Goal: Information Seeking & Learning: Learn about a topic

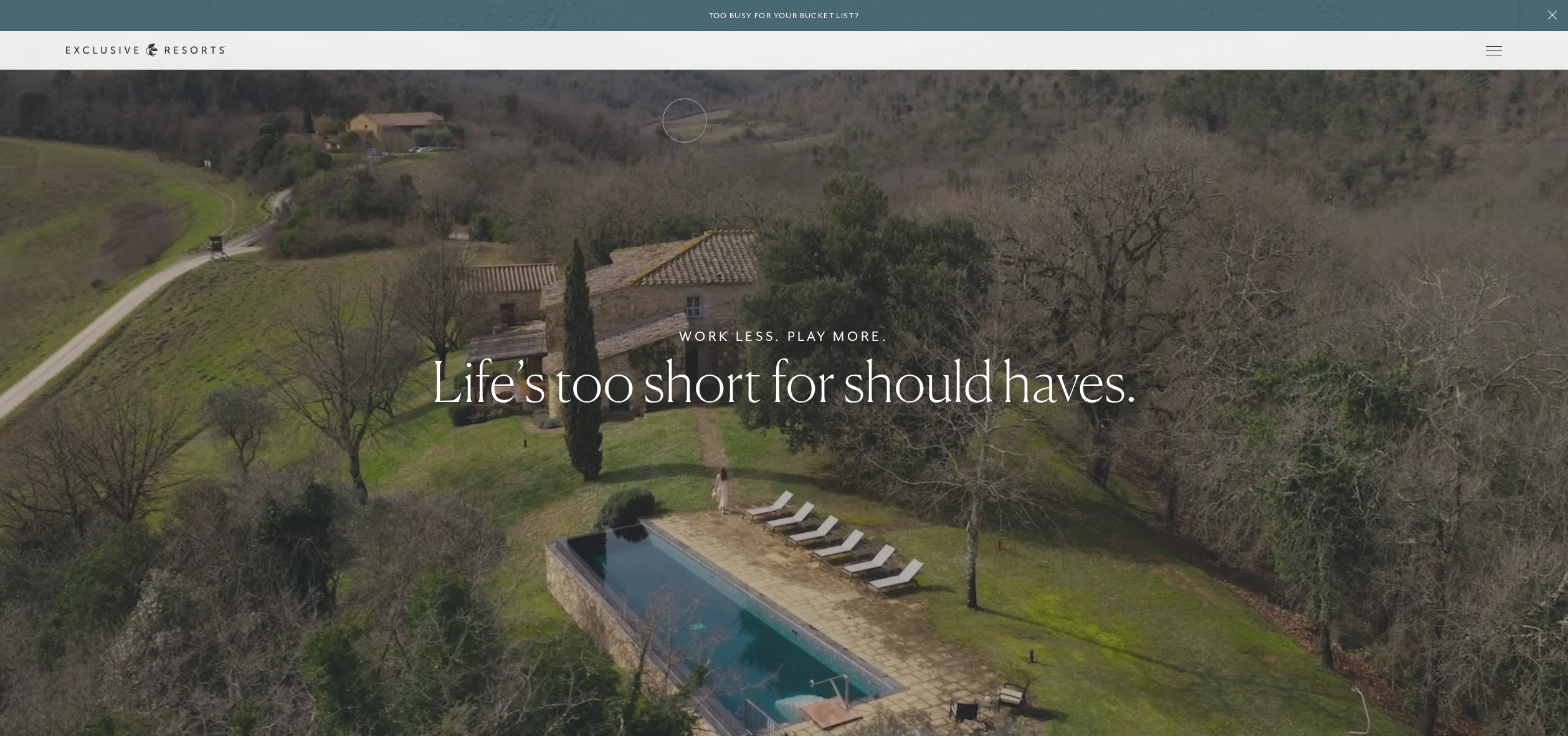
click at [0, 0] on link "Residence Collection" at bounding box center [0, 0] width 0 height 0
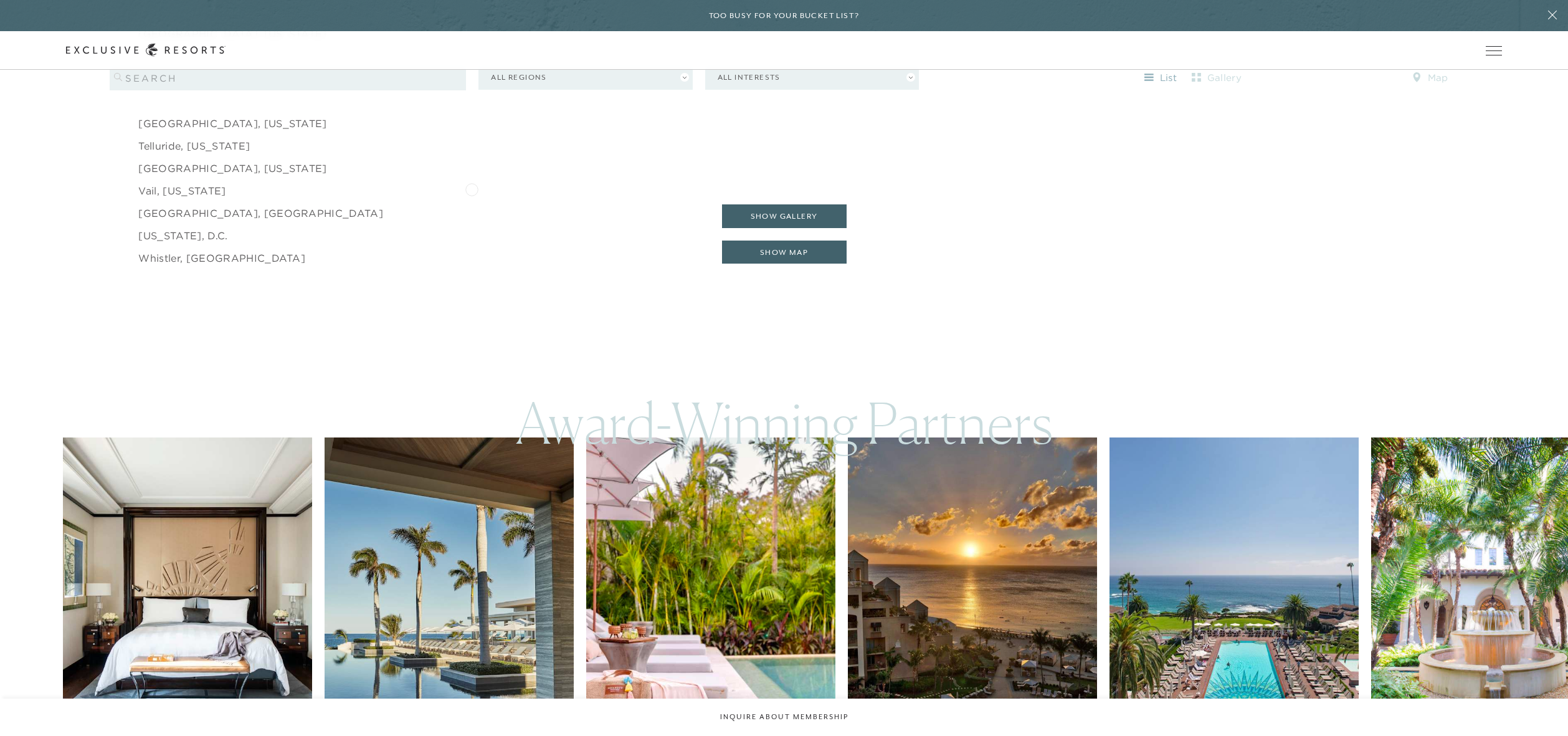
scroll to position [2387, 0]
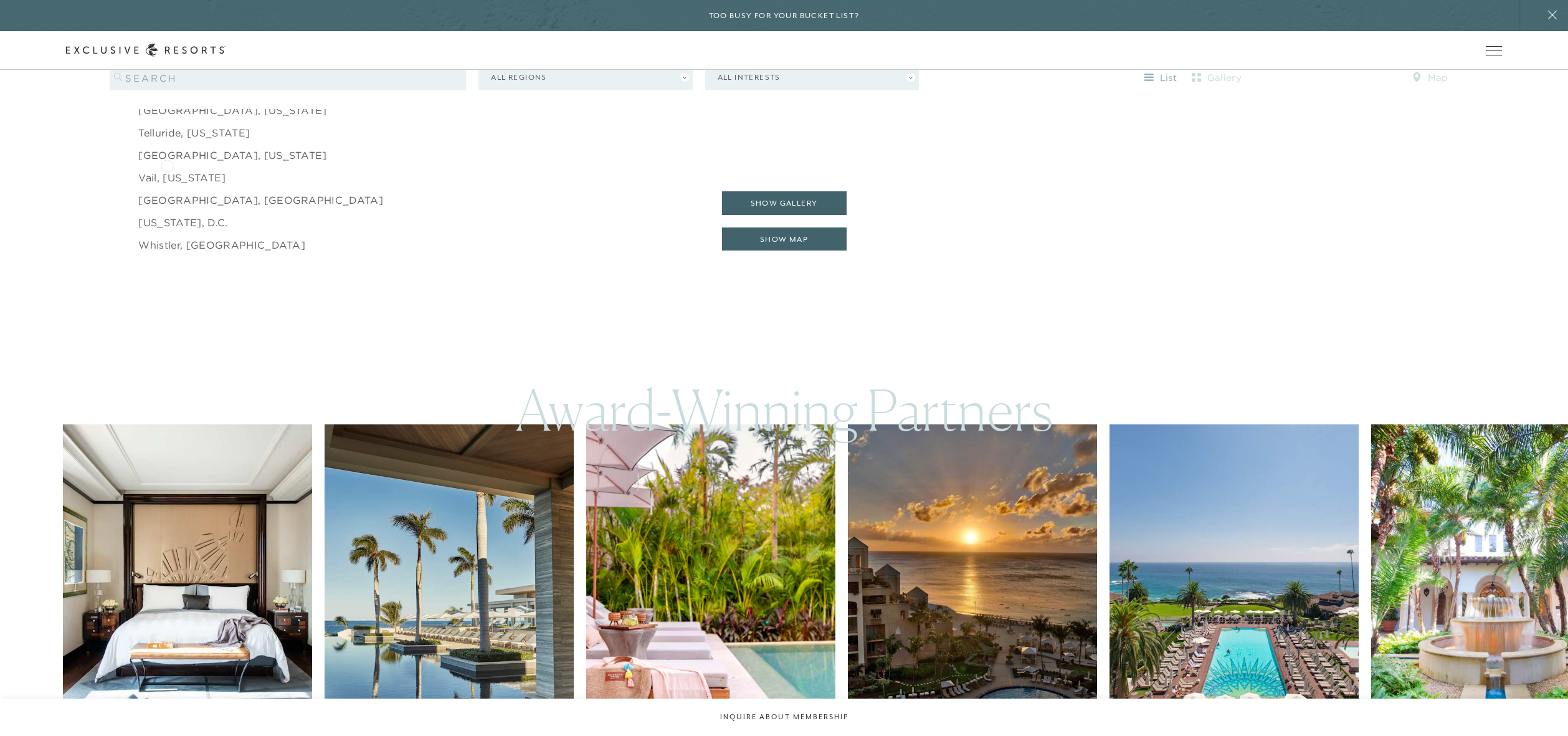
click at [167, 170] on link "Vail, [US_STATE]" at bounding box center [182, 177] width 87 height 15
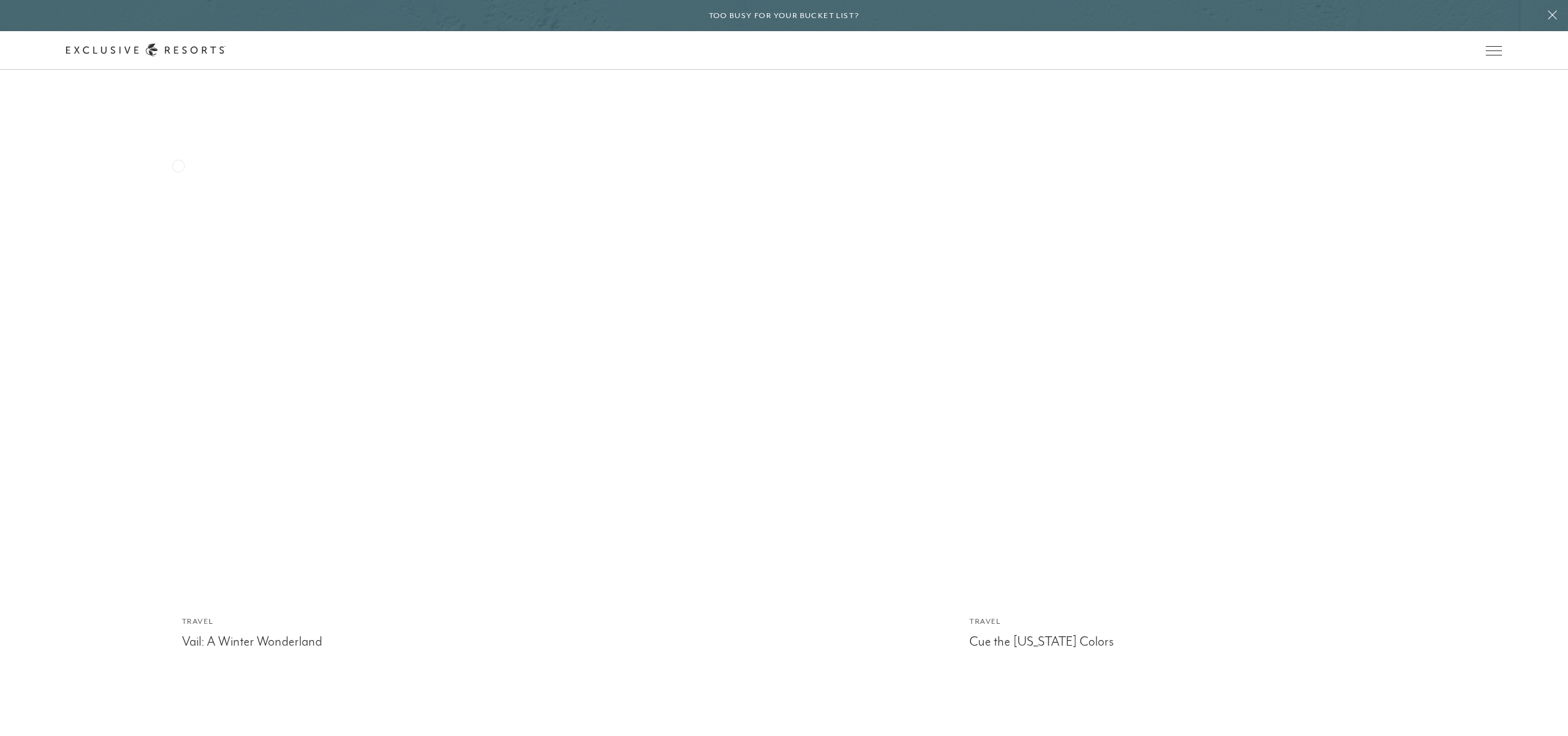
scroll to position [4228, 0]
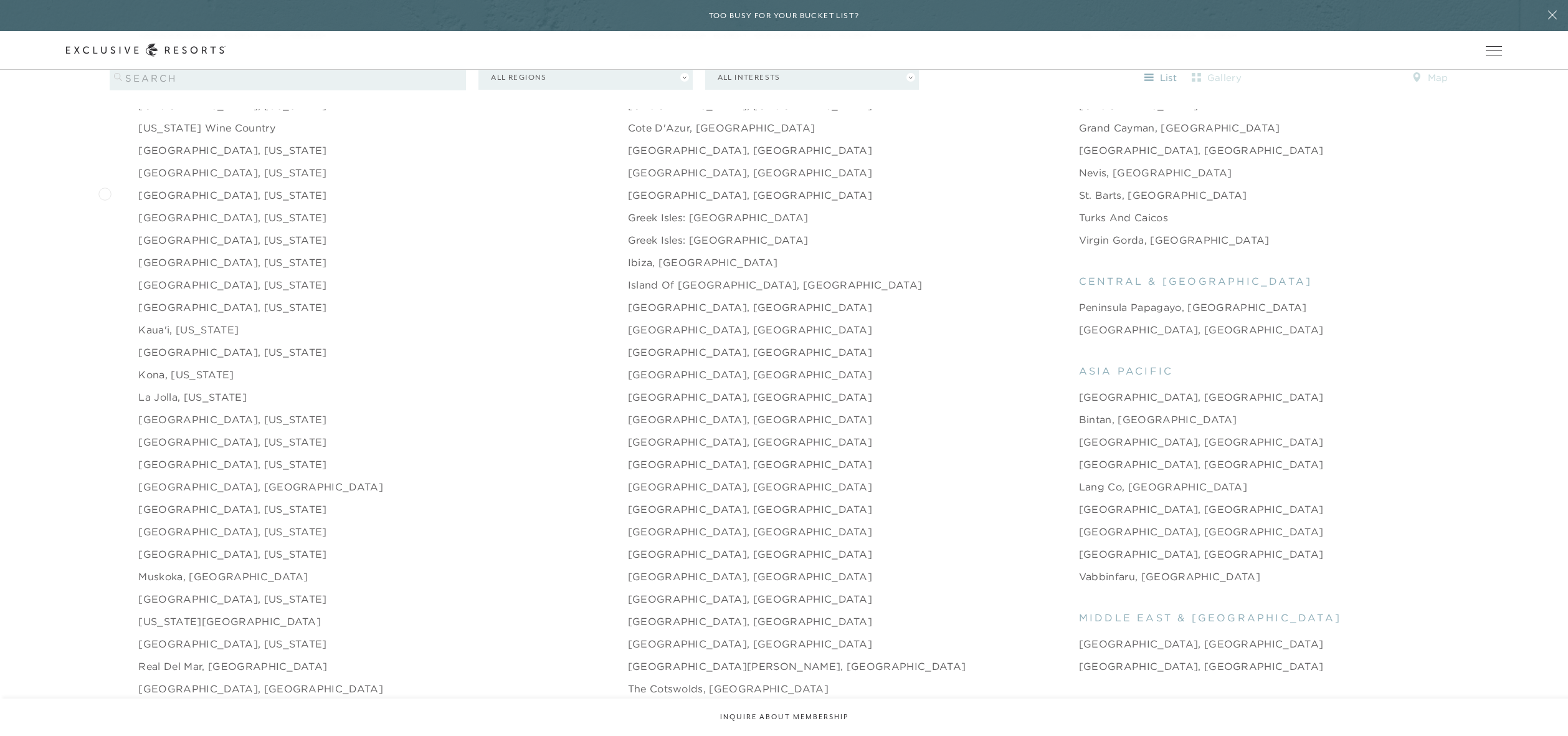
scroll to position [1613, 0]
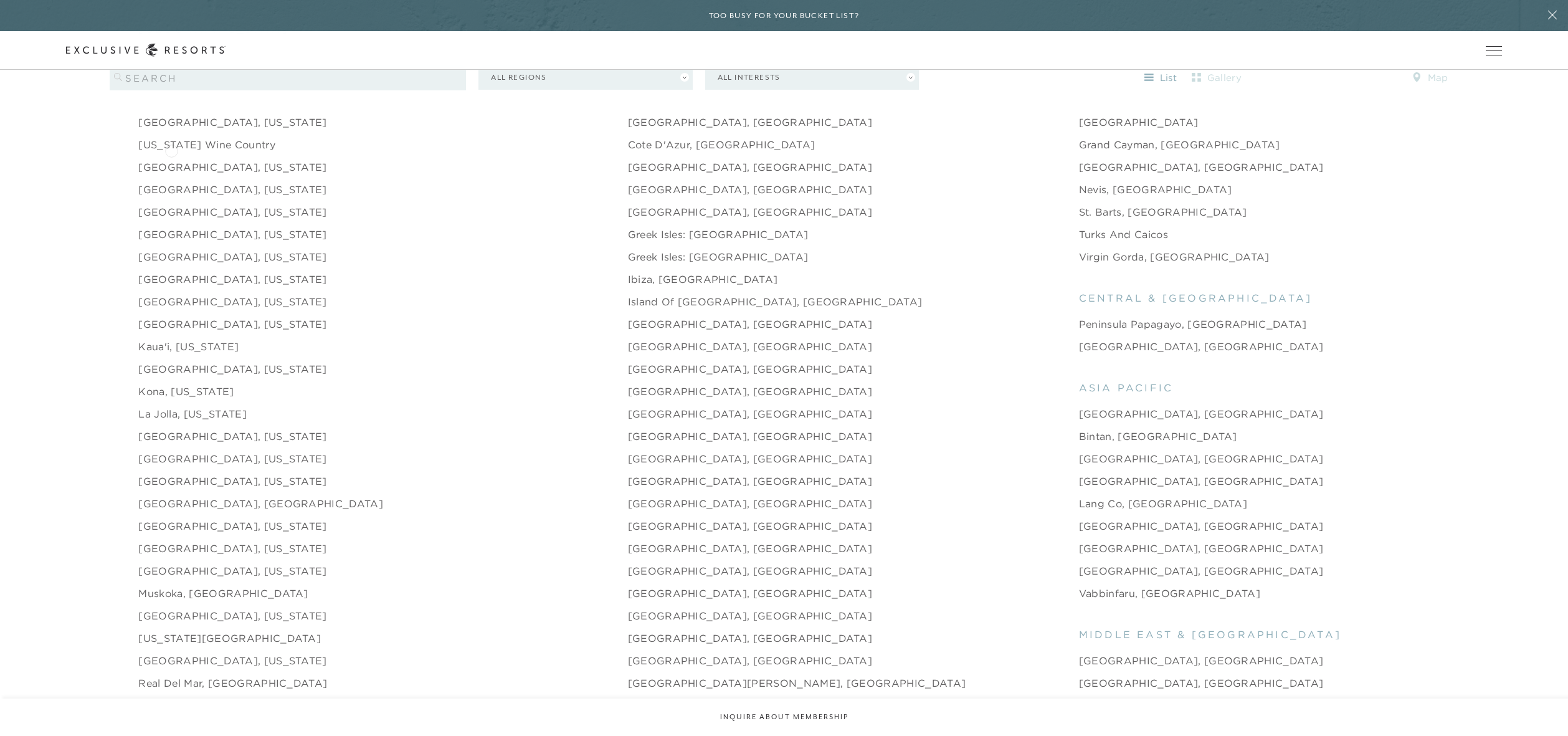
click at [171, 160] on link "[GEOGRAPHIC_DATA], [US_STATE]" at bounding box center [232, 167] width 188 height 15
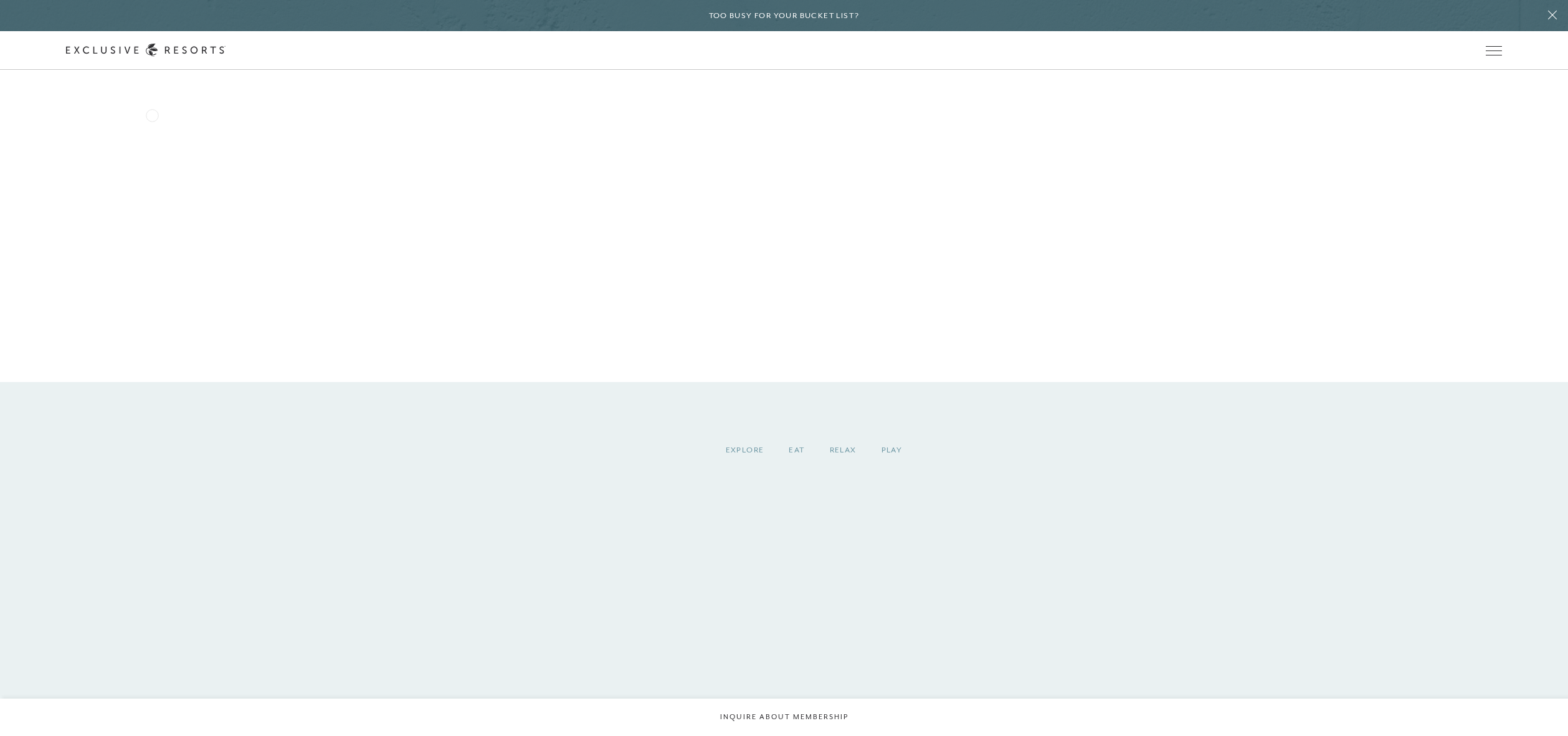
scroll to position [1746, 0]
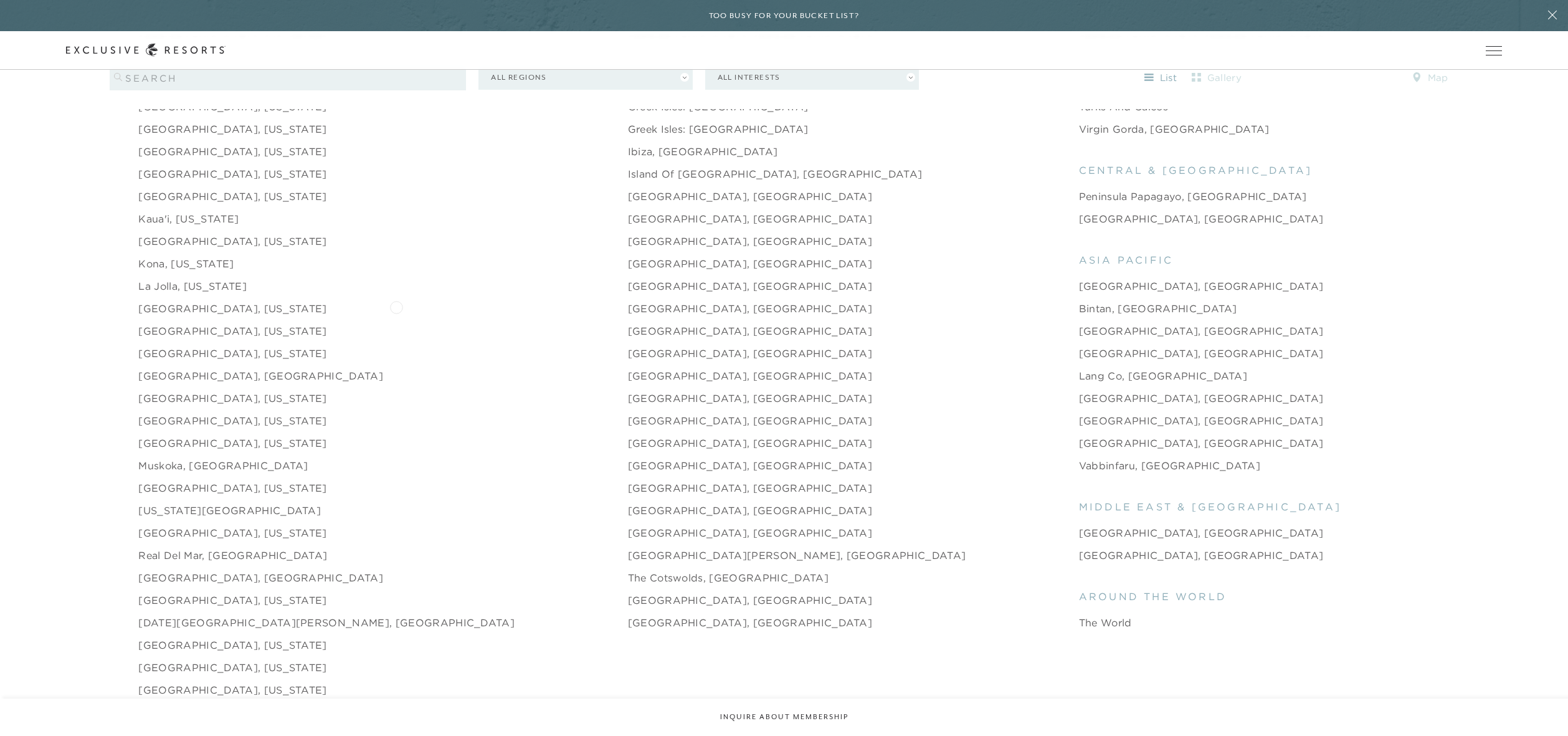
scroll to position [1741, 0]
click at [1079, 434] on link "[GEOGRAPHIC_DATA], [GEOGRAPHIC_DATA]" at bounding box center [1201, 441] width 245 height 15
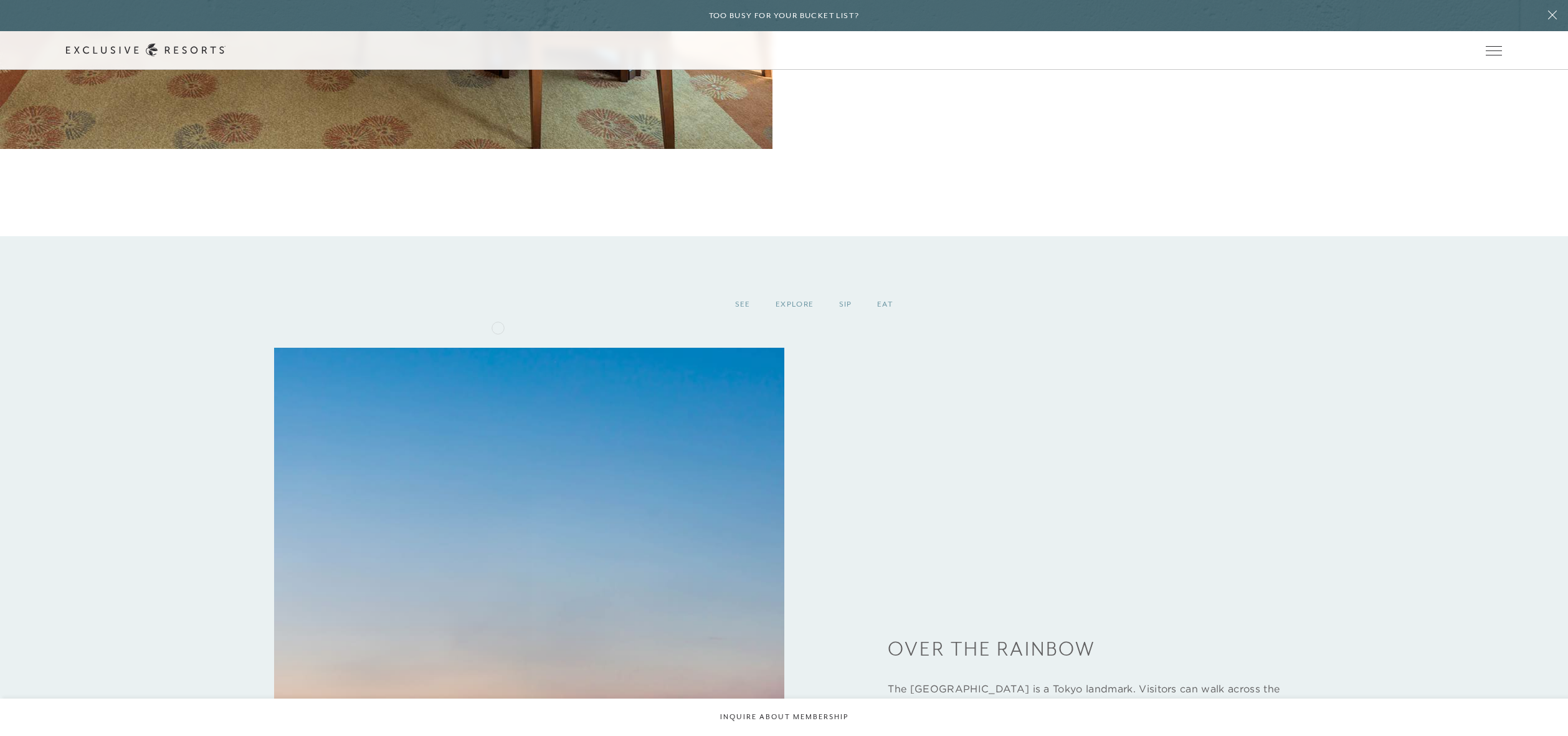
scroll to position [1772, 0]
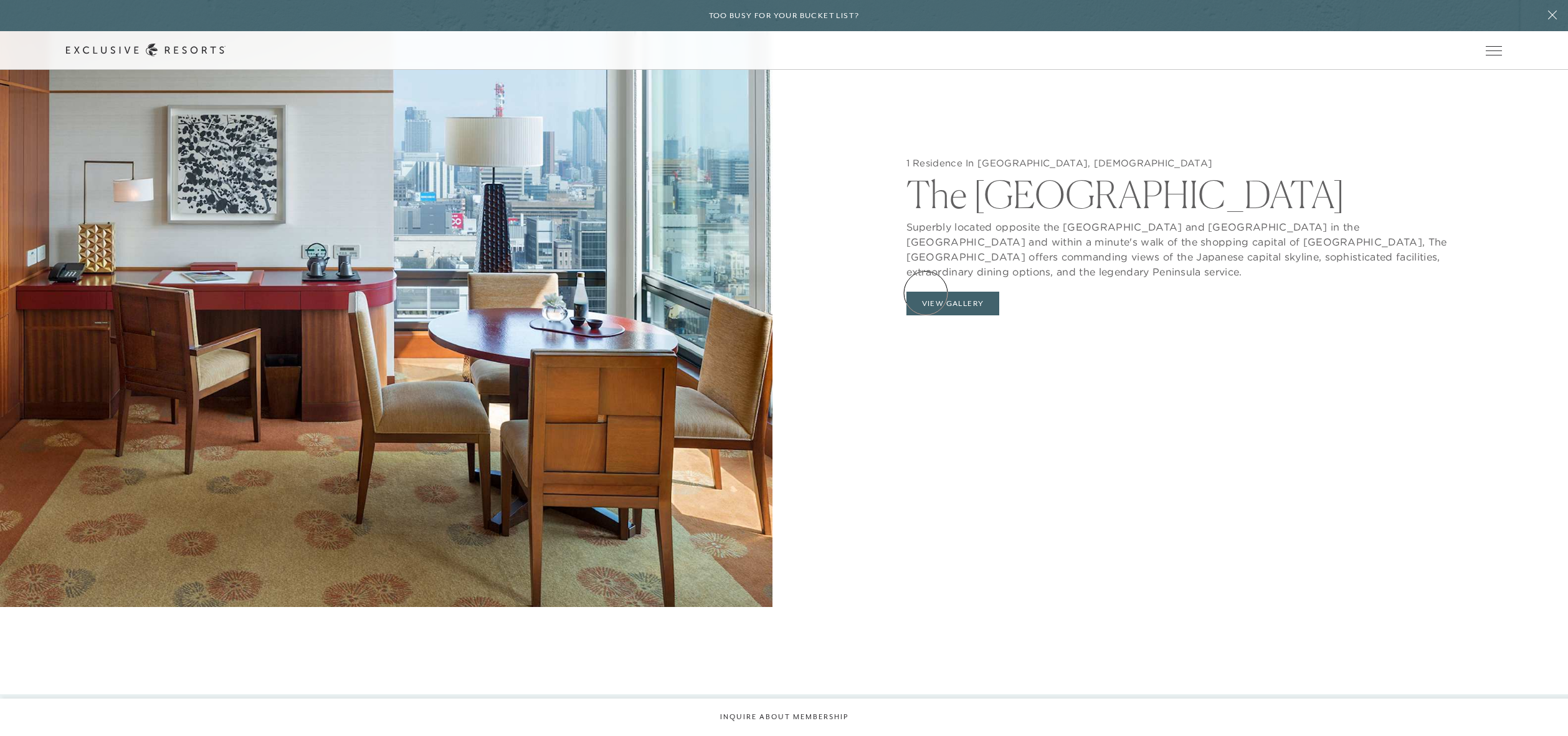
click at [926, 293] on button "View Gallery" at bounding box center [953, 303] width 94 height 24
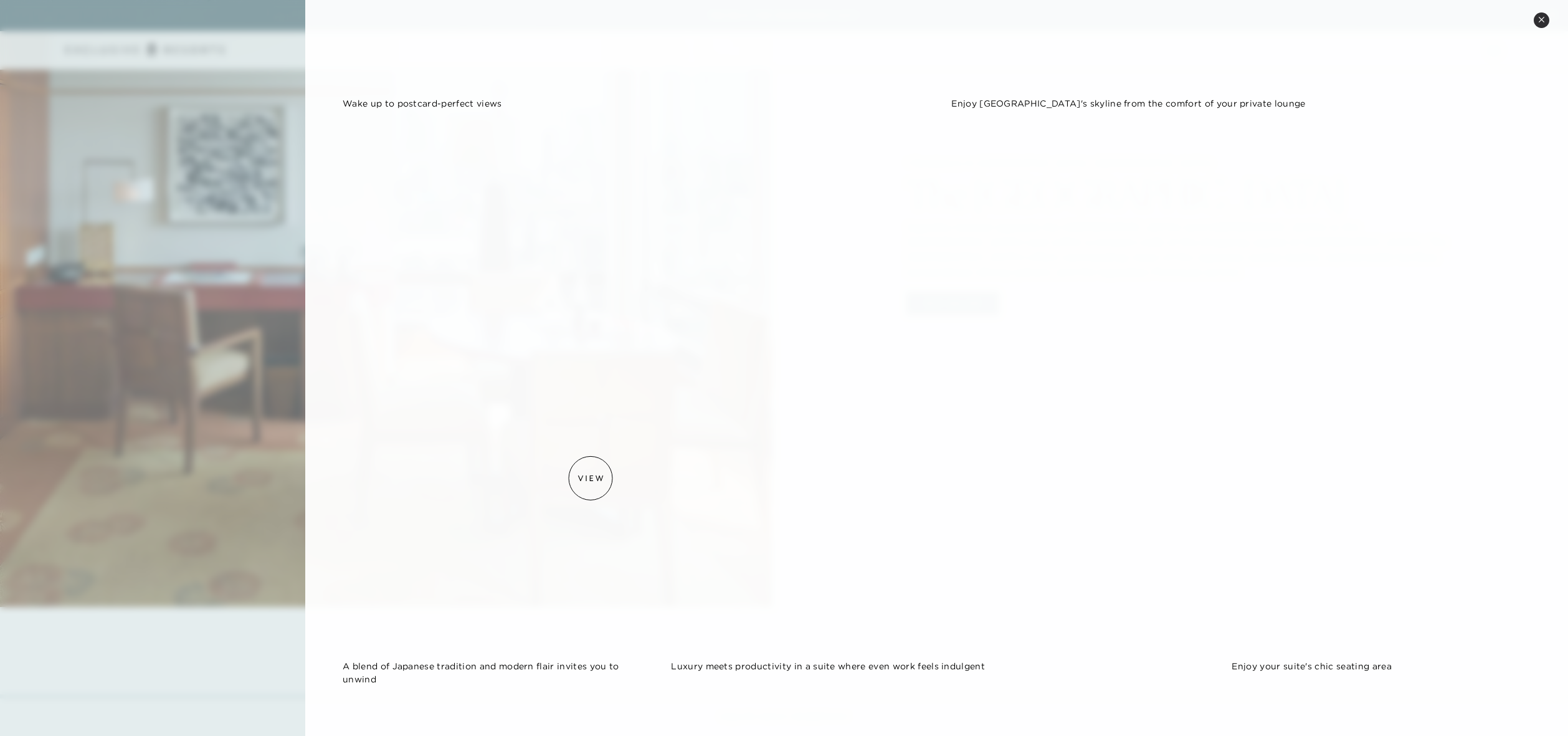
scroll to position [832, 0]
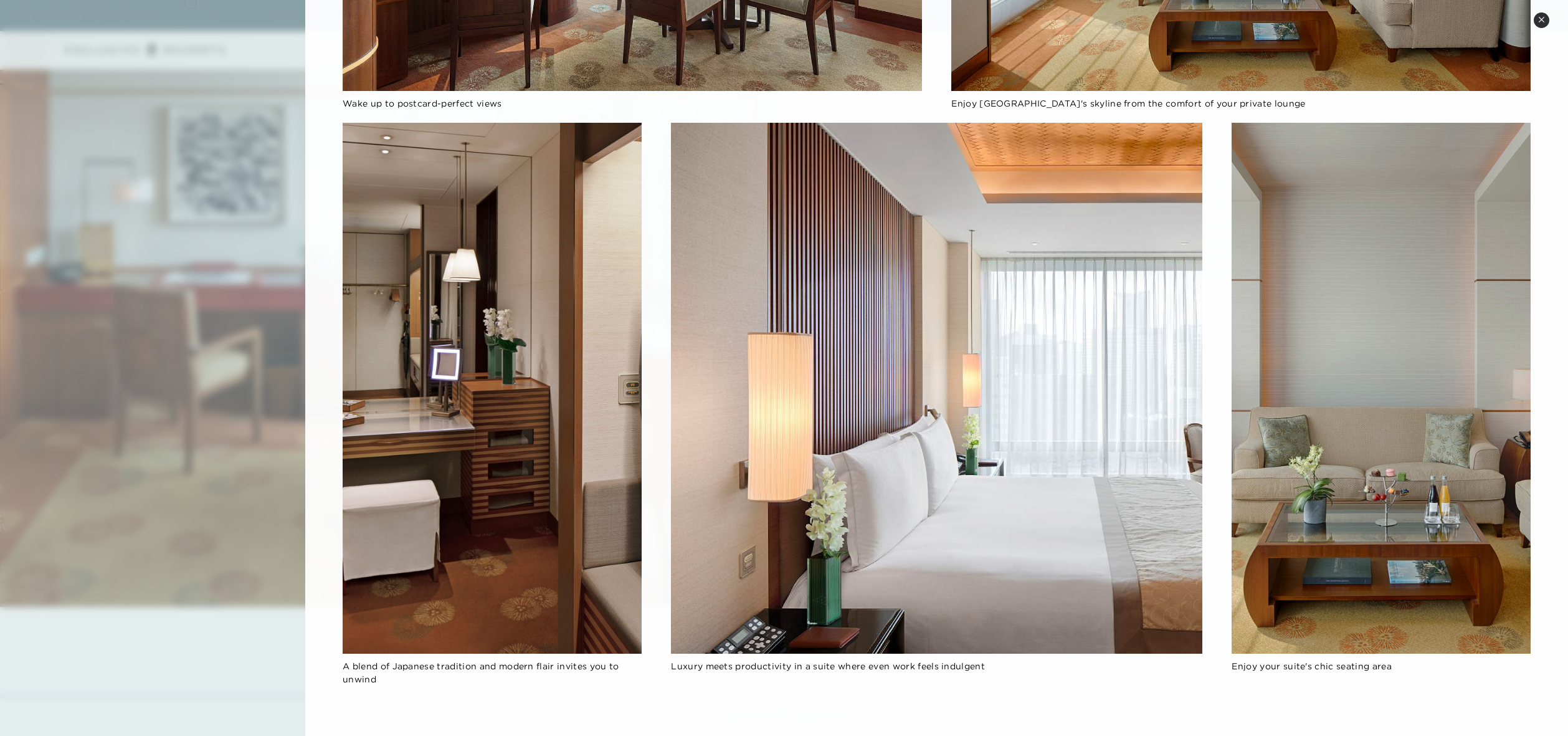
scroll to position [1741, 0]
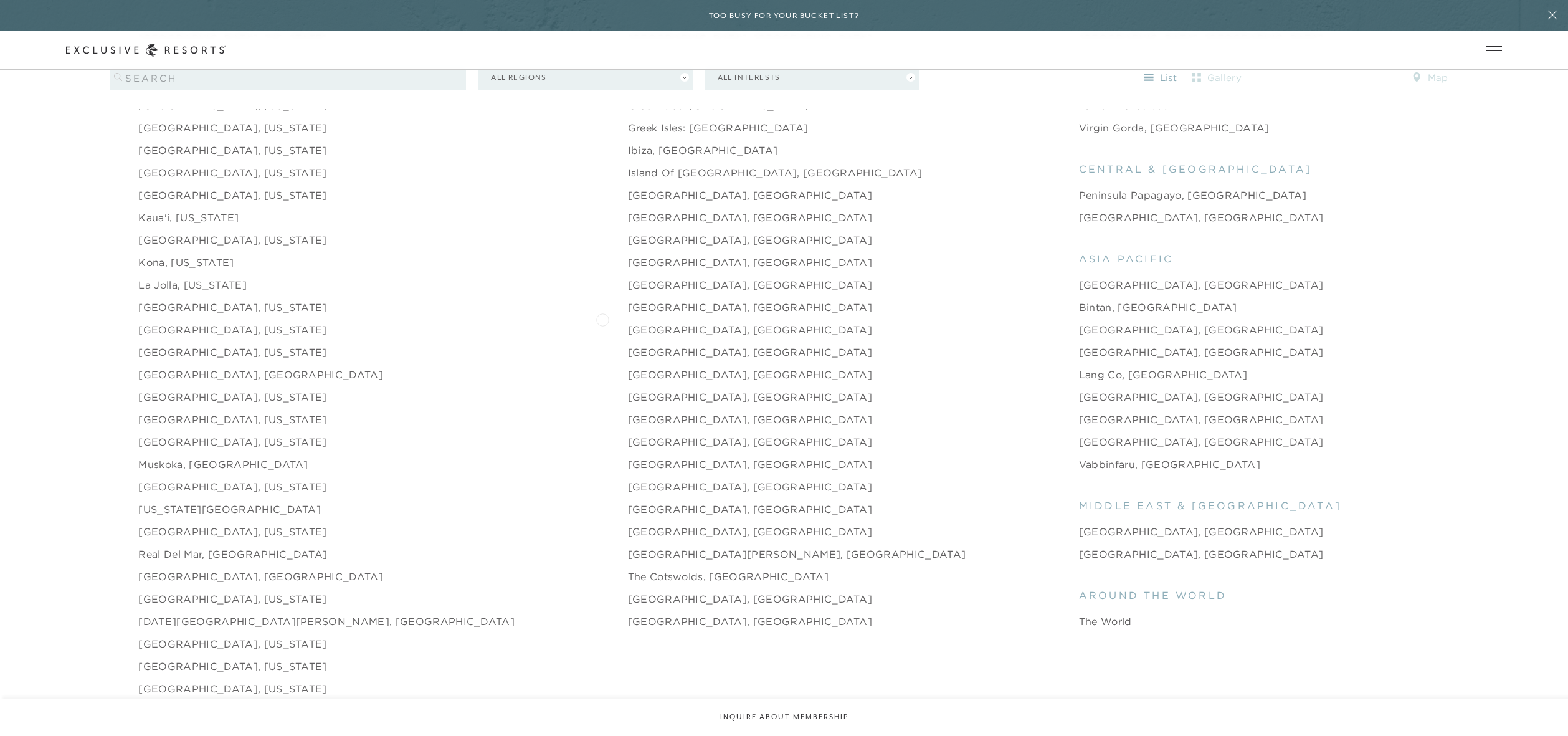
click at [628, 322] on link "[GEOGRAPHIC_DATA], [GEOGRAPHIC_DATA]" at bounding box center [750, 330] width 245 height 15
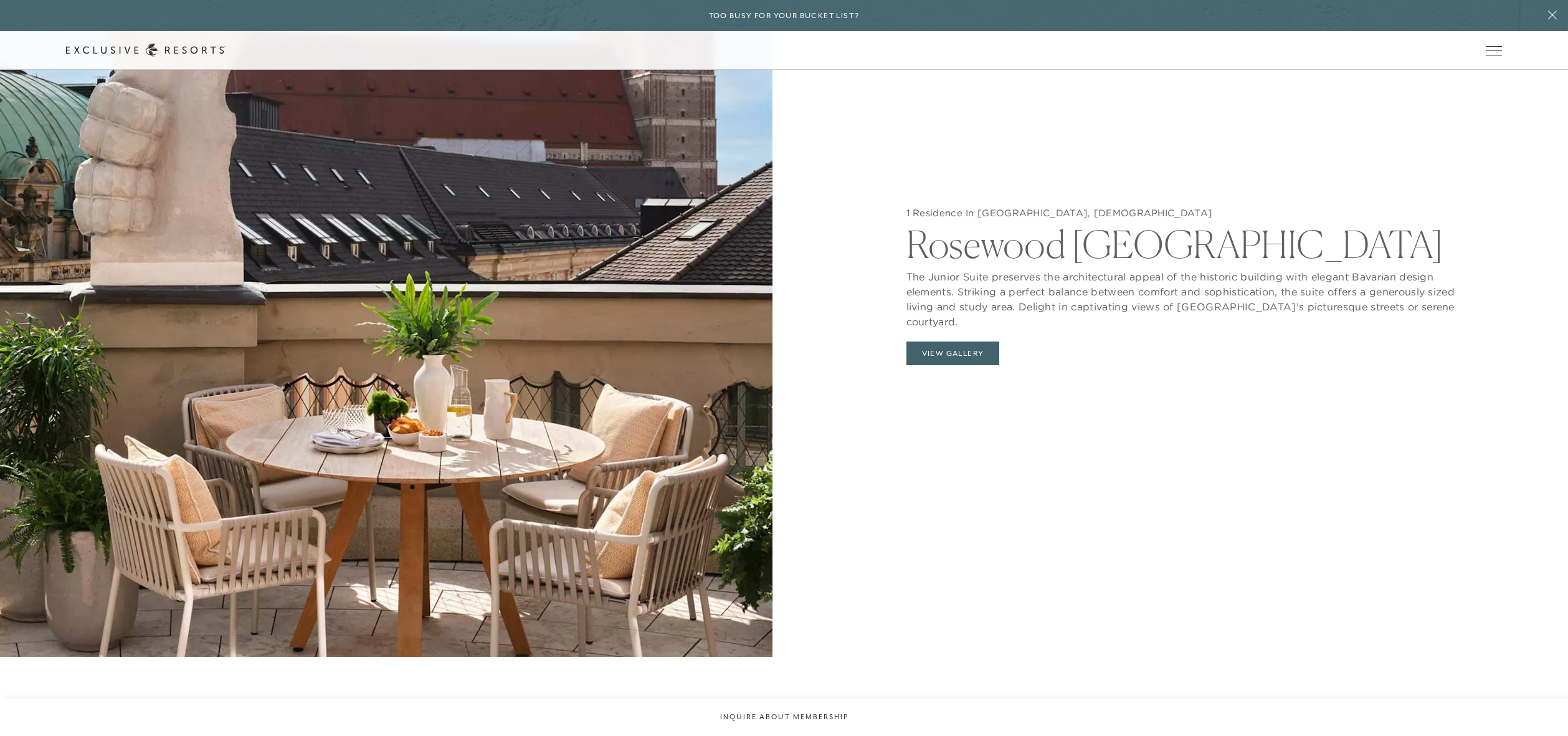
scroll to position [1721, 0]
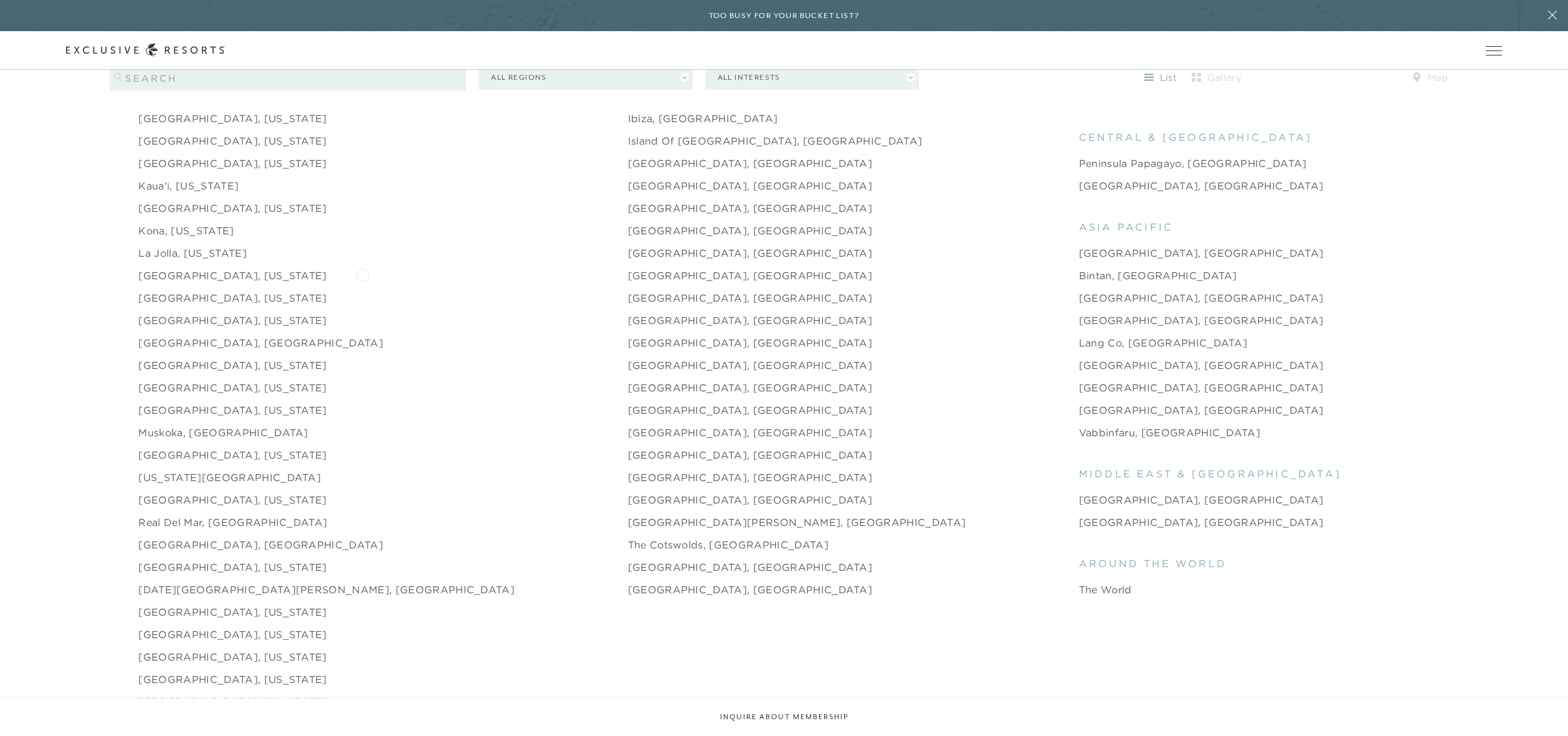
scroll to position [1778, 0]
click at [628, 532] on link "The Cotswolds, [GEOGRAPHIC_DATA]" at bounding box center [728, 540] width 200 height 15
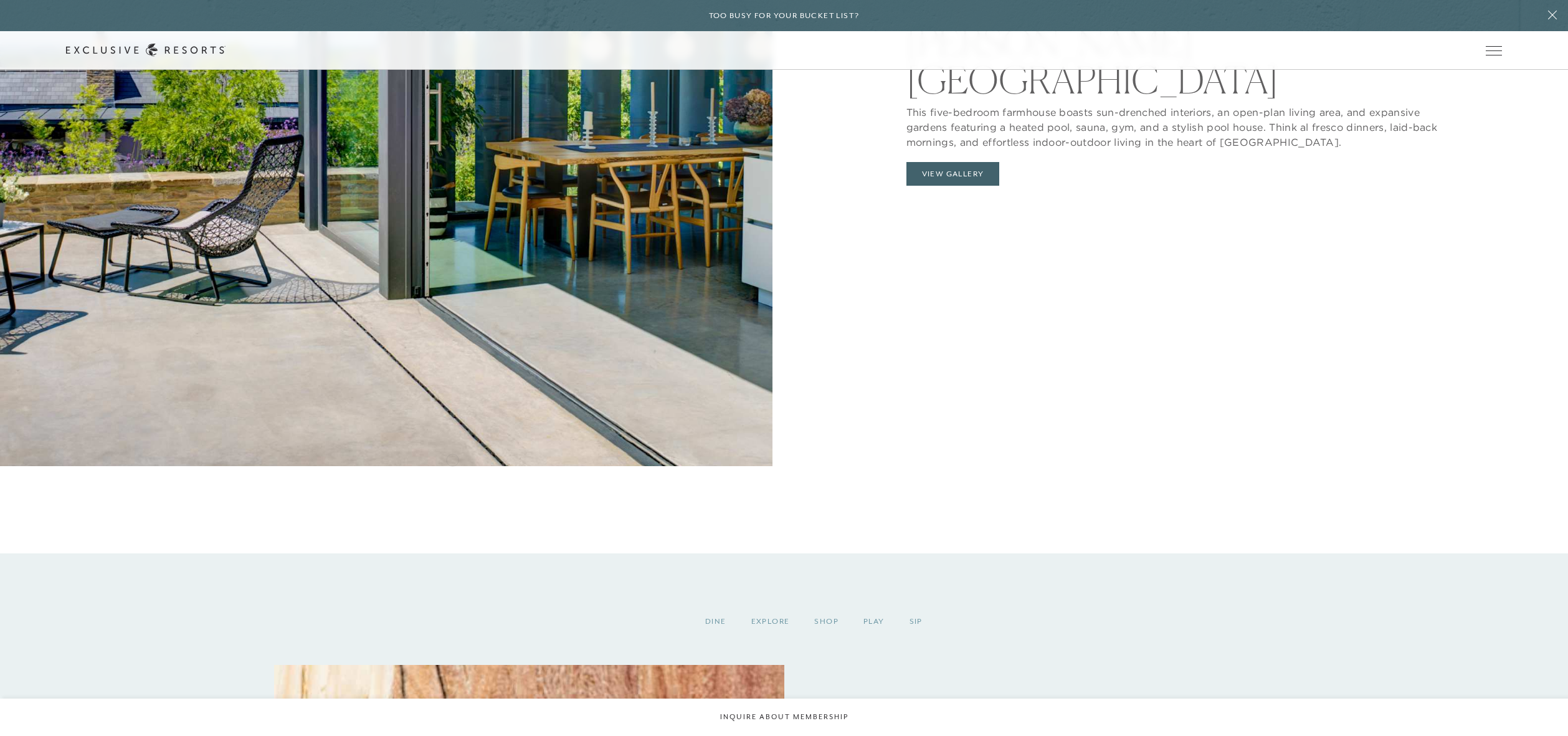
scroll to position [1509, 0]
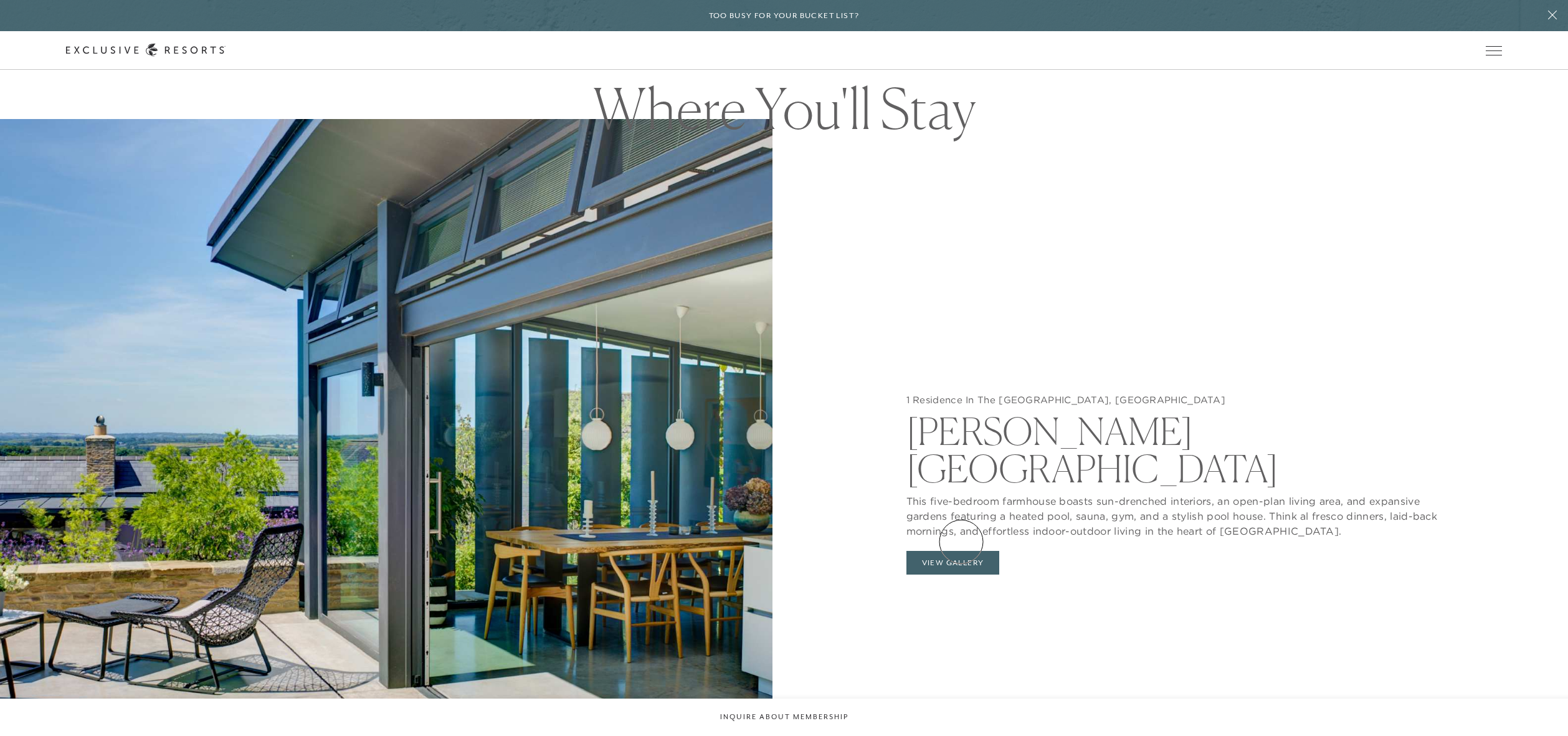
click at [961, 551] on button "View Gallery" at bounding box center [953, 563] width 94 height 24
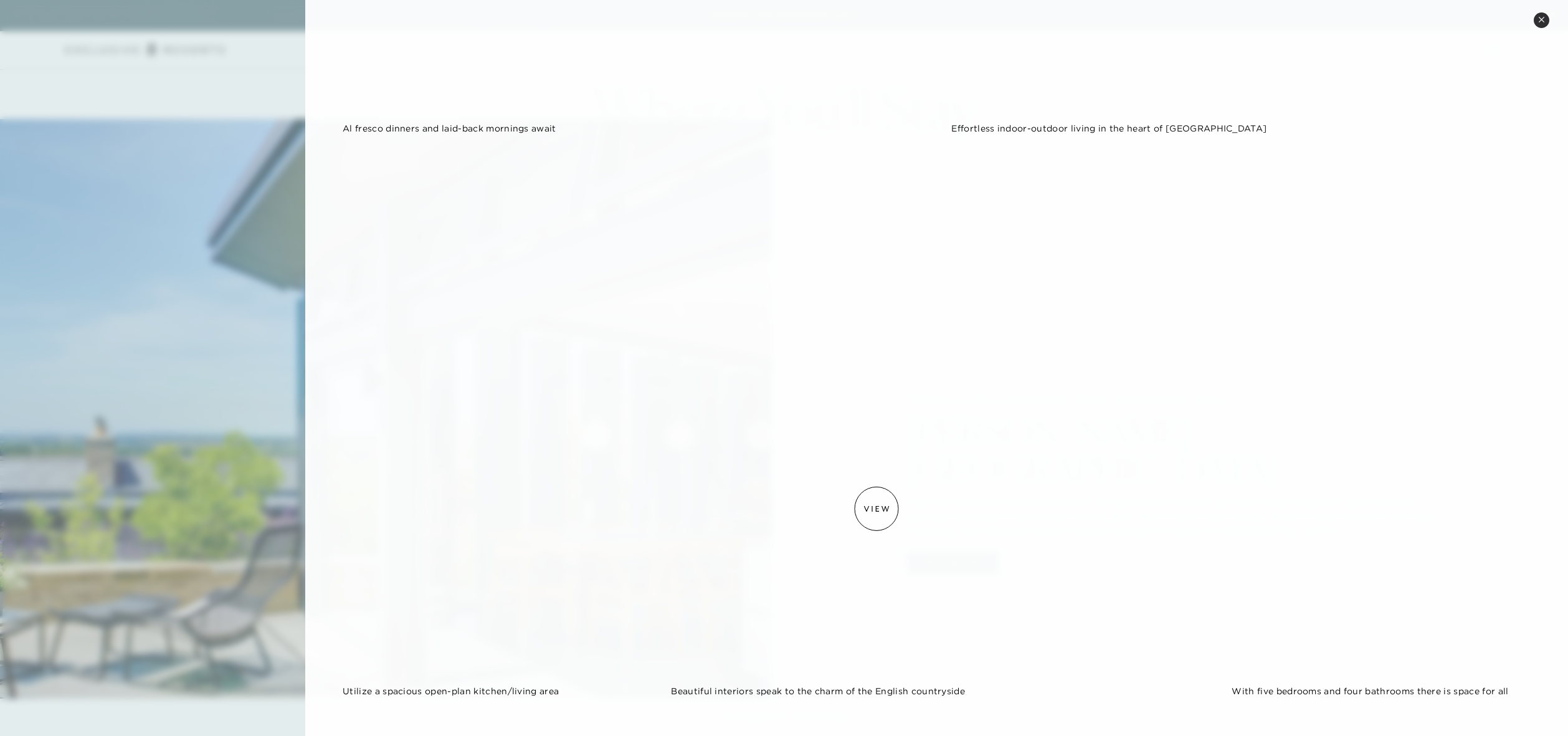
scroll to position [2188, 0]
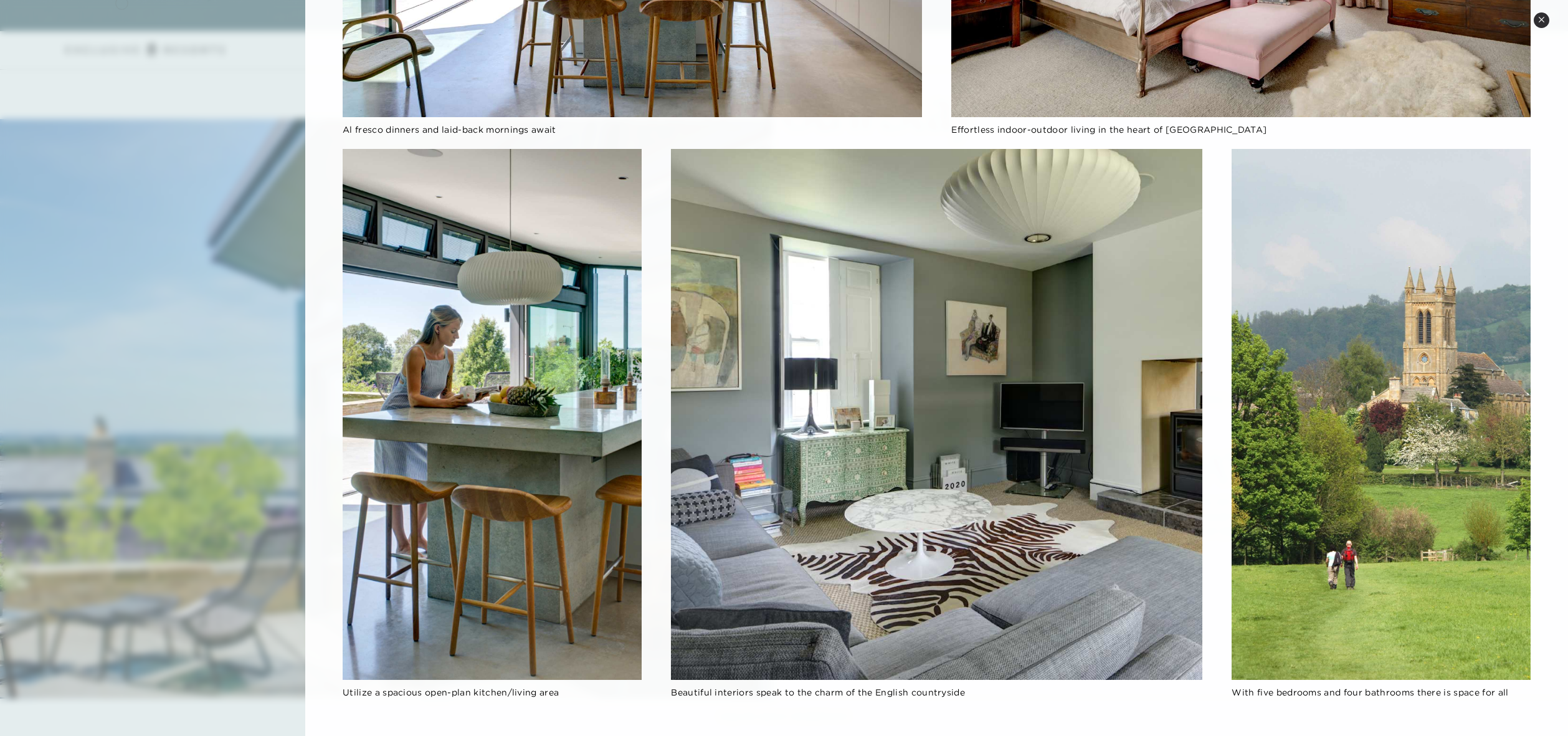
scroll to position [1778, 0]
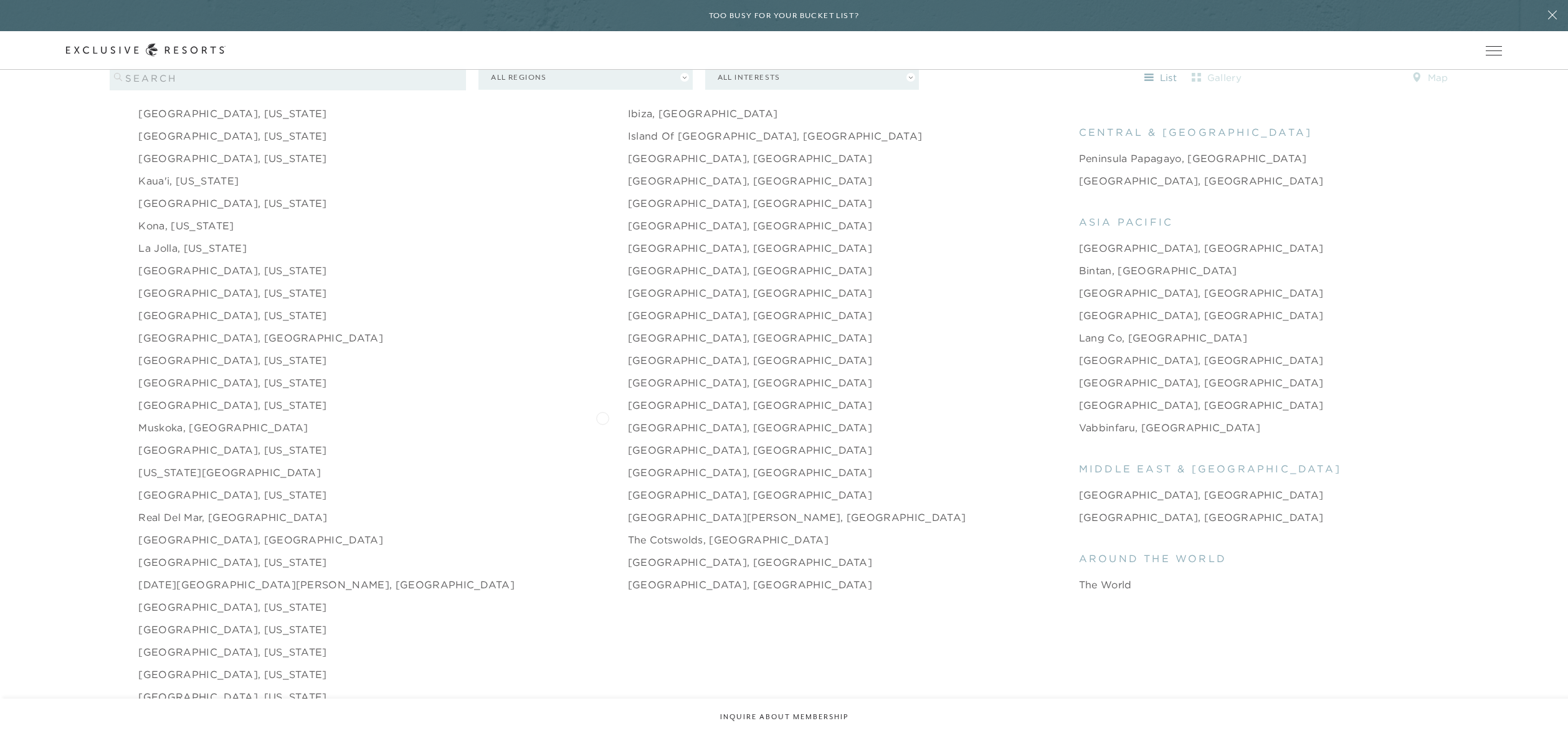
click at [628, 420] on link "[GEOGRAPHIC_DATA], [GEOGRAPHIC_DATA]" at bounding box center [750, 427] width 245 height 15
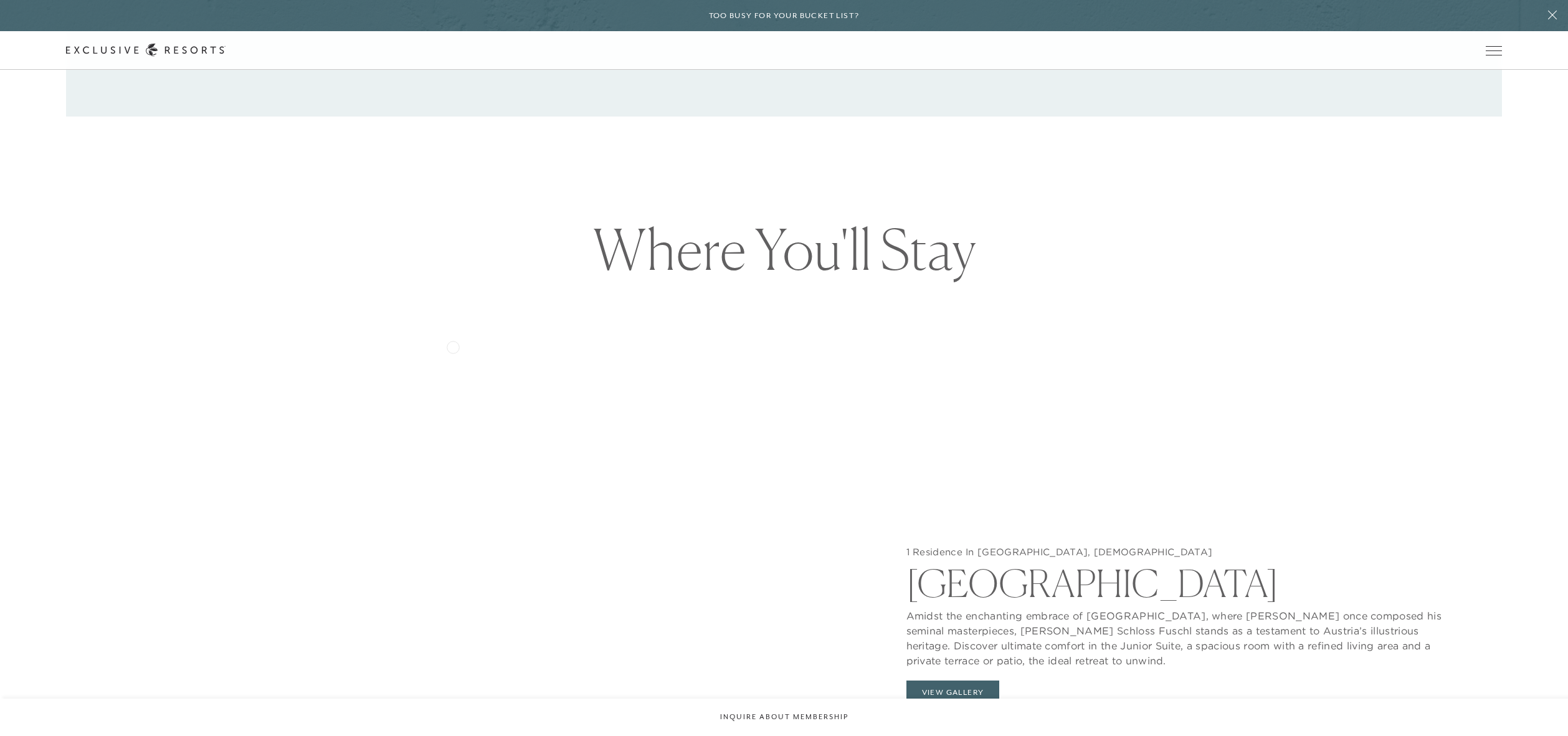
scroll to position [1674, 0]
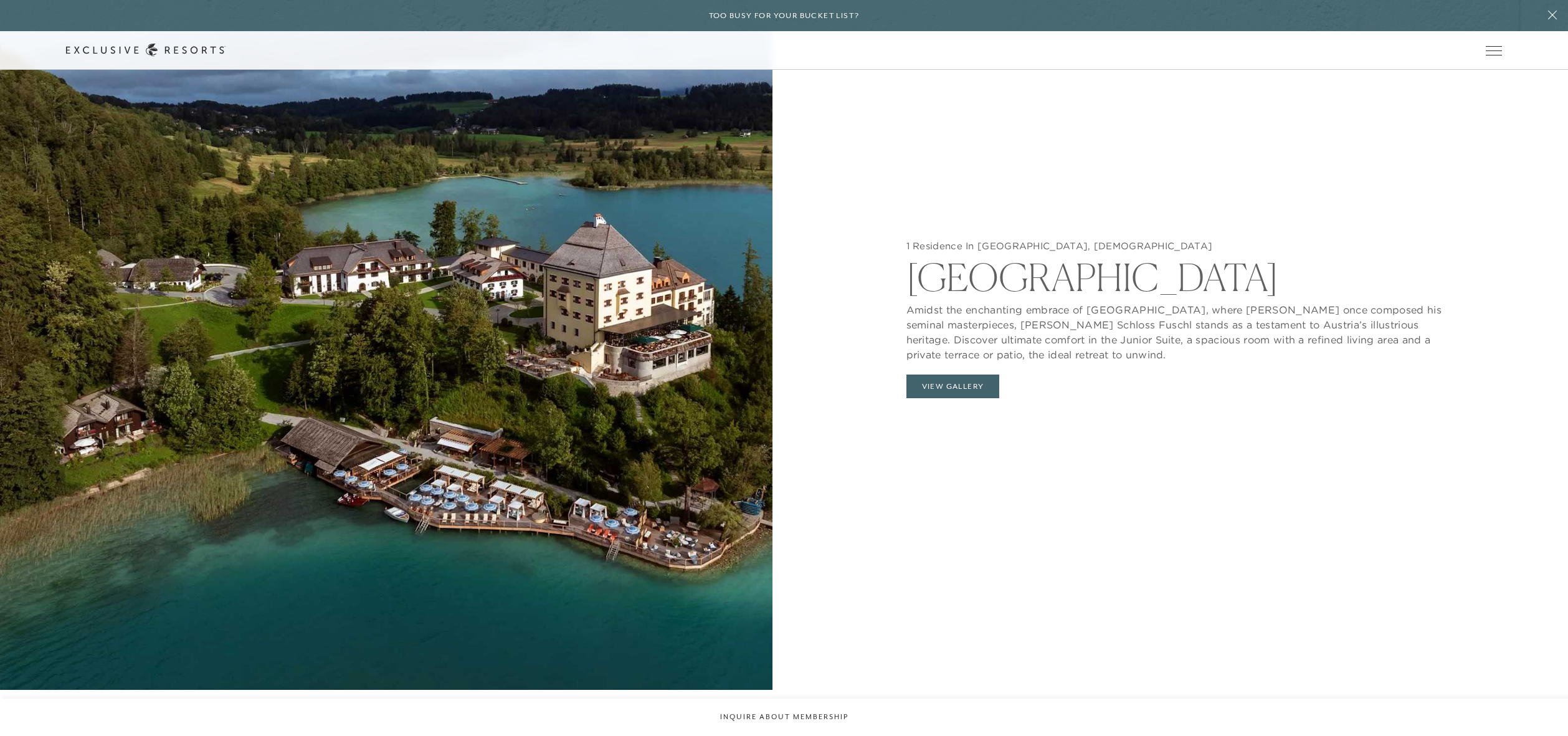
scroll to position [1778, 0]
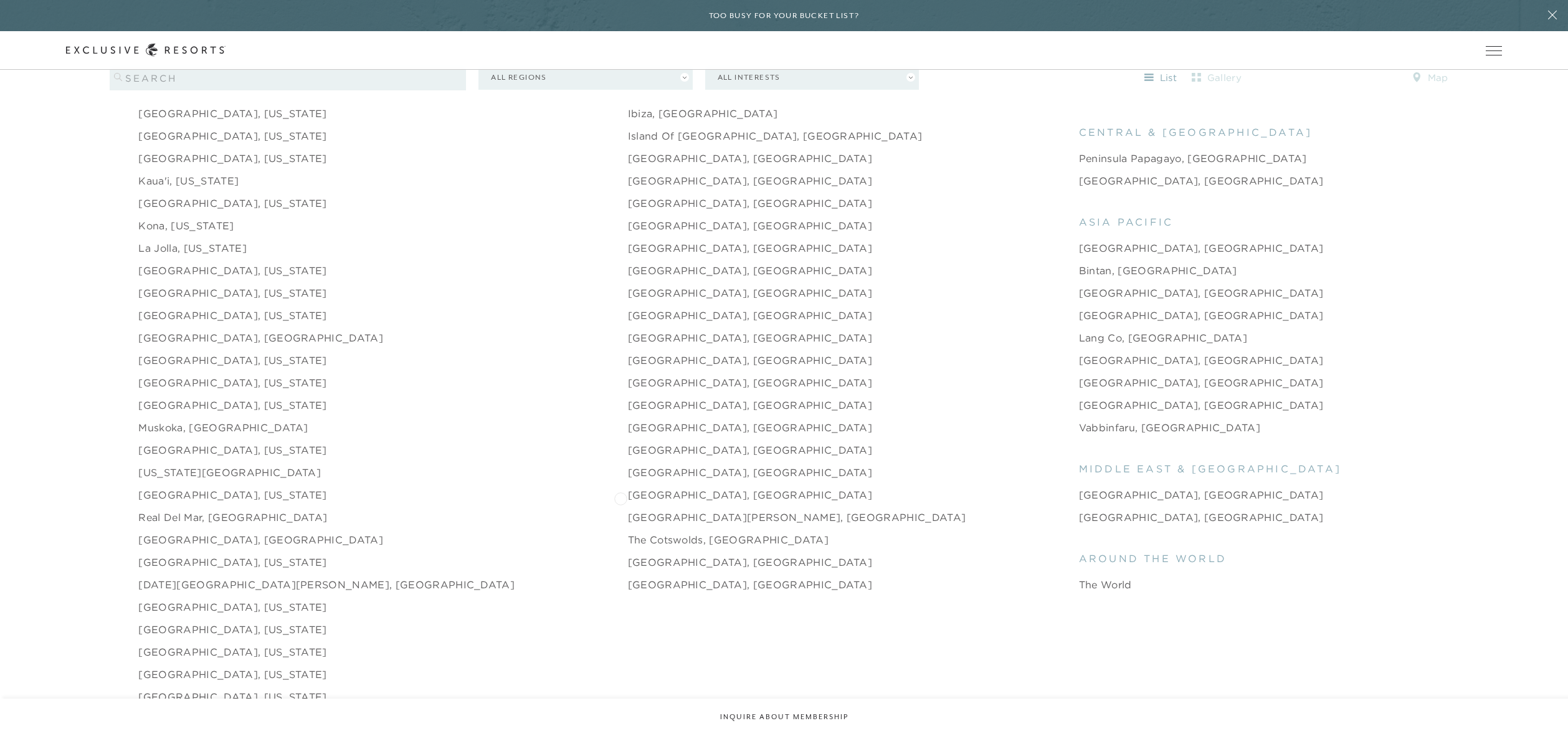
click at [628, 510] on link "[GEOGRAPHIC_DATA][PERSON_NAME], [GEOGRAPHIC_DATA]" at bounding box center [797, 517] width 339 height 15
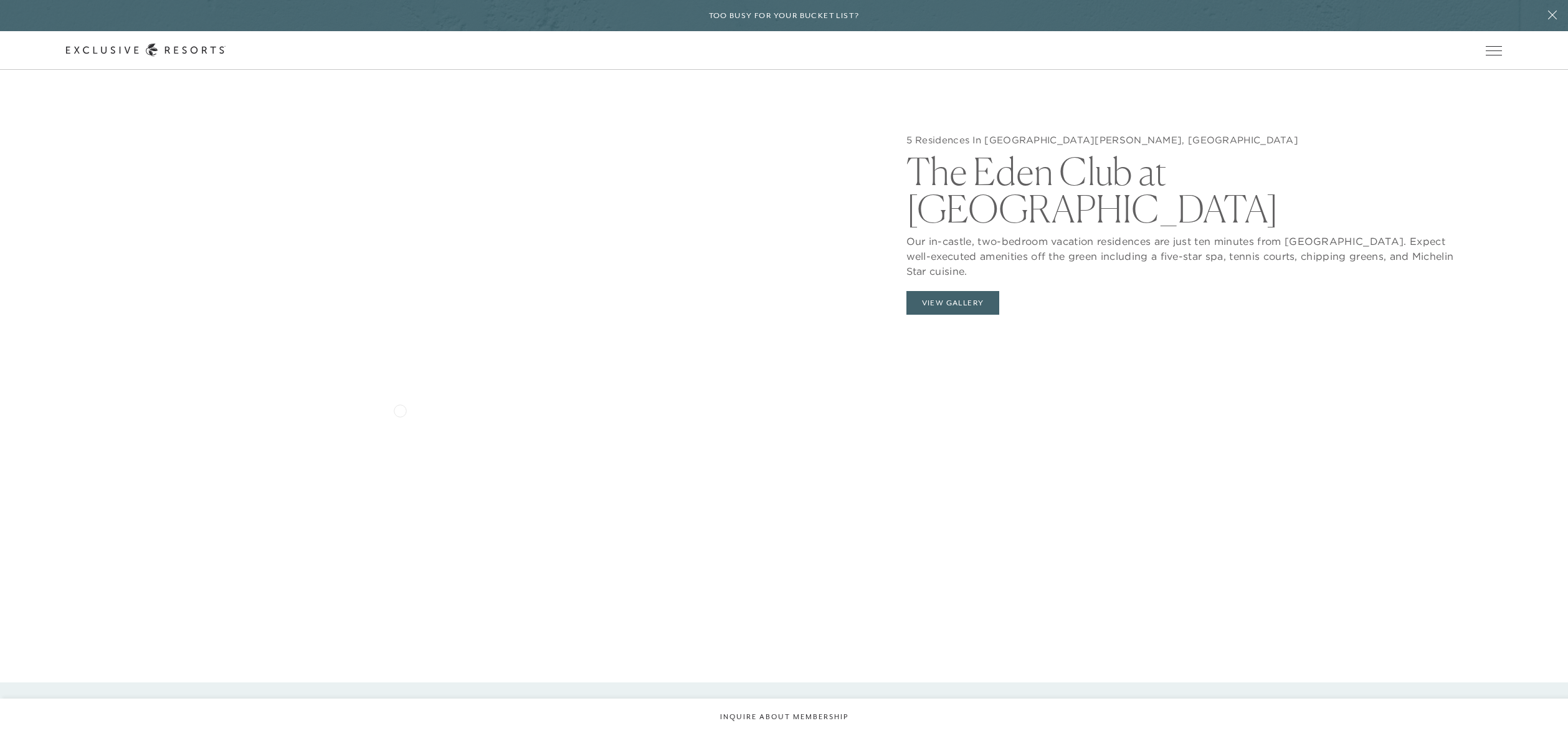
scroll to position [1769, 0]
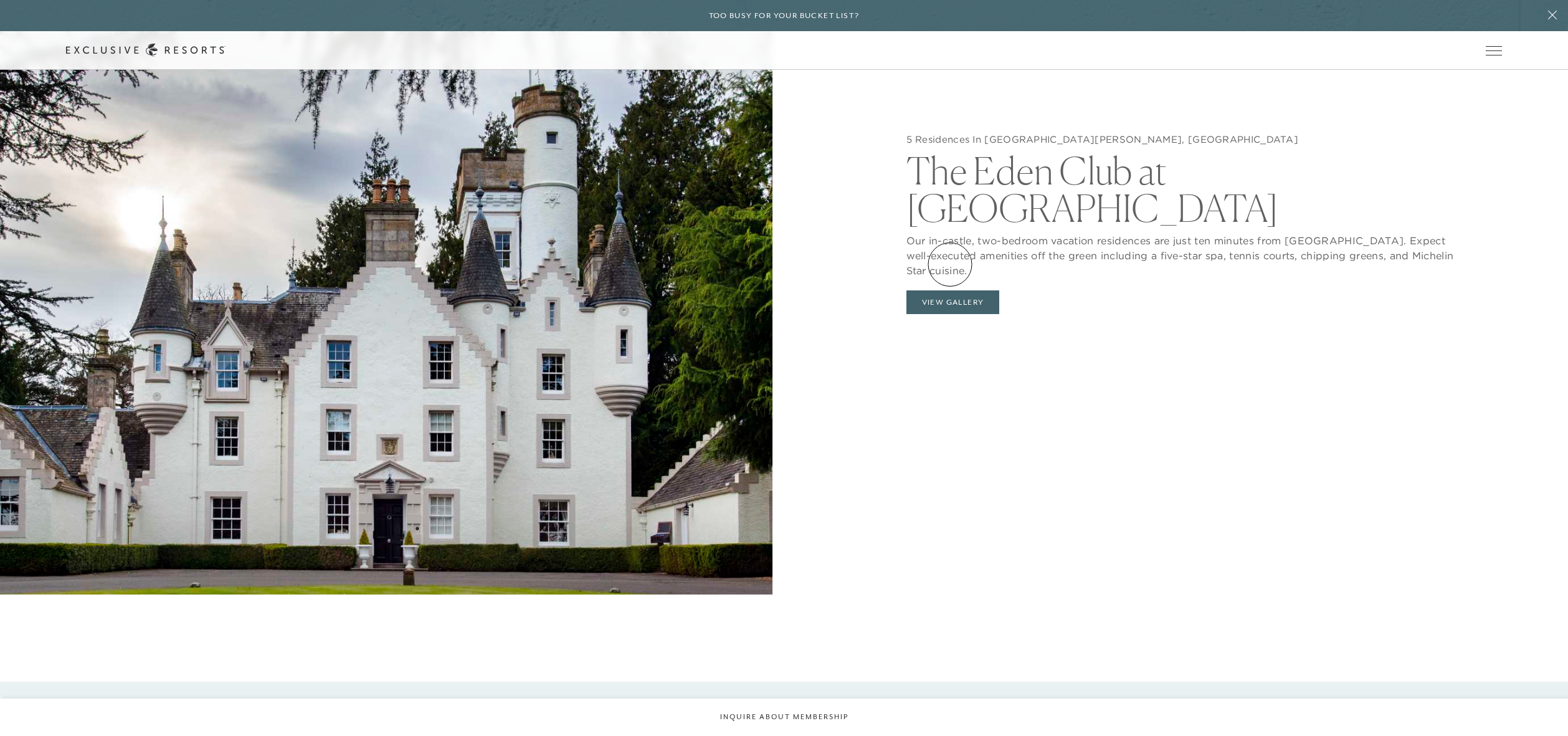
click at [950, 291] on button "View Gallery" at bounding box center [953, 302] width 94 height 24
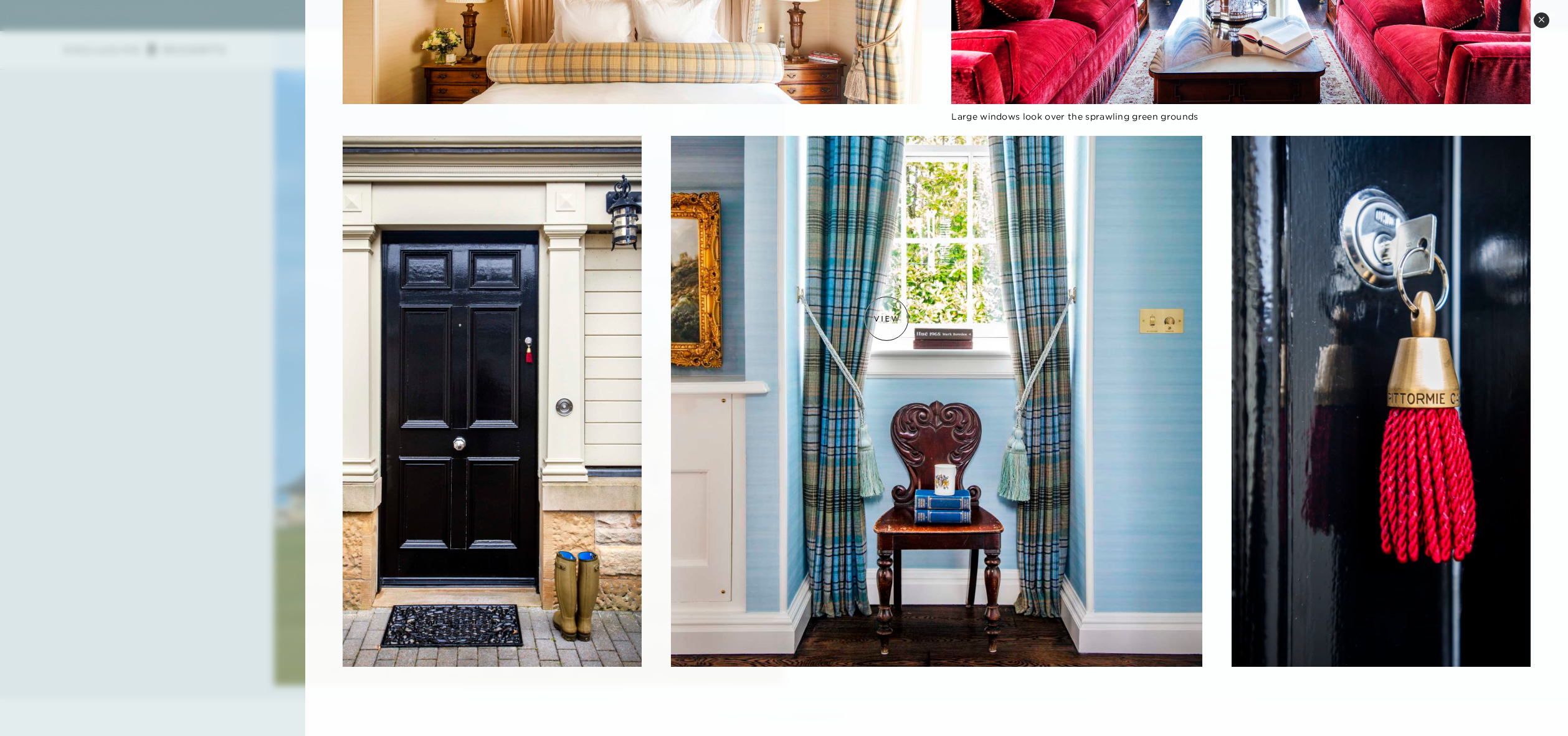
scroll to position [2611, 0]
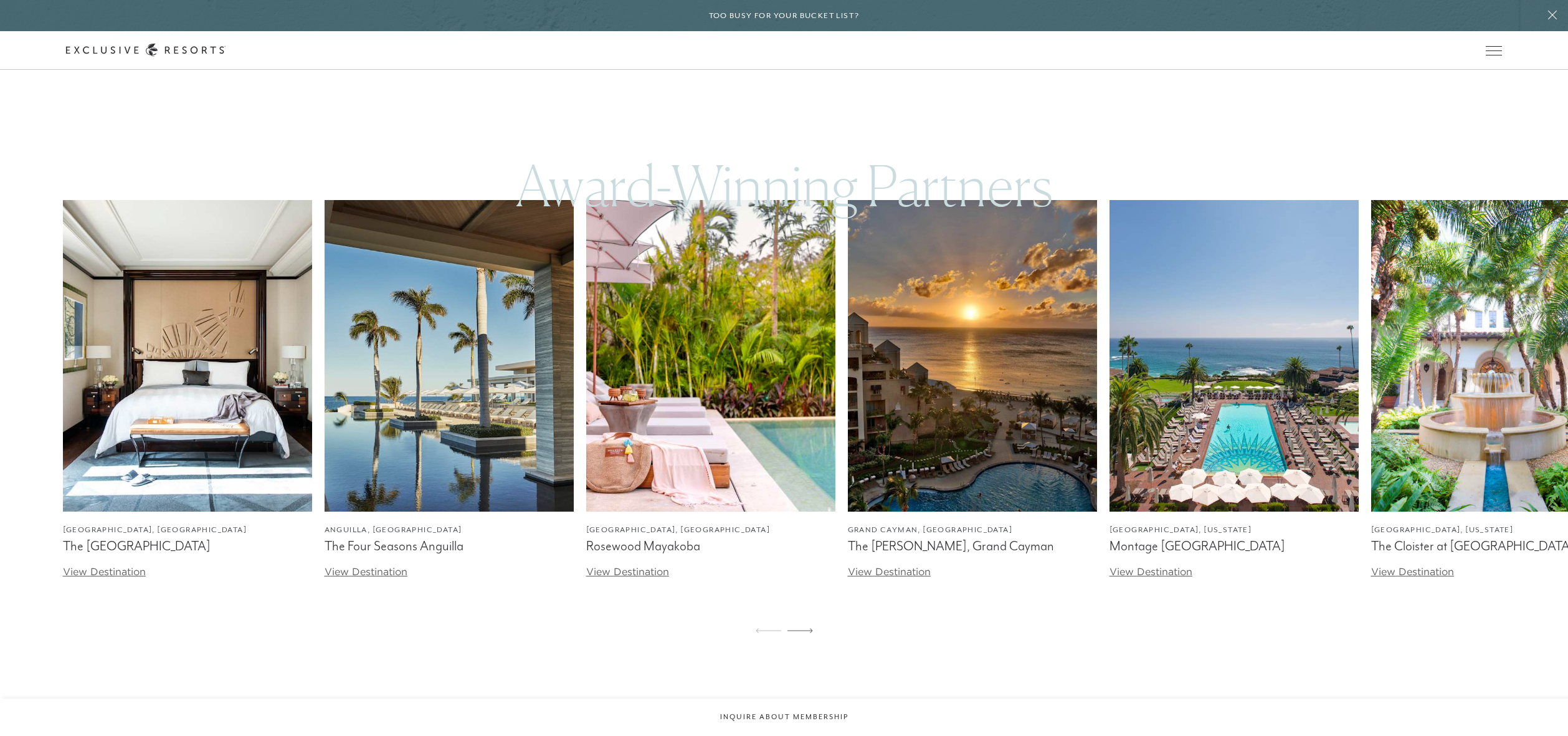
scroll to position [1778, 0]
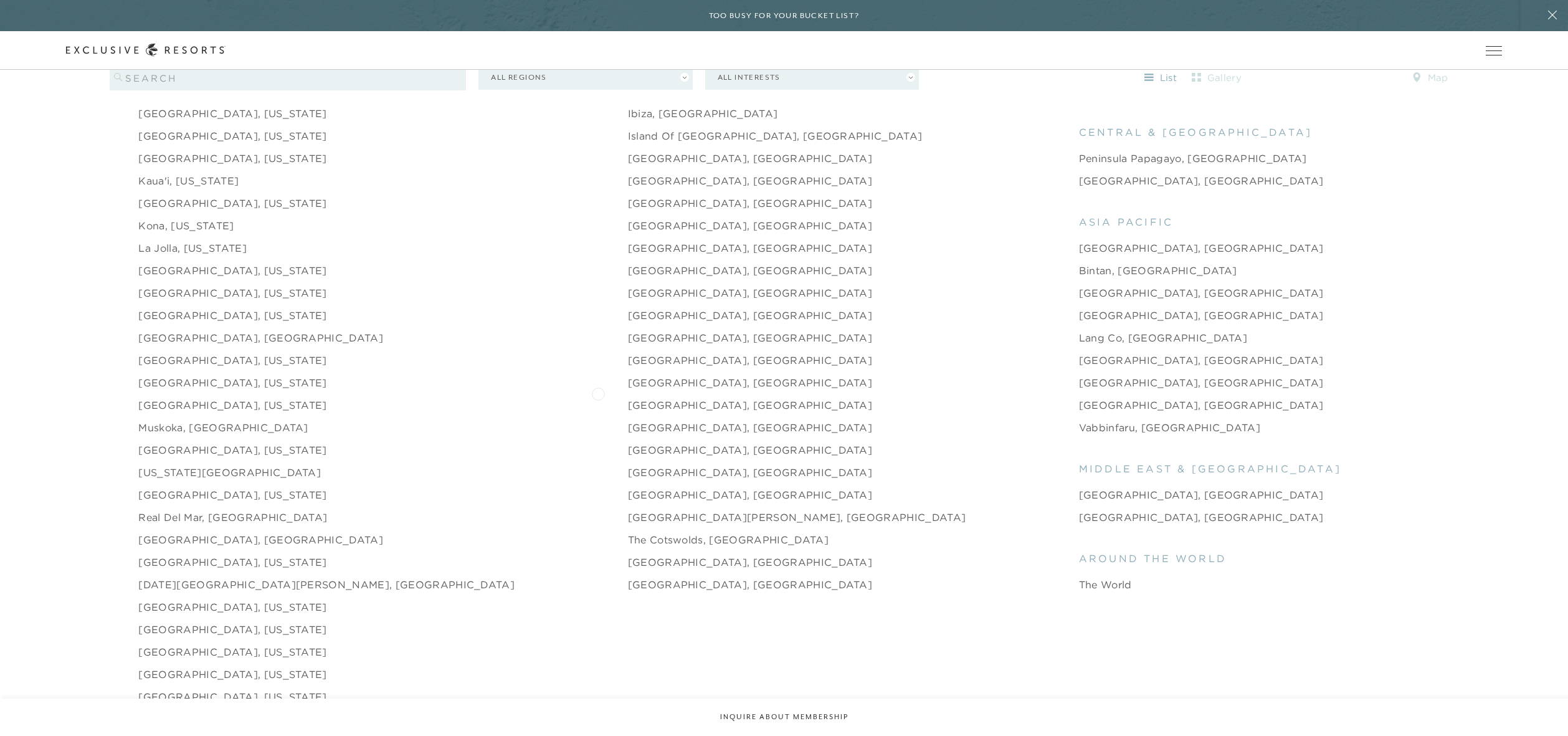
click at [628, 397] on link "[GEOGRAPHIC_DATA], [GEOGRAPHIC_DATA]" at bounding box center [750, 405] width 245 height 15
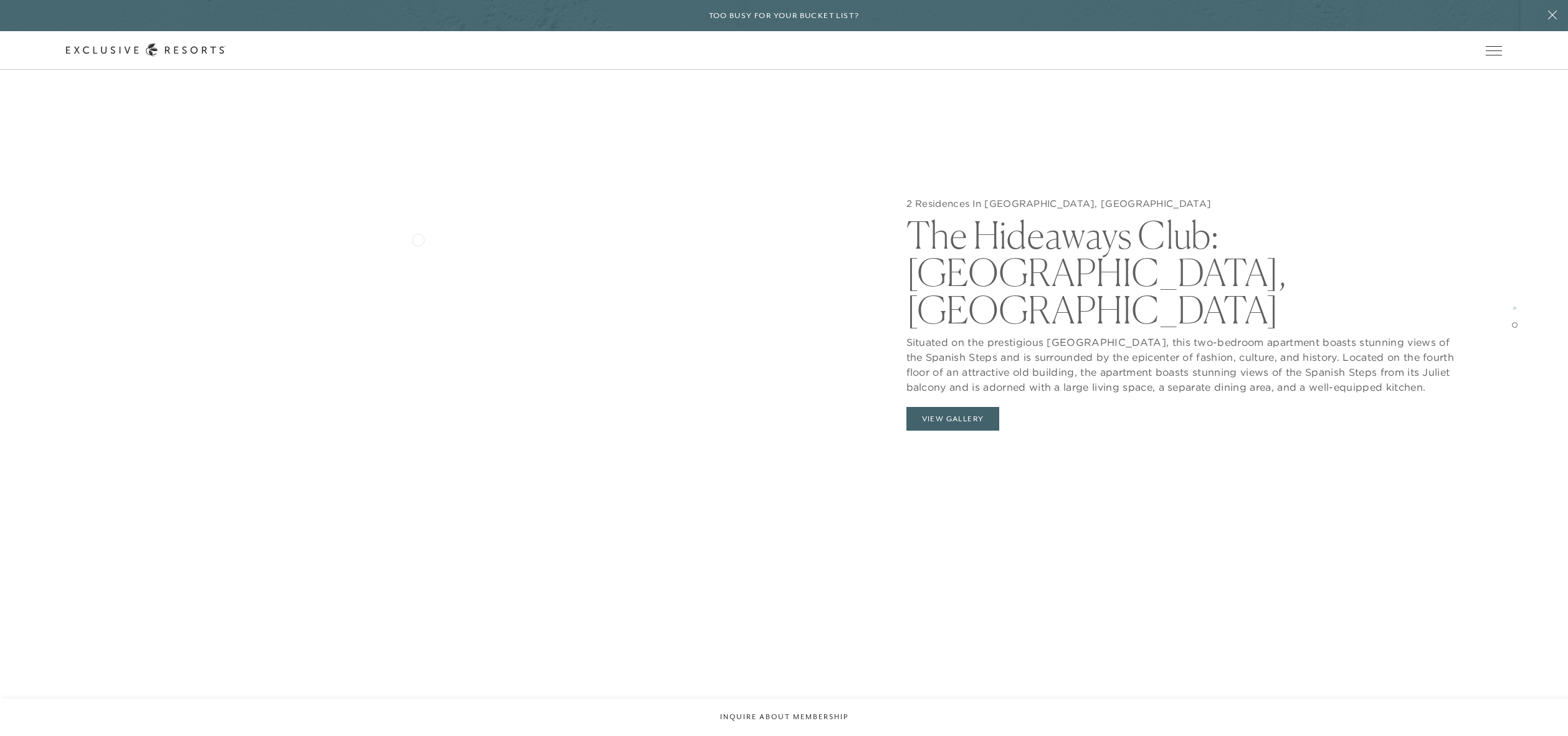
scroll to position [3174, 0]
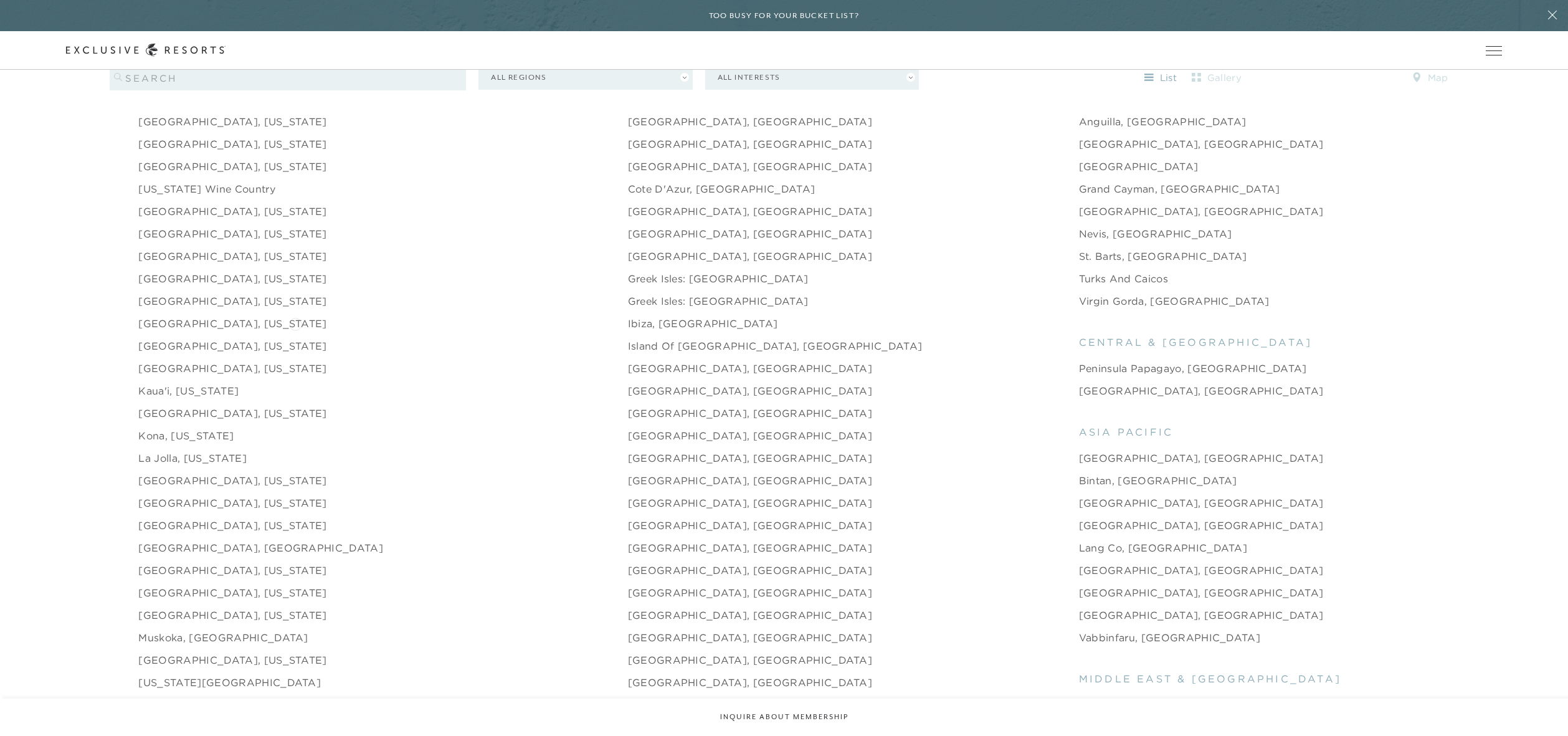
scroll to position [1566, 0]
click at [628, 385] on link "[GEOGRAPHIC_DATA], [GEOGRAPHIC_DATA]" at bounding box center [750, 392] width 245 height 15
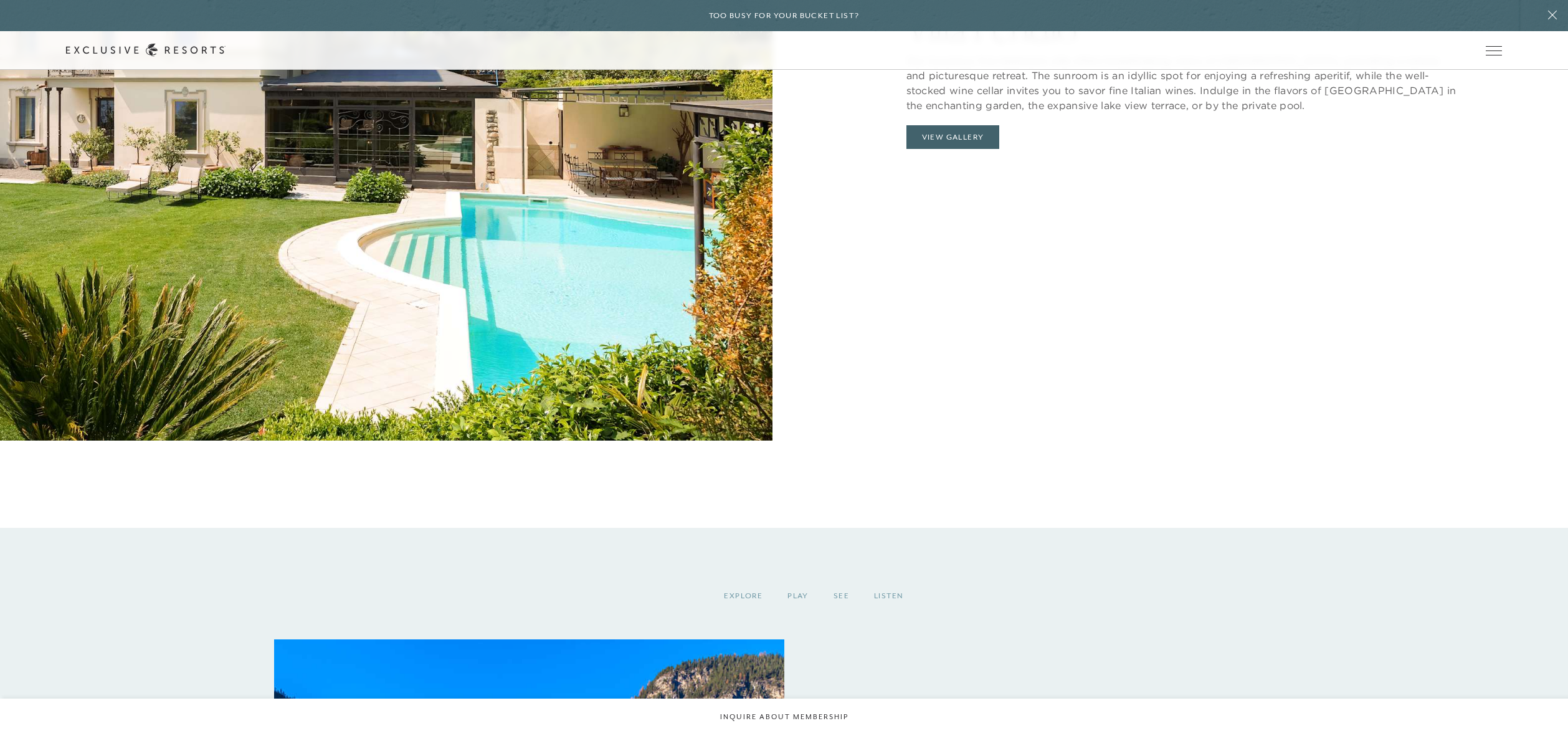
scroll to position [1592, 0]
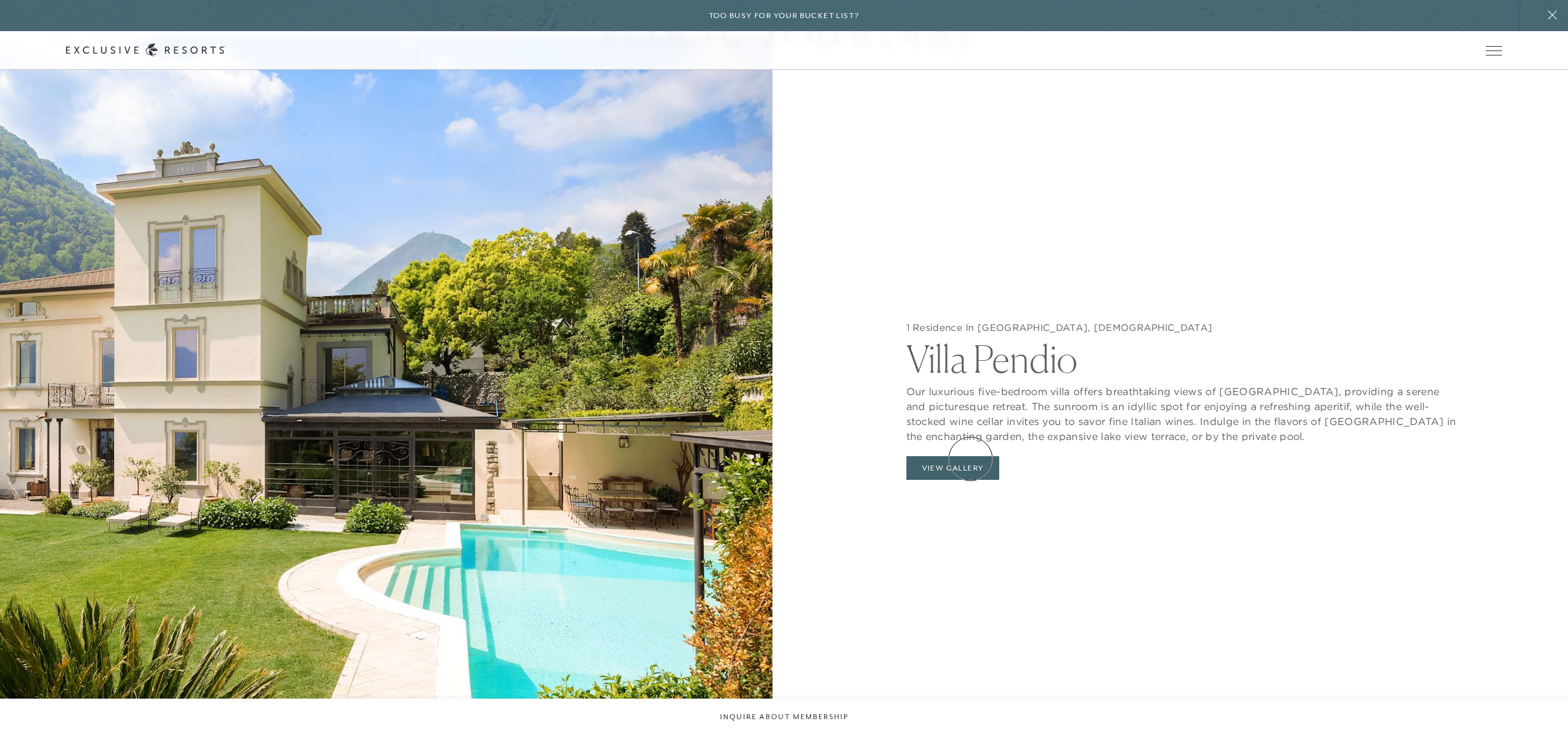
click at [970, 458] on button "View Gallery" at bounding box center [953, 467] width 94 height 24
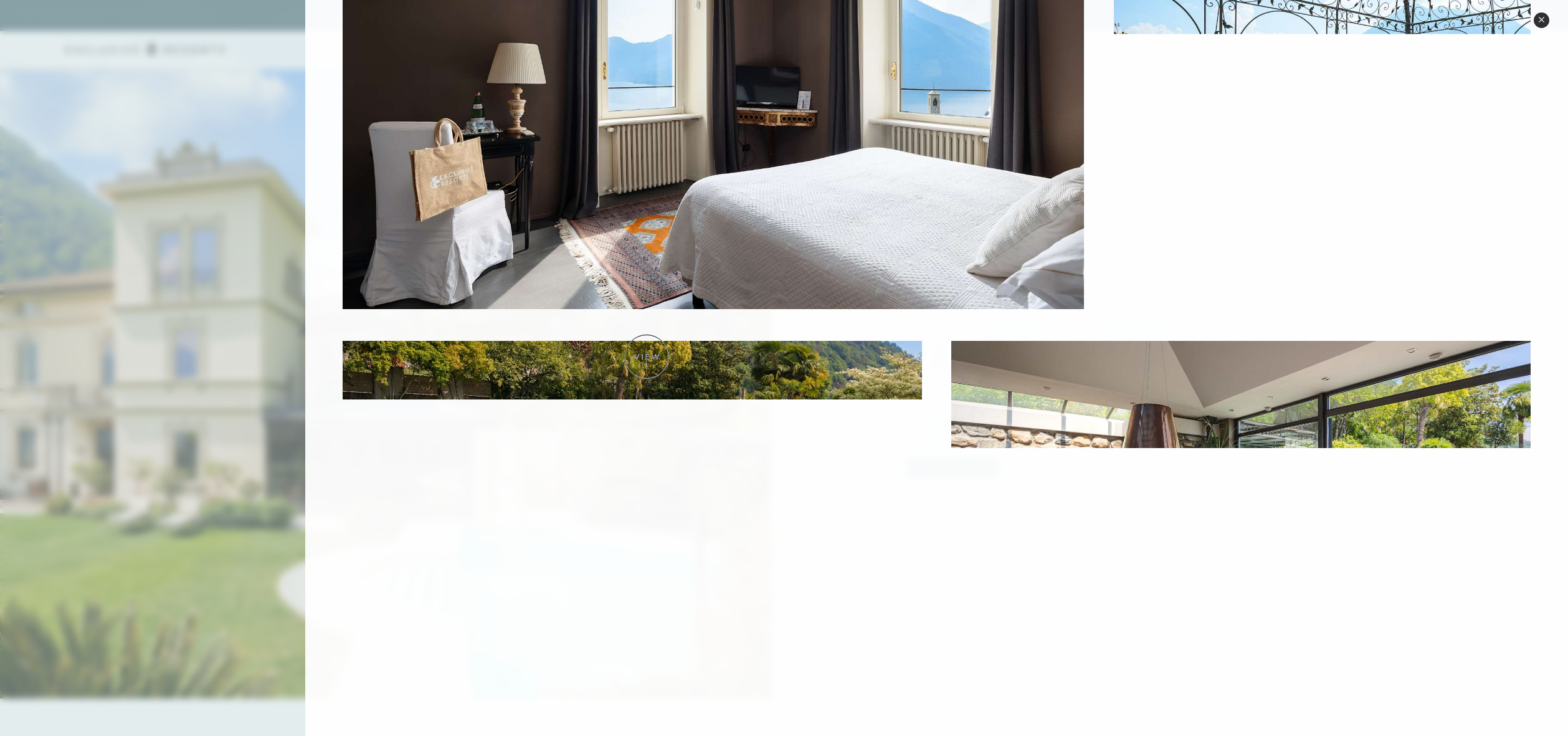
scroll to position [1625, 0]
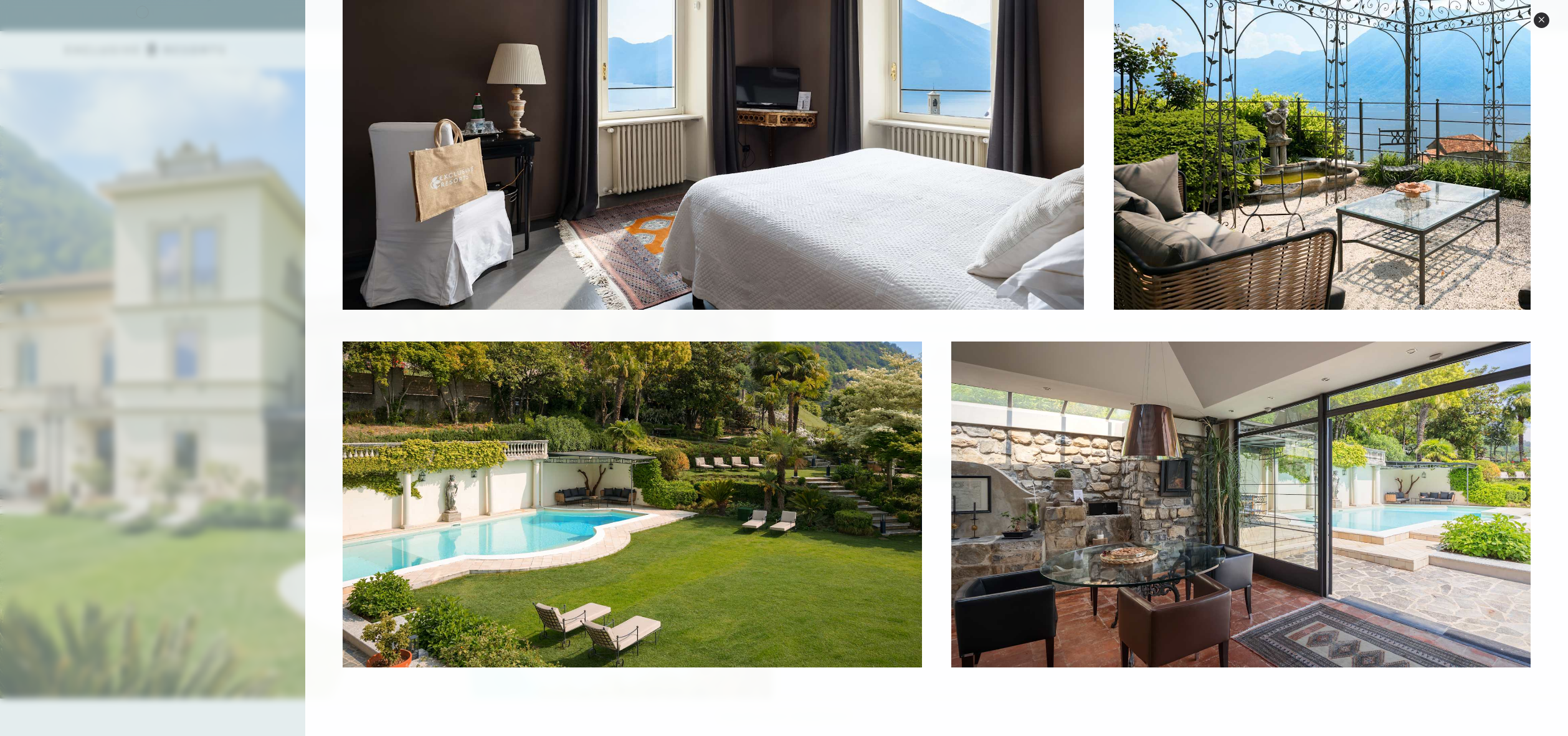
scroll to position [1566, 0]
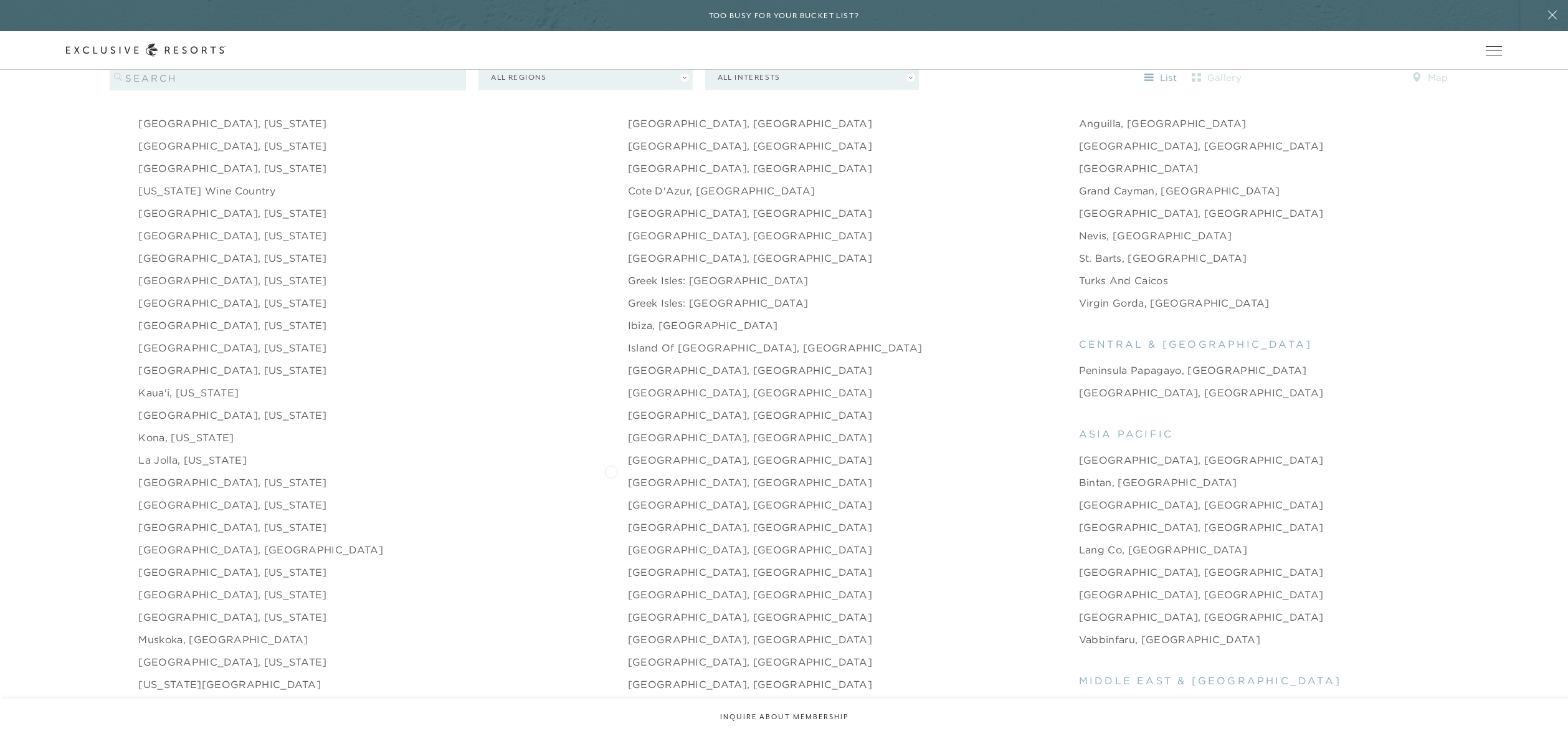
click at [628, 475] on link "[GEOGRAPHIC_DATA], [GEOGRAPHIC_DATA]" at bounding box center [750, 482] width 245 height 15
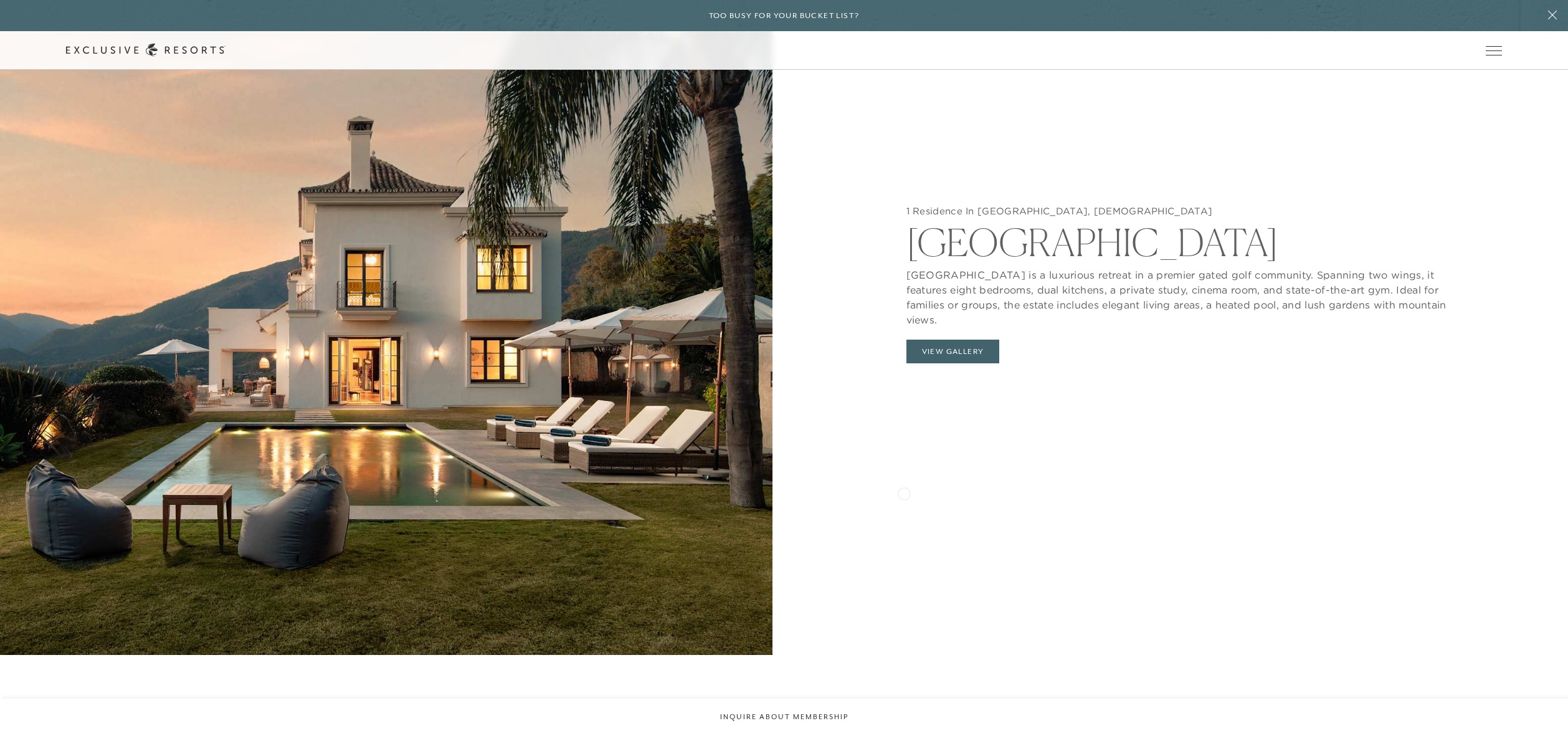
scroll to position [1702, 0]
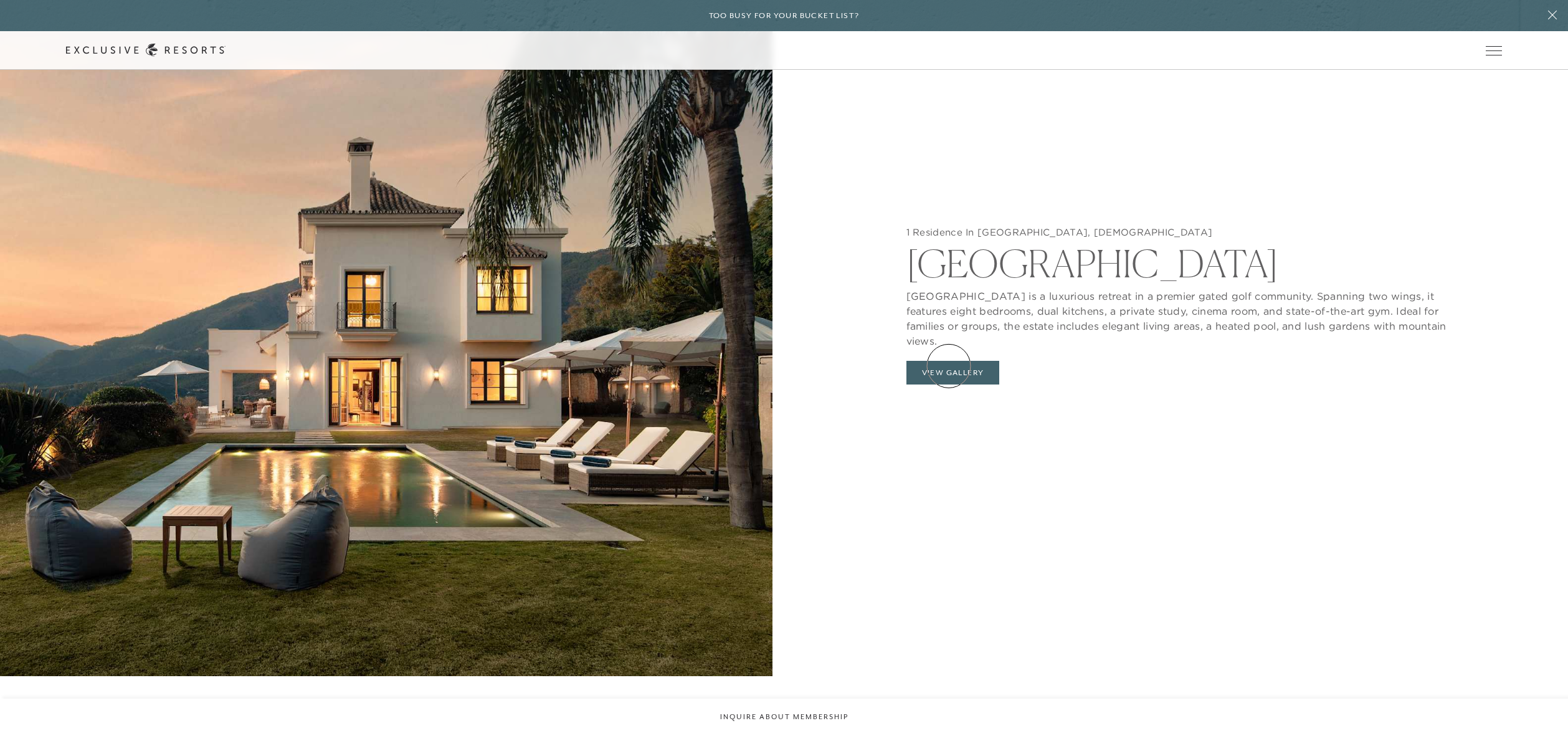
click at [949, 366] on button "View Gallery" at bounding box center [953, 372] width 94 height 24
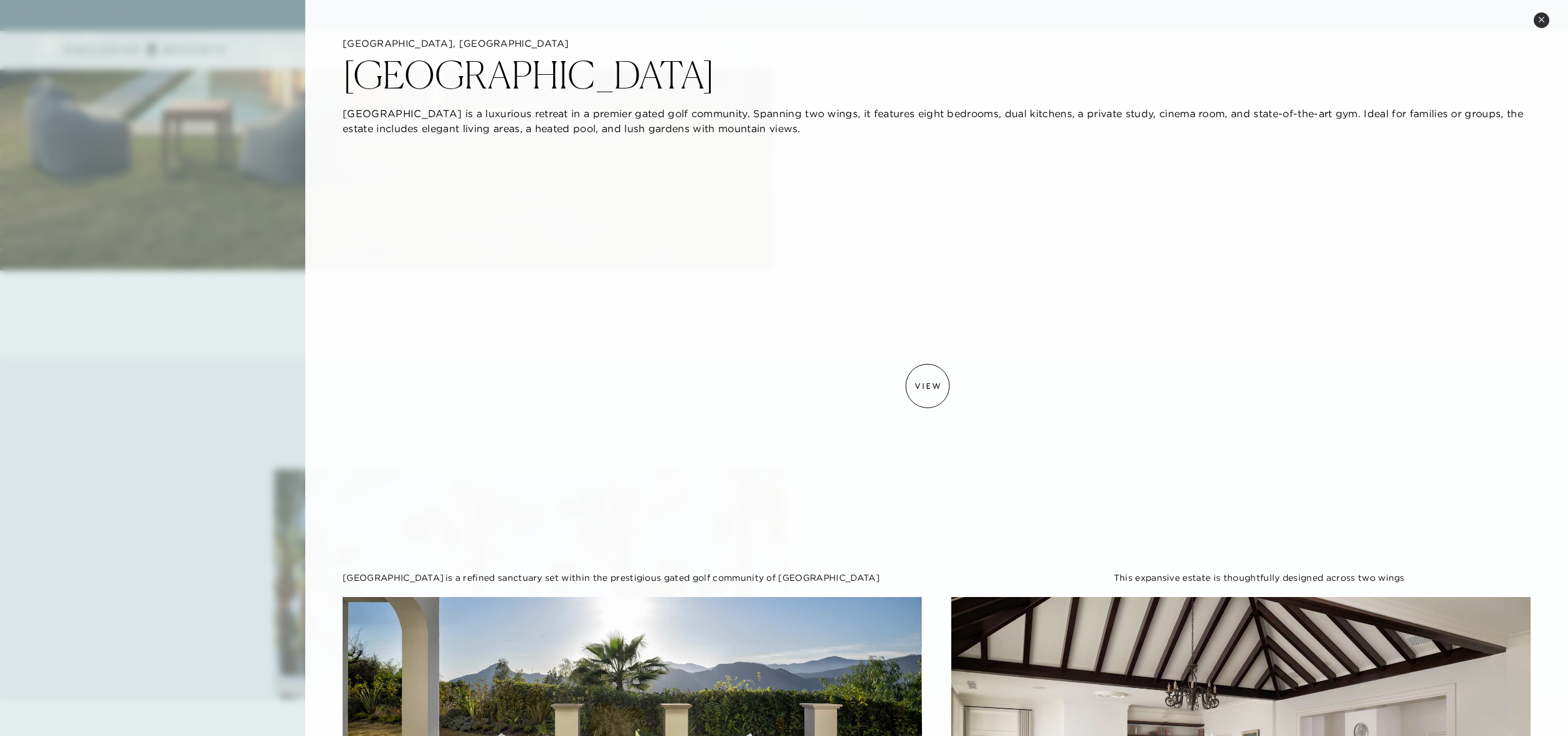
scroll to position [0, 0]
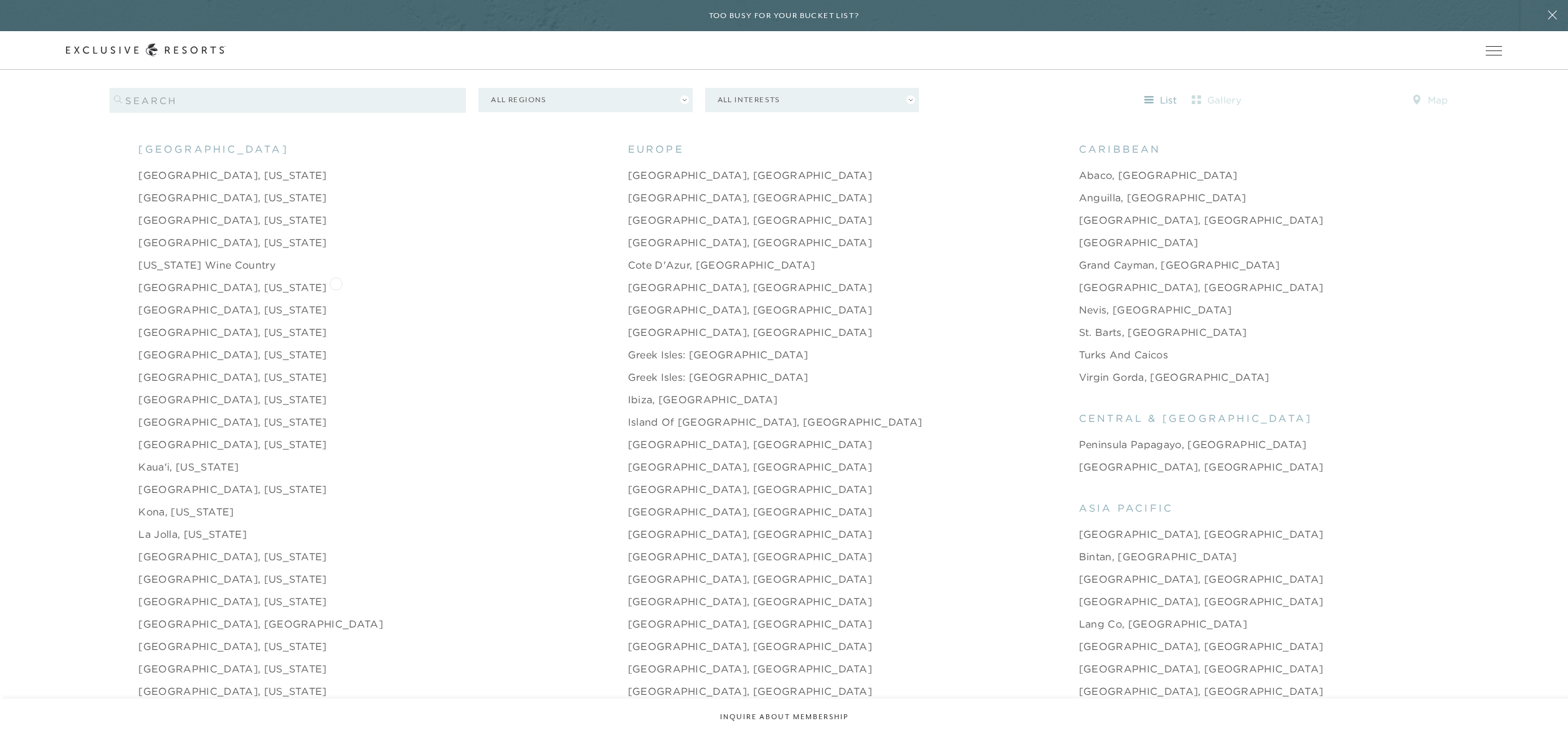
scroll to position [1492, 0]
click at [208, 235] on link "[GEOGRAPHIC_DATA], [US_STATE]" at bounding box center [232, 243] width 188 height 15
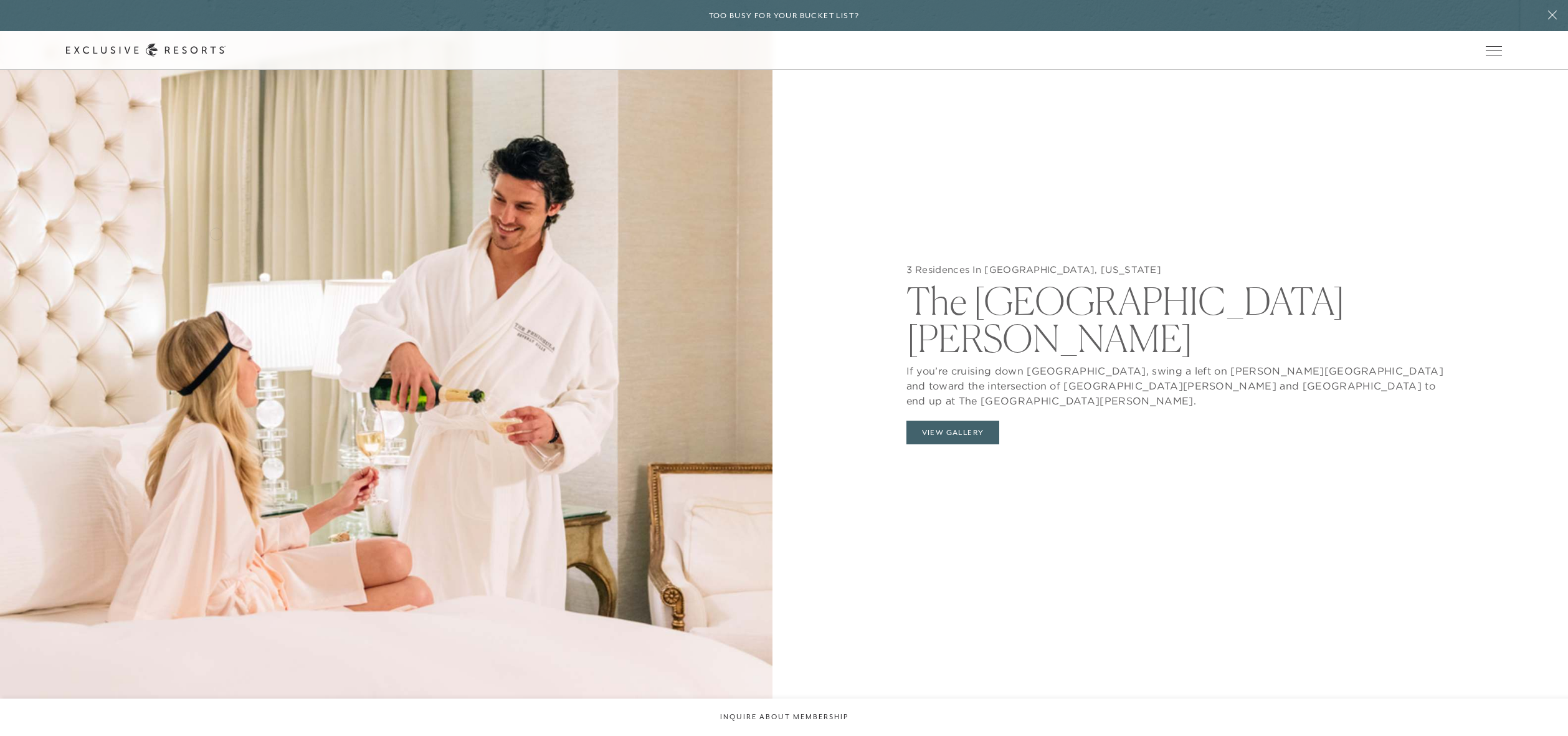
scroll to position [1817, 0]
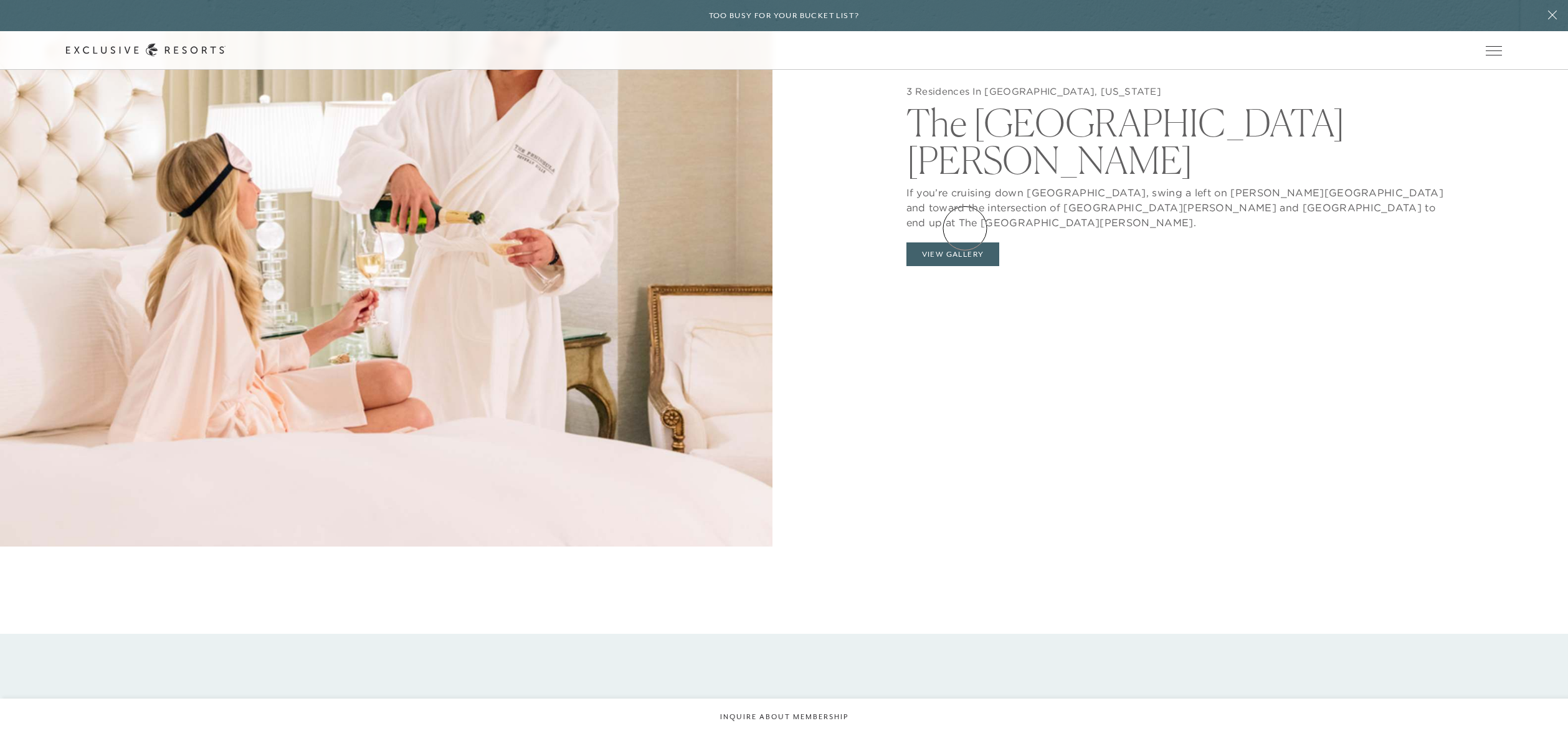
click at [965, 243] on button "View Gallery" at bounding box center [953, 254] width 94 height 24
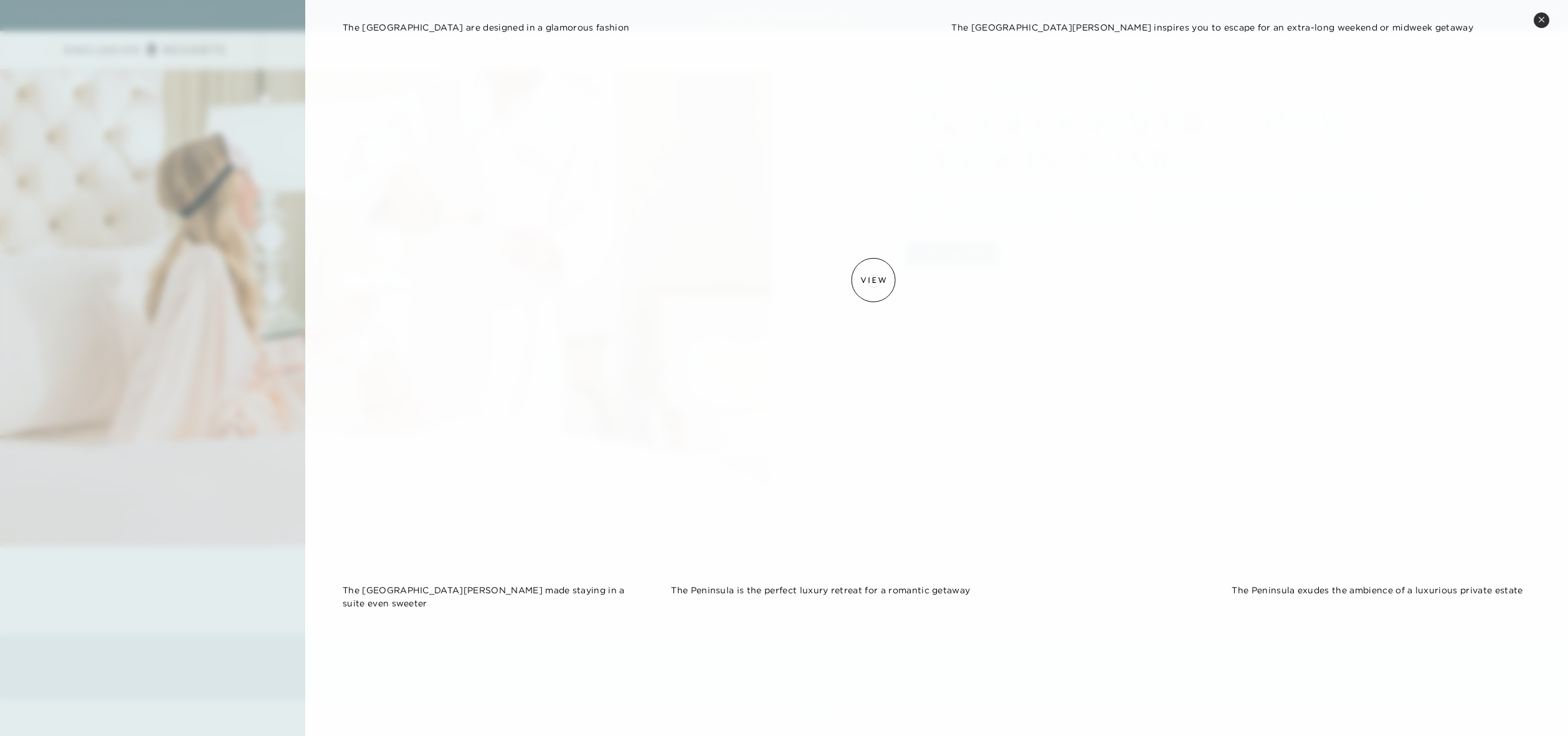
scroll to position [670, 0]
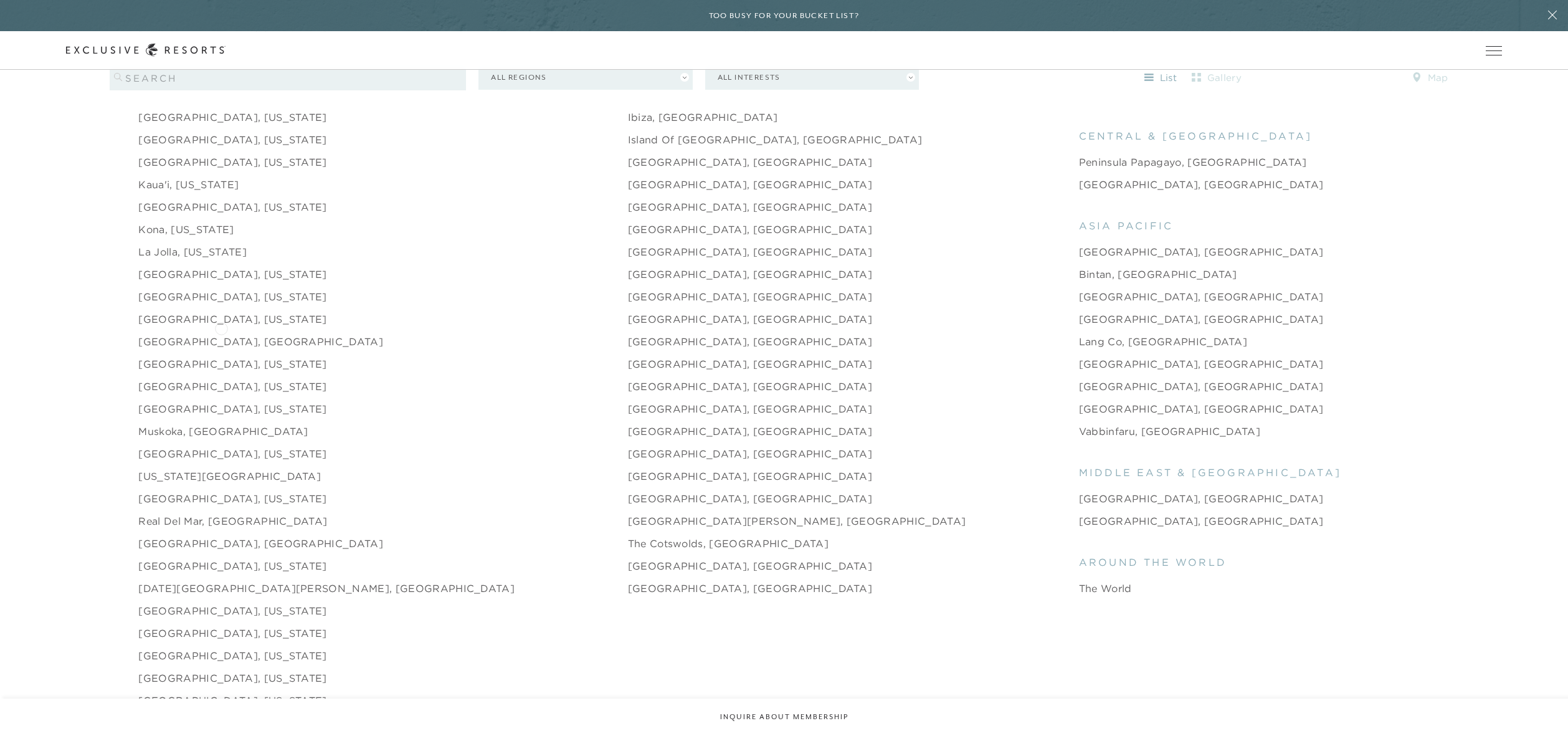
scroll to position [1775, 0]
click at [203, 333] on link "[GEOGRAPHIC_DATA], [GEOGRAPHIC_DATA]" at bounding box center [261, 340] width 245 height 15
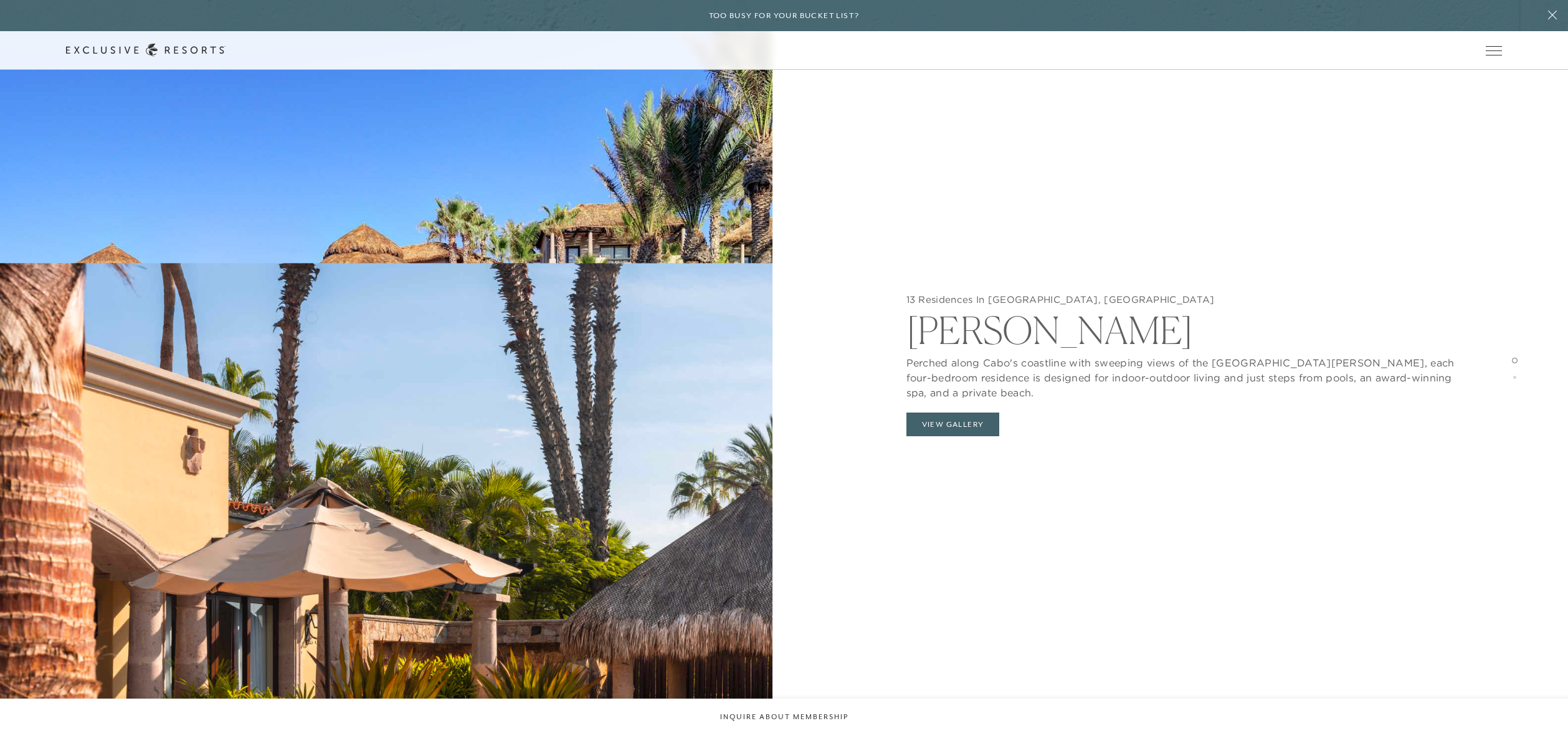
scroll to position [1971, 0]
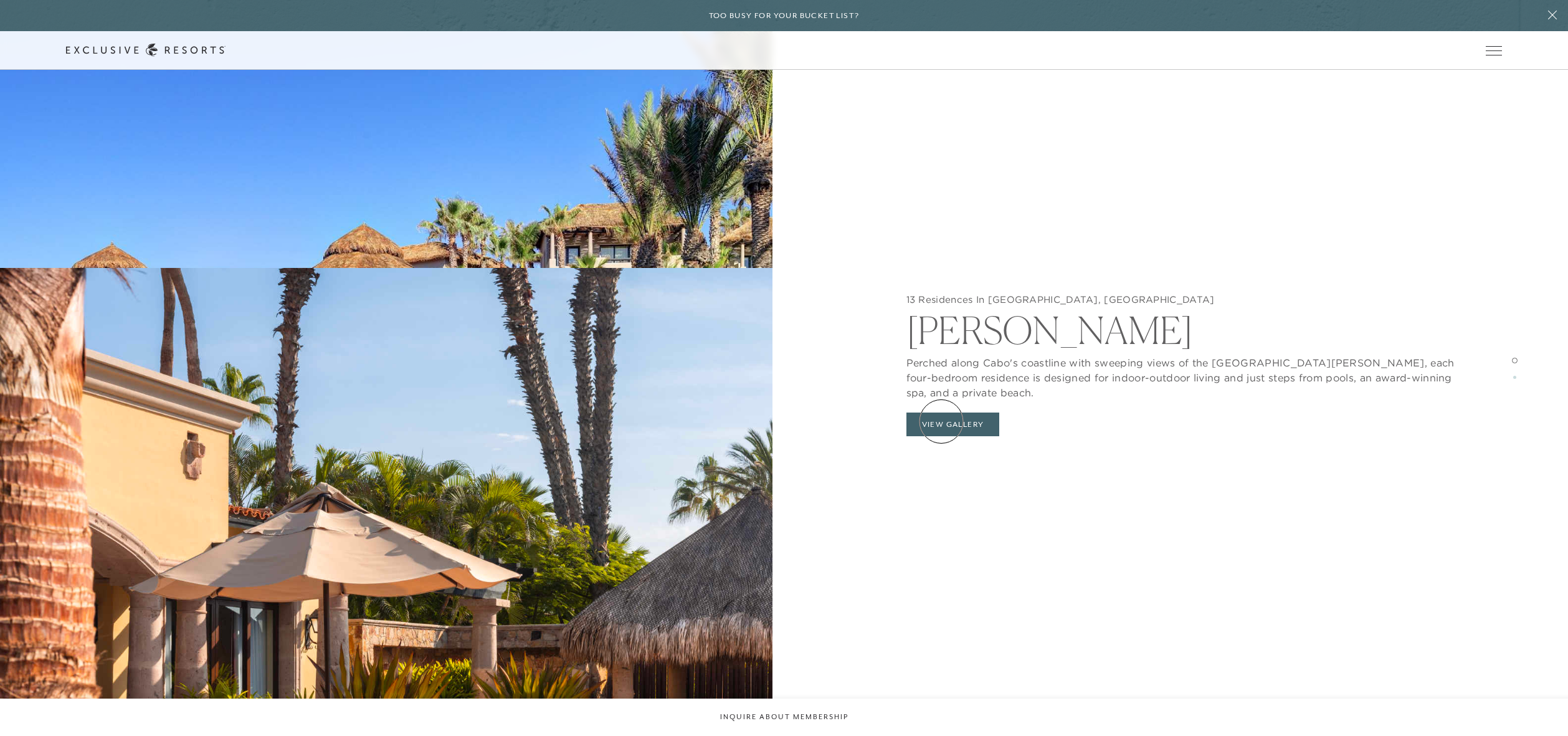
click at [941, 421] on button "View Gallery" at bounding box center [953, 424] width 94 height 24
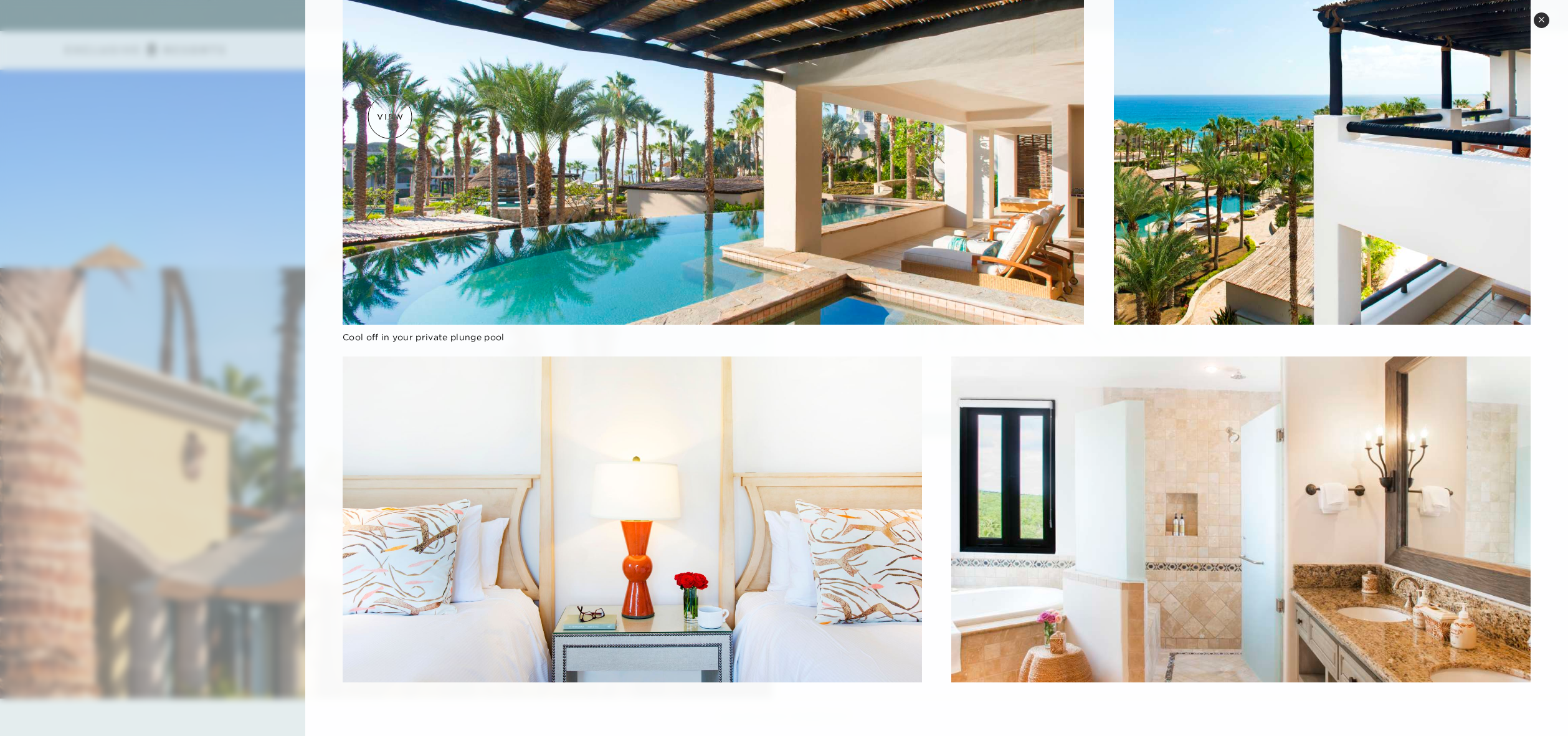
scroll to position [2263, 0]
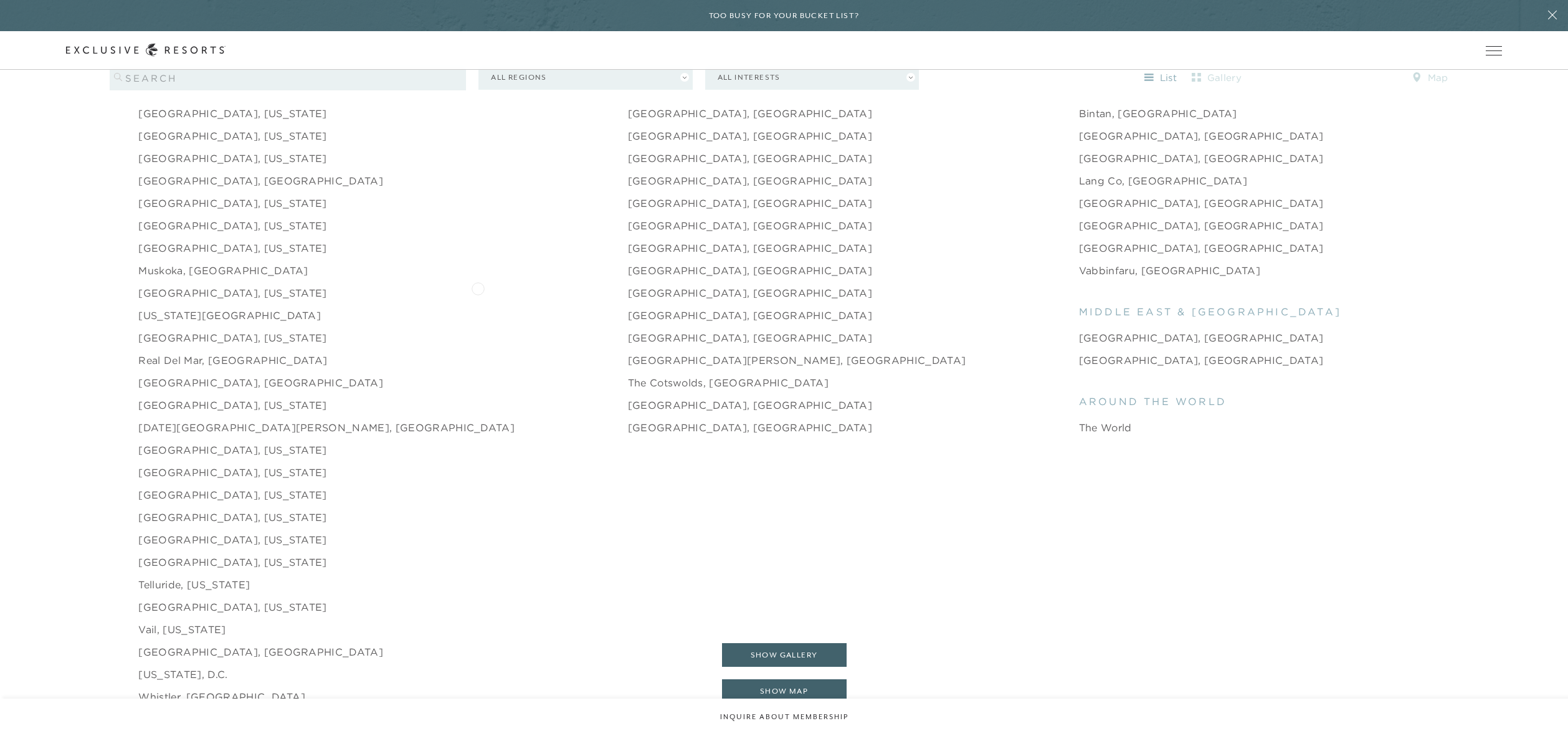
scroll to position [1937, 0]
click at [178, 440] on link "[GEOGRAPHIC_DATA], [US_STATE]" at bounding box center [232, 448] width 188 height 15
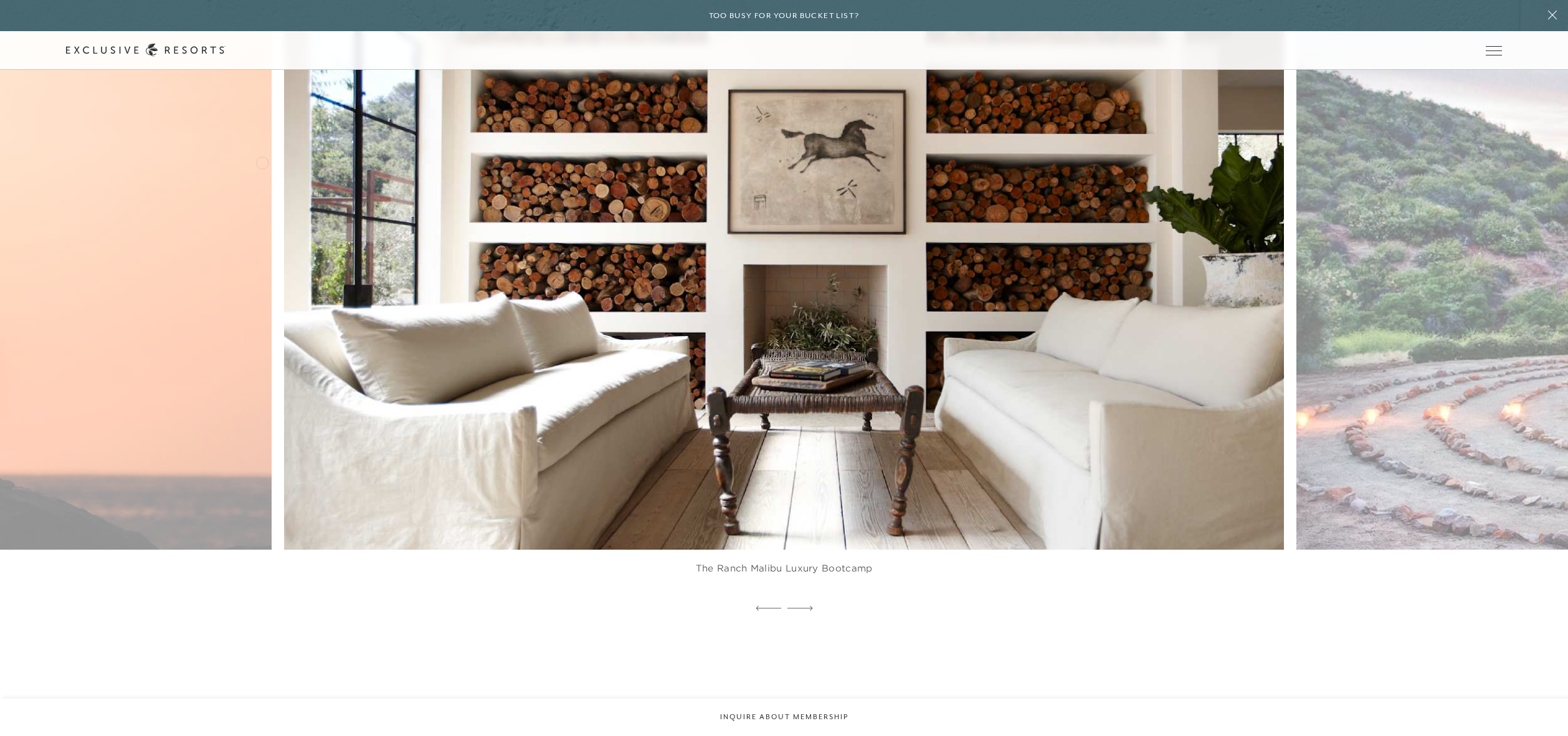
scroll to position [3495, 0]
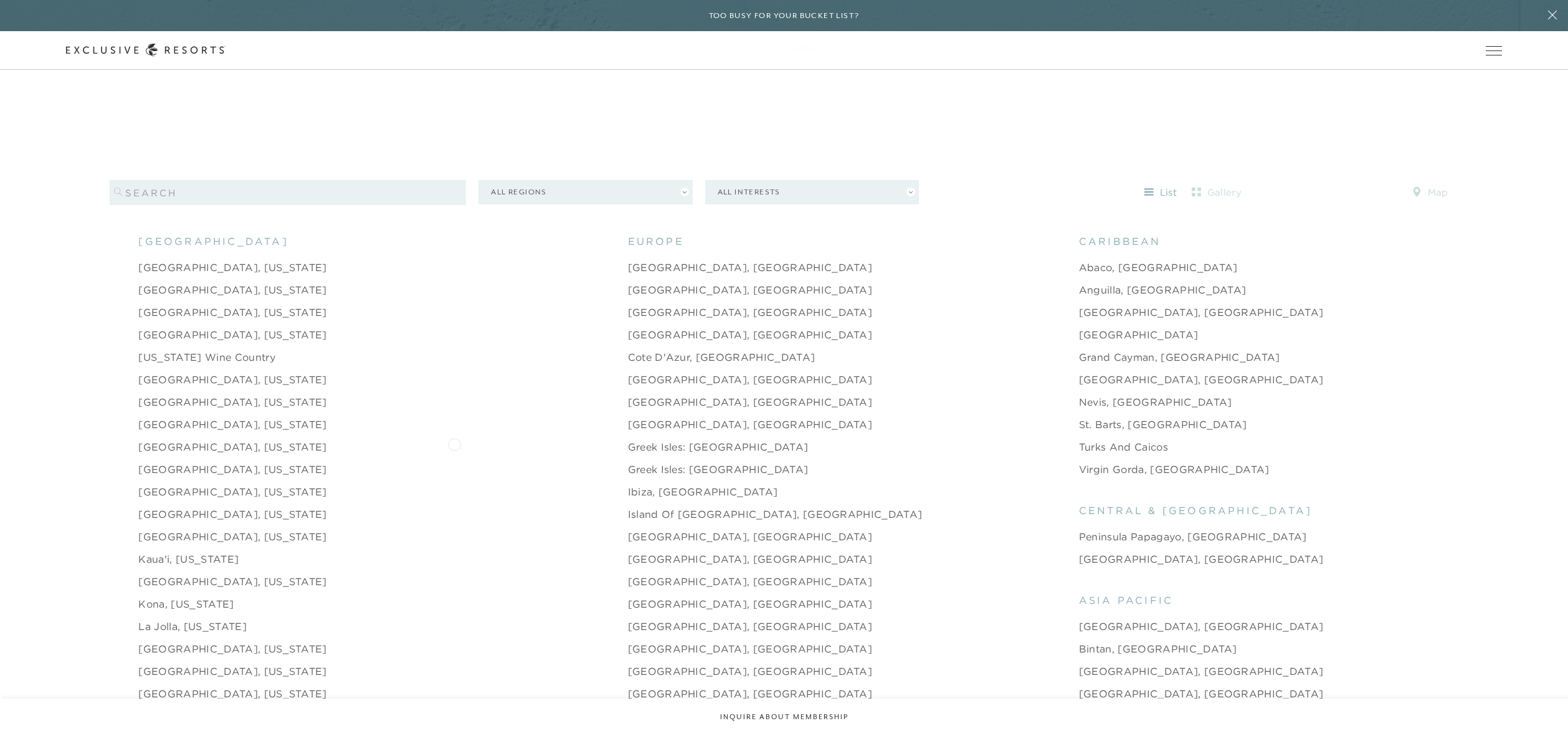
scroll to position [1399, 0]
click at [185, 261] on link "[GEOGRAPHIC_DATA], [US_STATE]" at bounding box center [232, 269] width 188 height 15
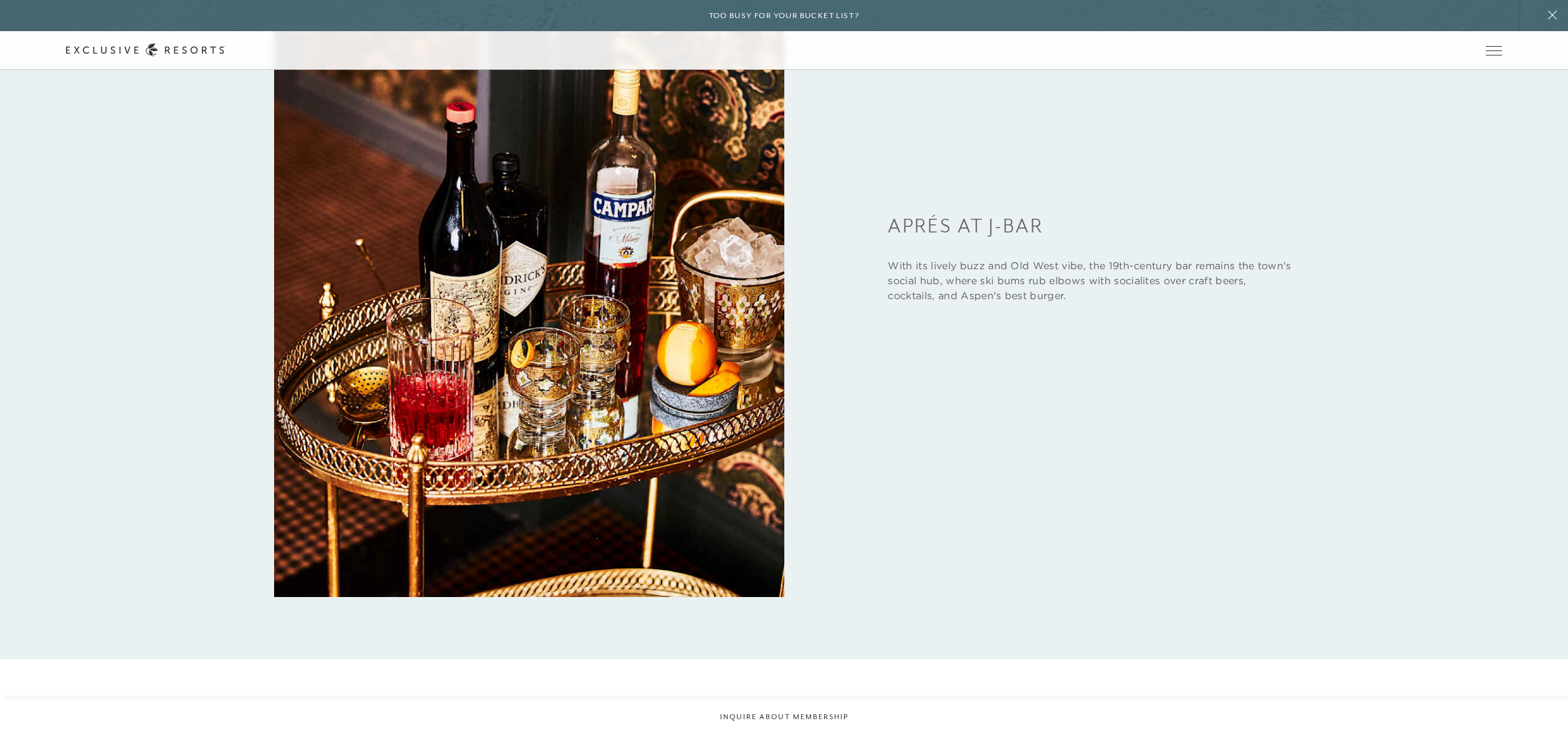
scroll to position [1485, 0]
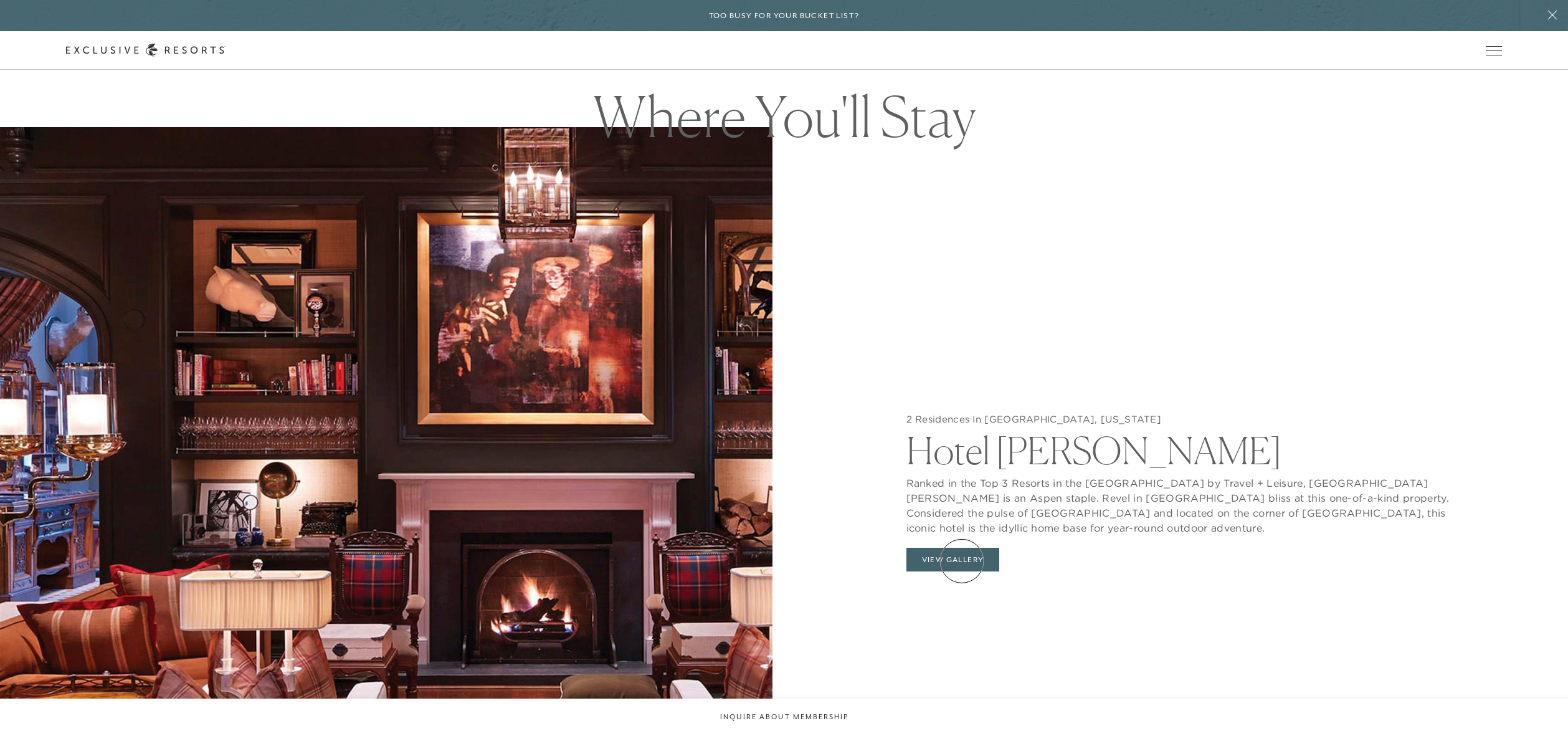
click at [962, 561] on button "View Gallery" at bounding box center [953, 559] width 94 height 24
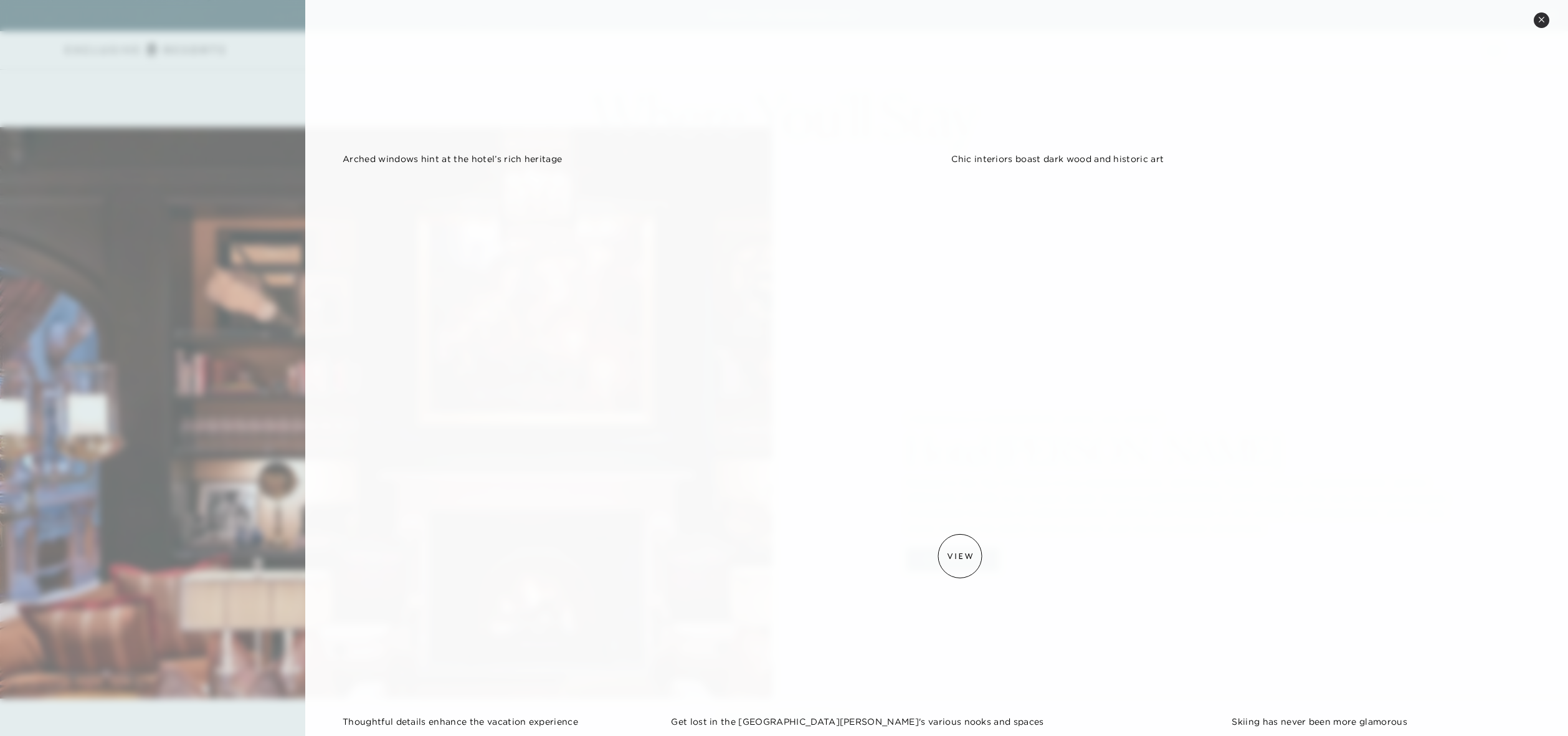
scroll to position [458, 0]
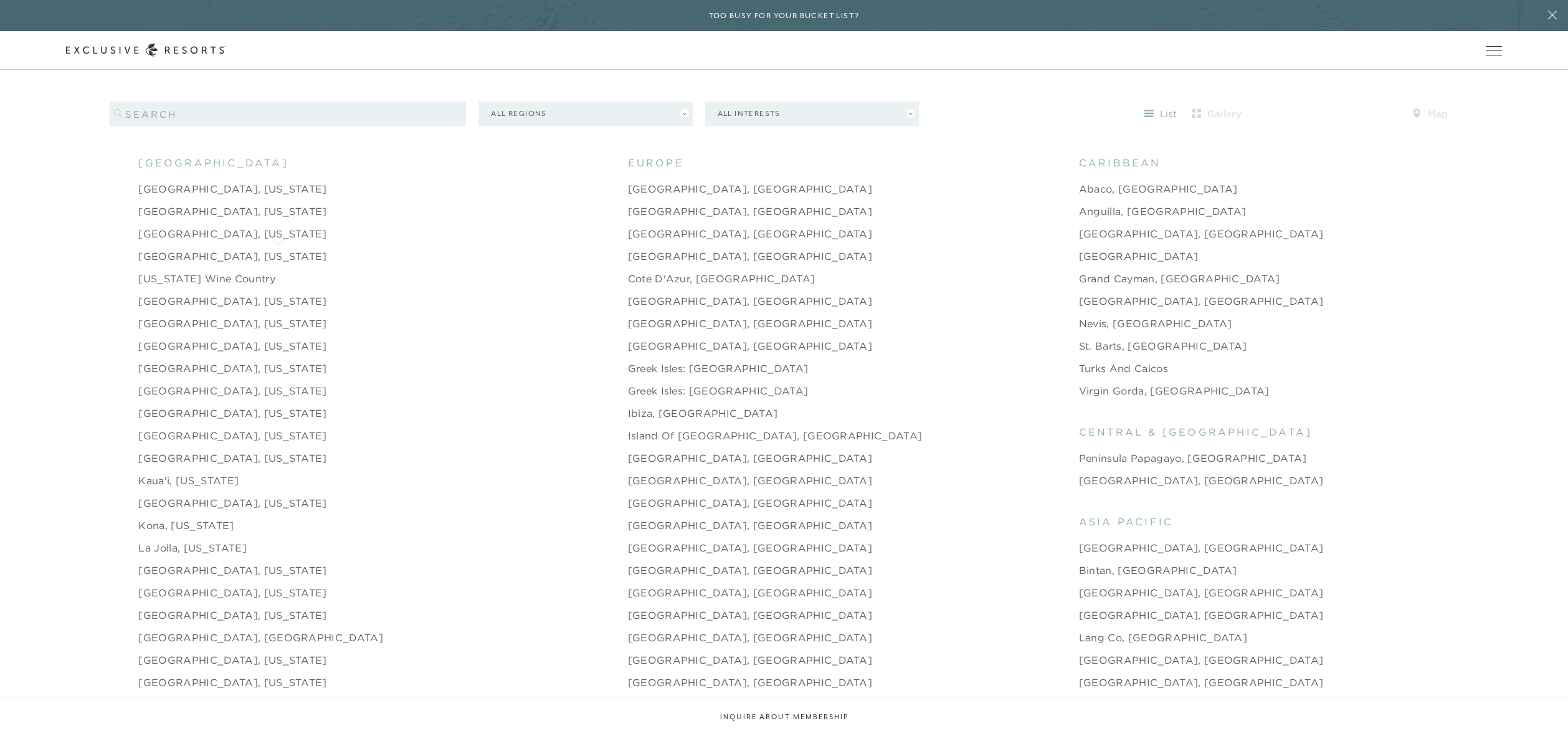
scroll to position [2005, 0]
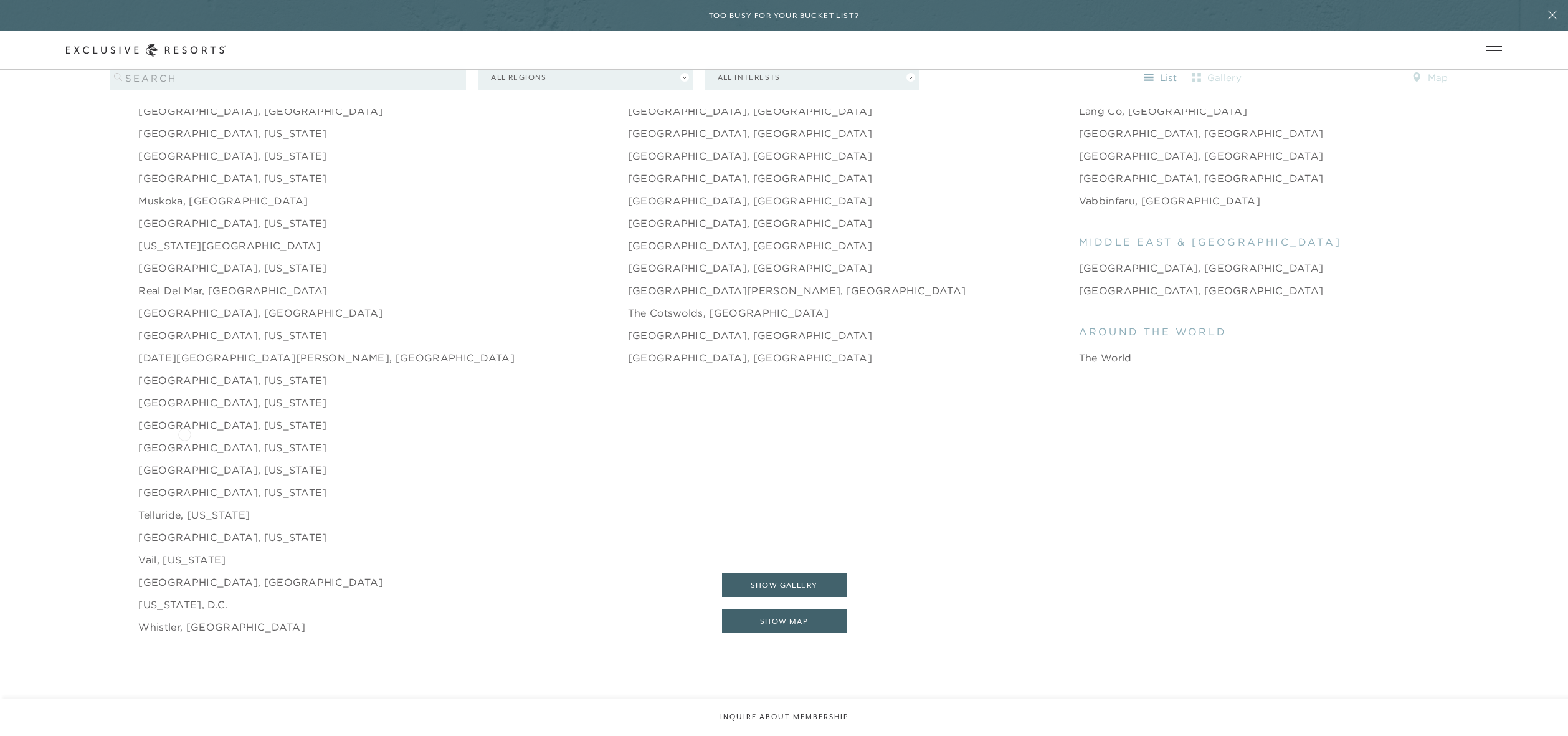
click at [185, 440] on link "[GEOGRAPHIC_DATA], [US_STATE]" at bounding box center [232, 447] width 188 height 15
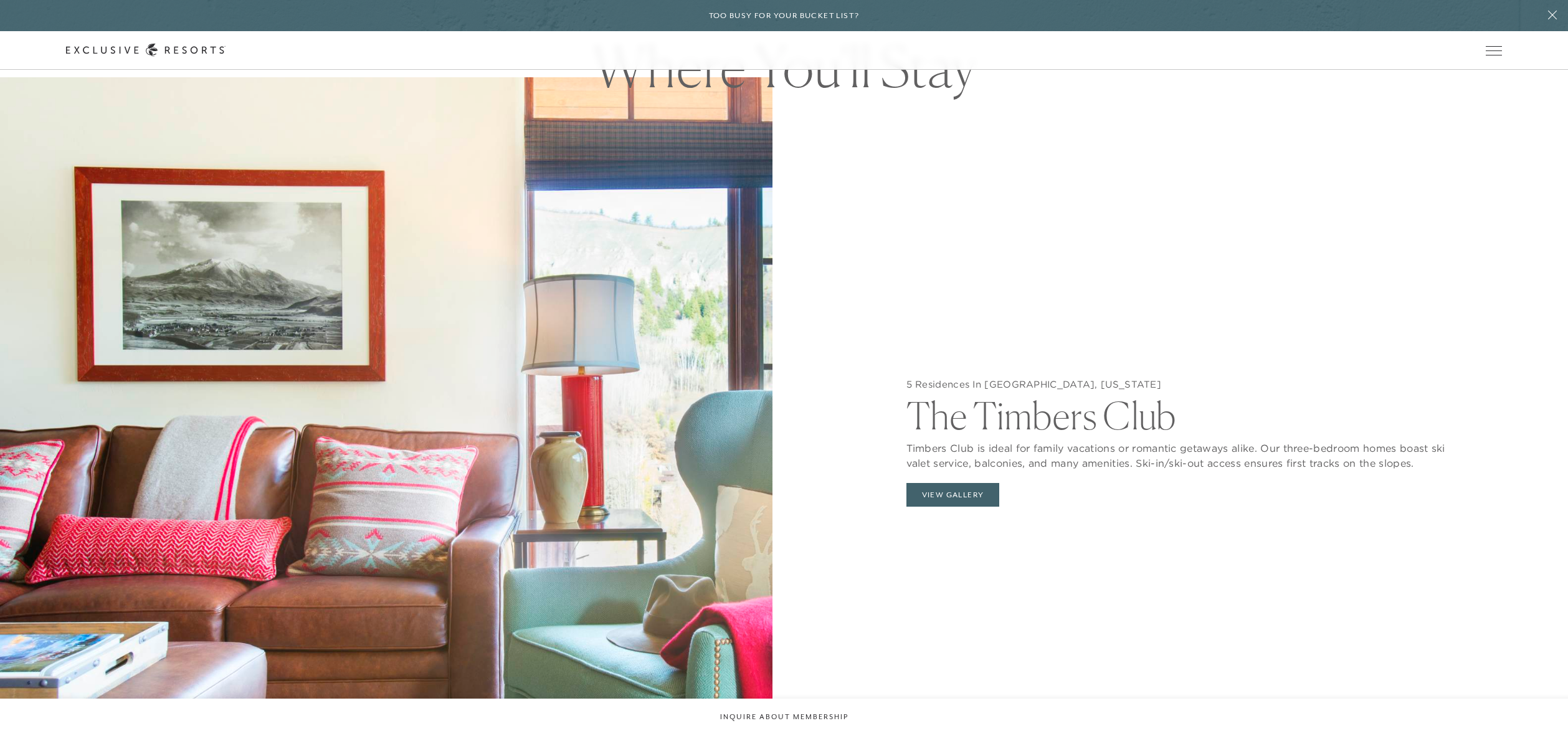
scroll to position [1688, 0]
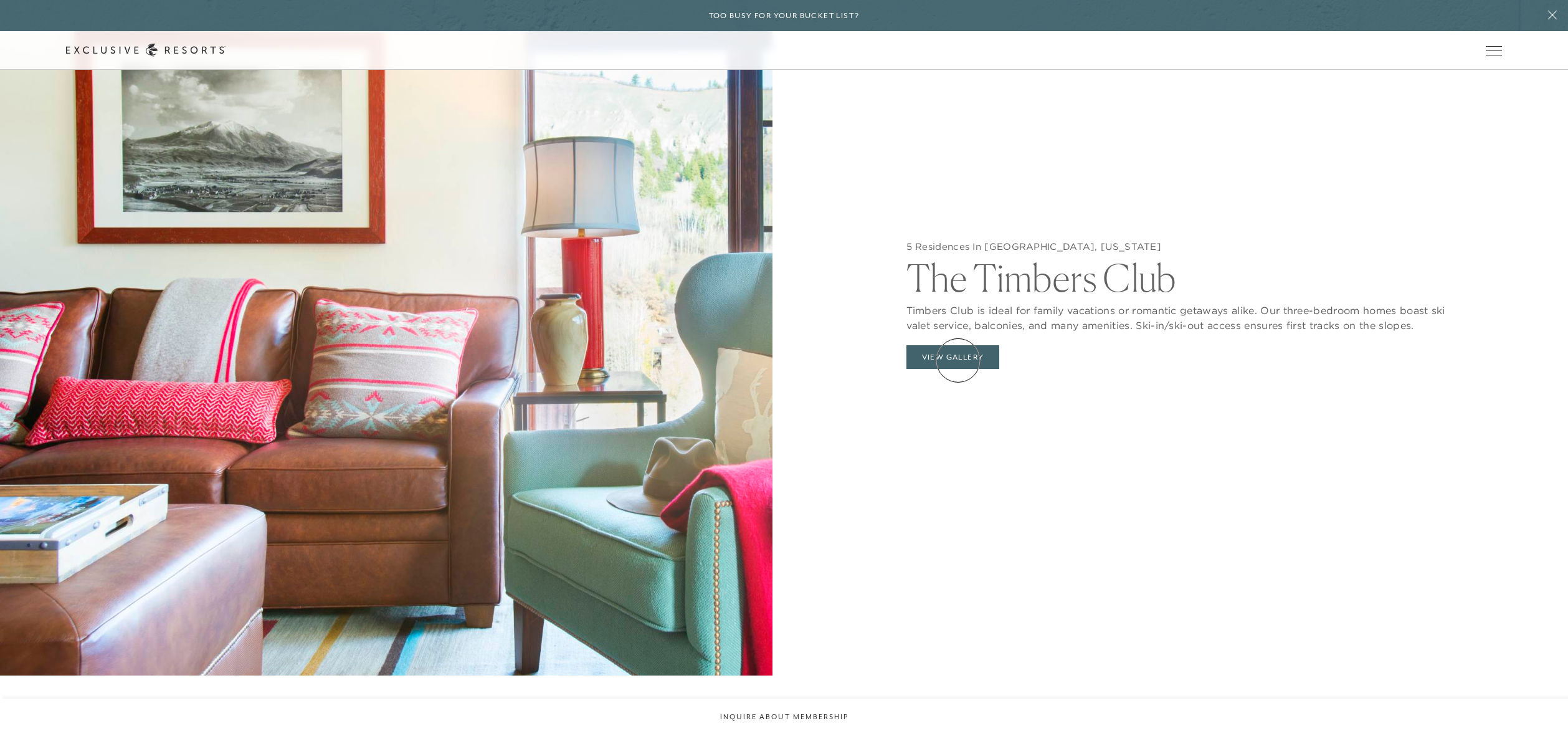
click at [958, 360] on button "View Gallery" at bounding box center [953, 357] width 94 height 24
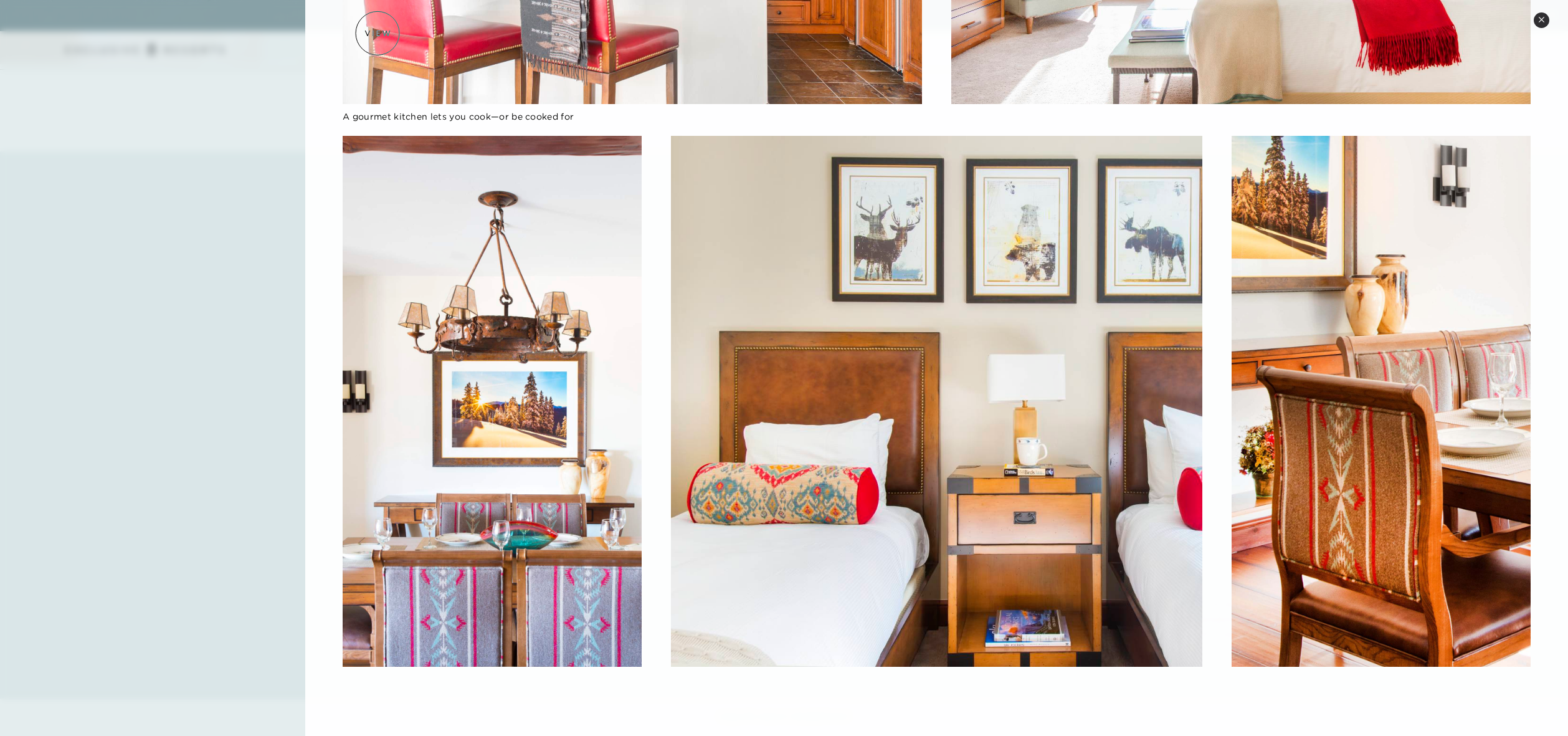
scroll to position [2315, 0]
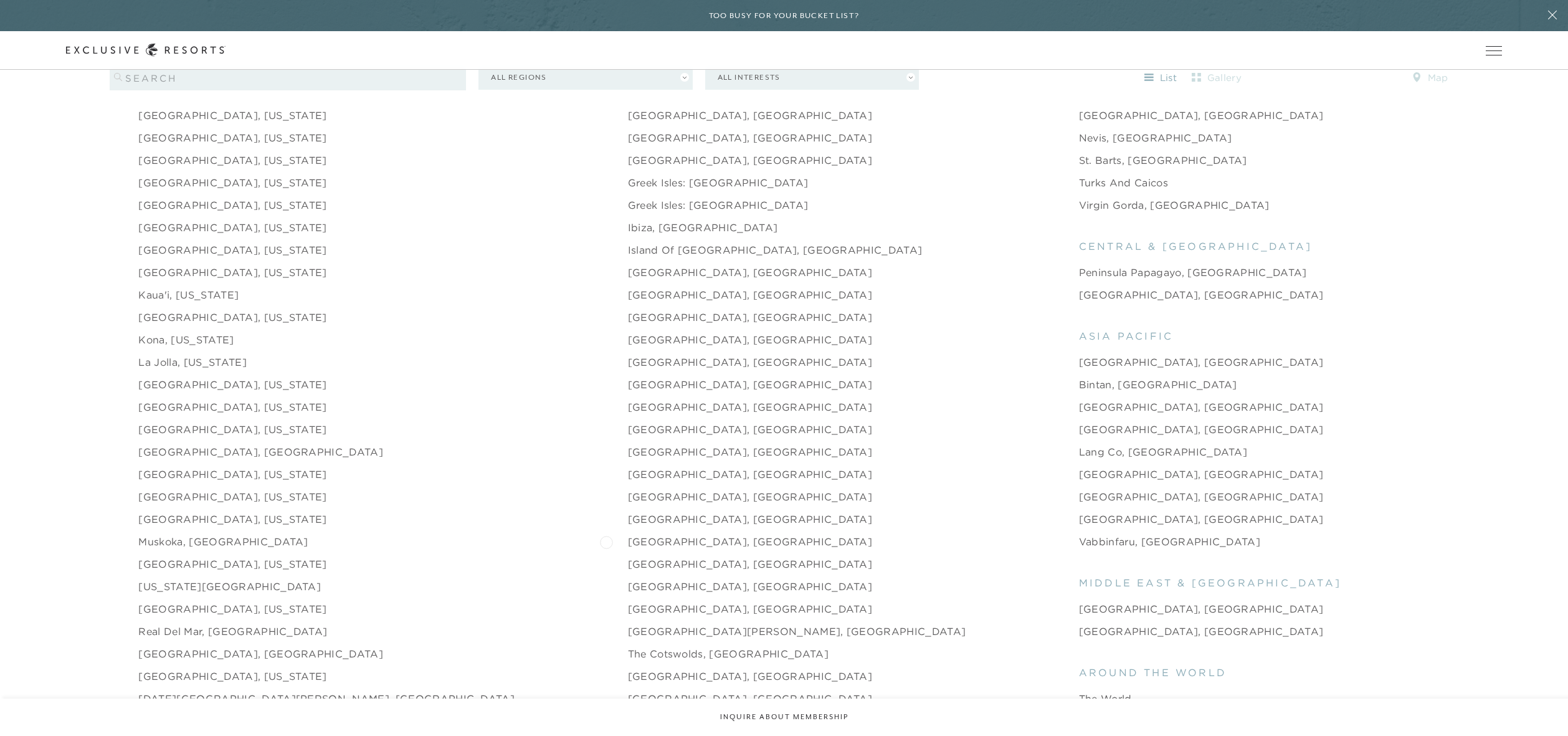
scroll to position [1665, 0]
click at [628, 578] on link "[GEOGRAPHIC_DATA], [GEOGRAPHIC_DATA]" at bounding box center [750, 585] width 245 height 15
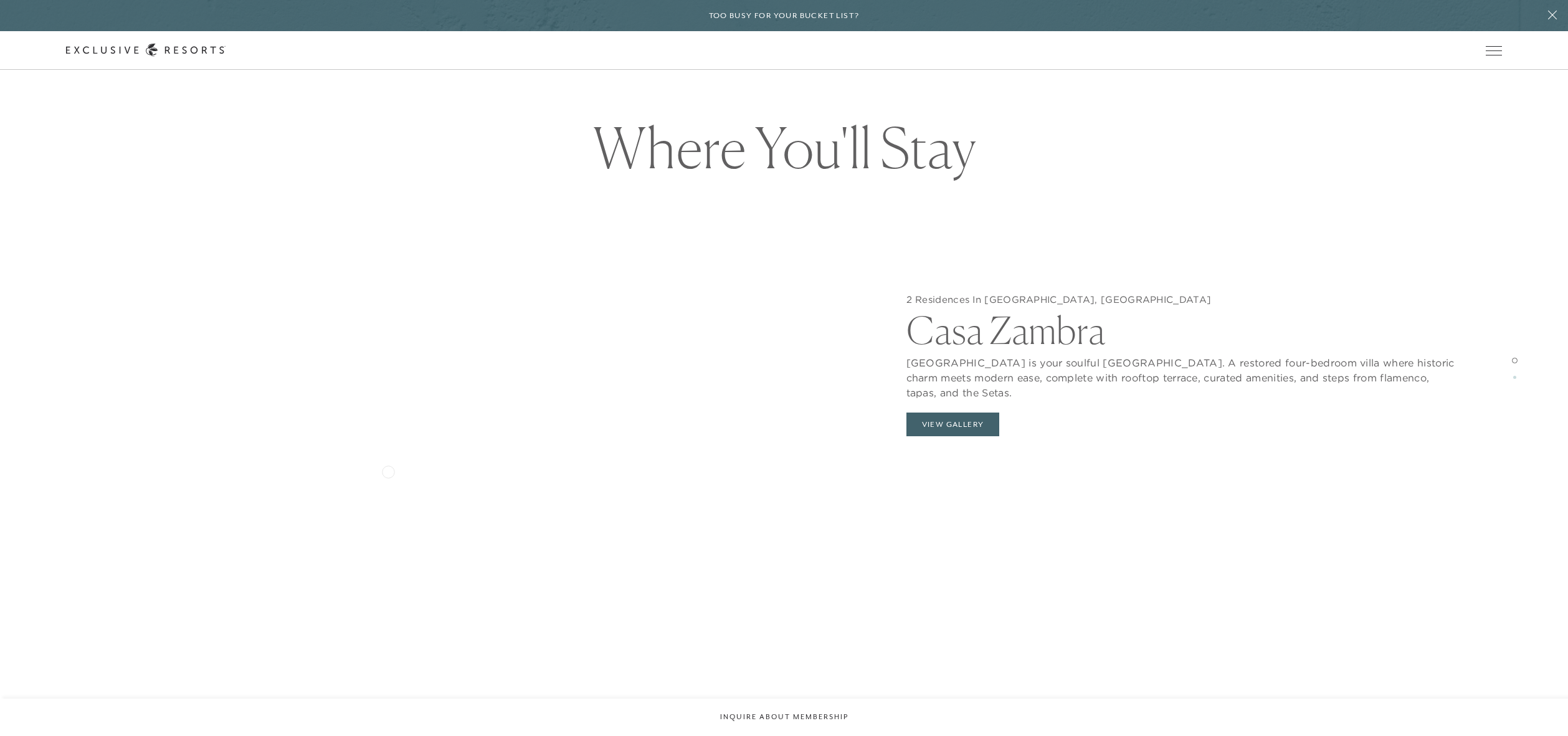
scroll to position [1701, 0]
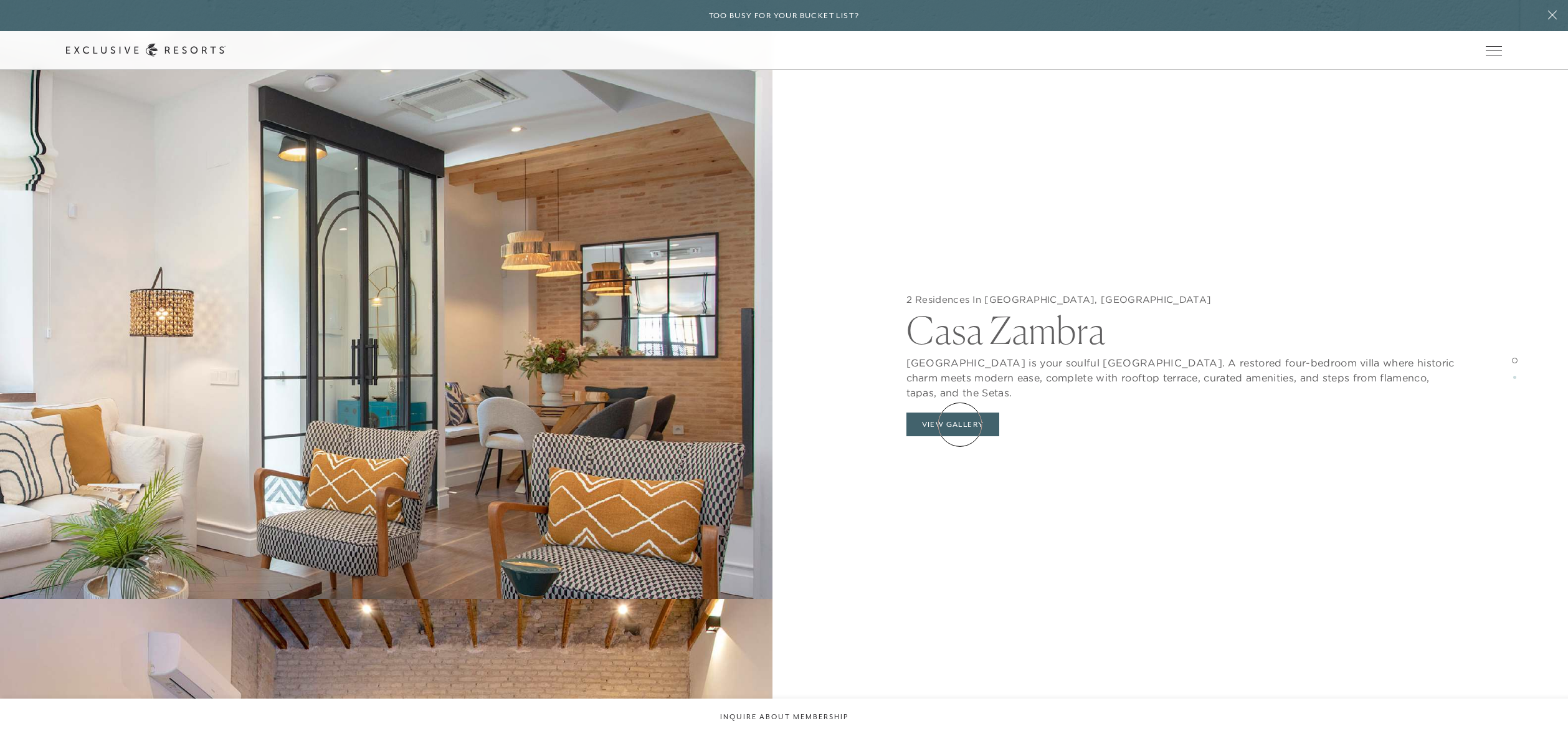
click at [960, 424] on button "View Gallery" at bounding box center [953, 424] width 94 height 24
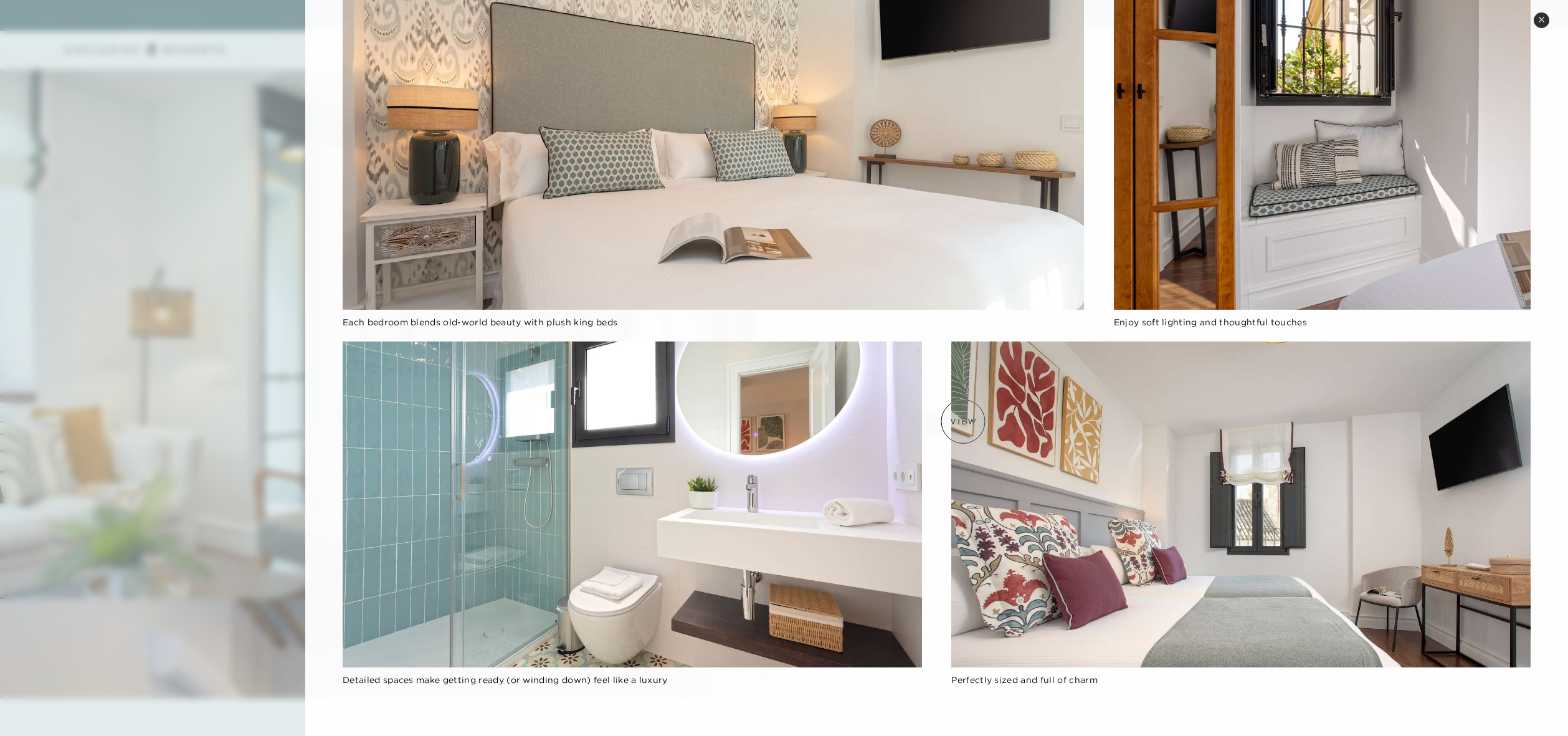
scroll to position [2052, 0]
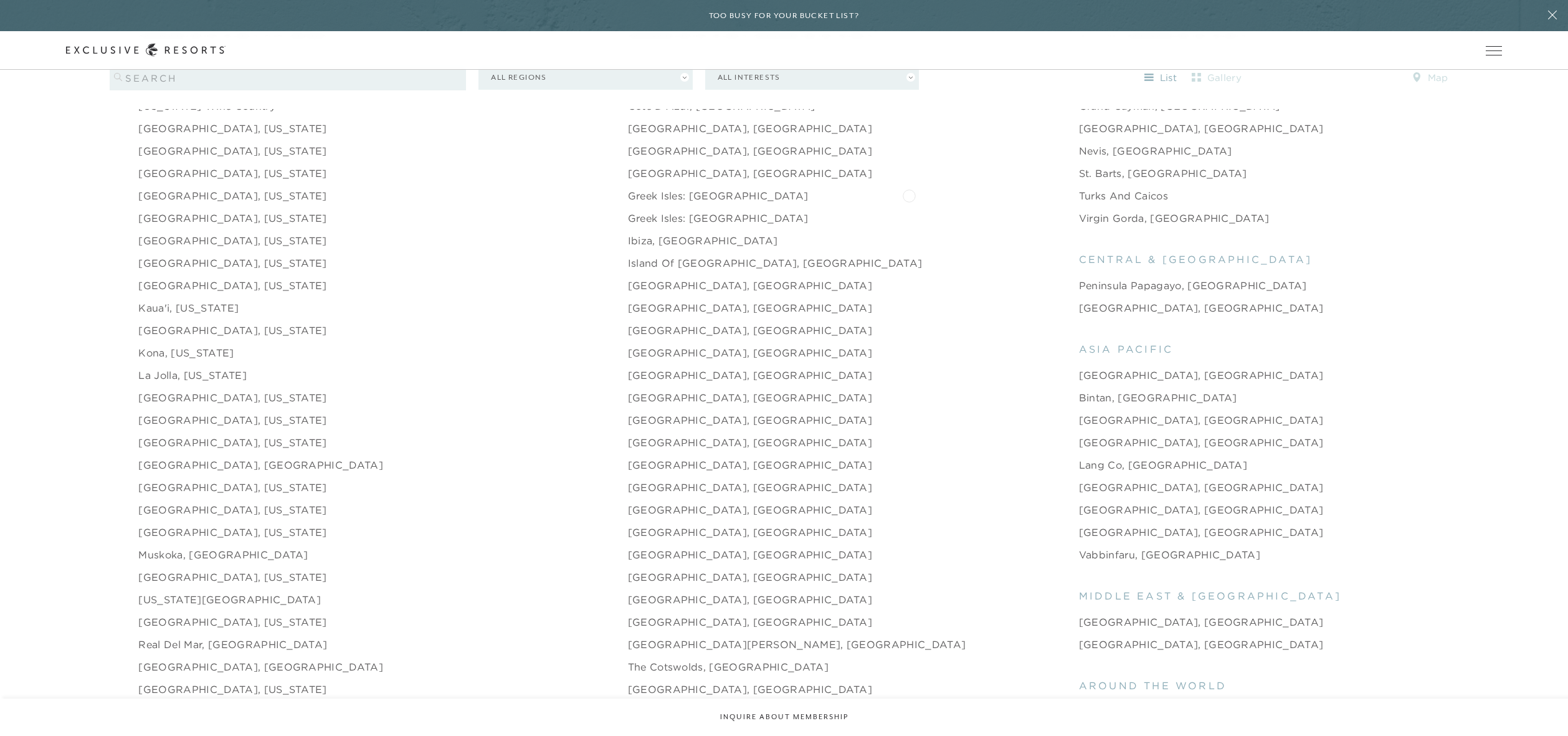
scroll to position [1650, 0]
